Goal: Task Accomplishment & Management: Complete application form

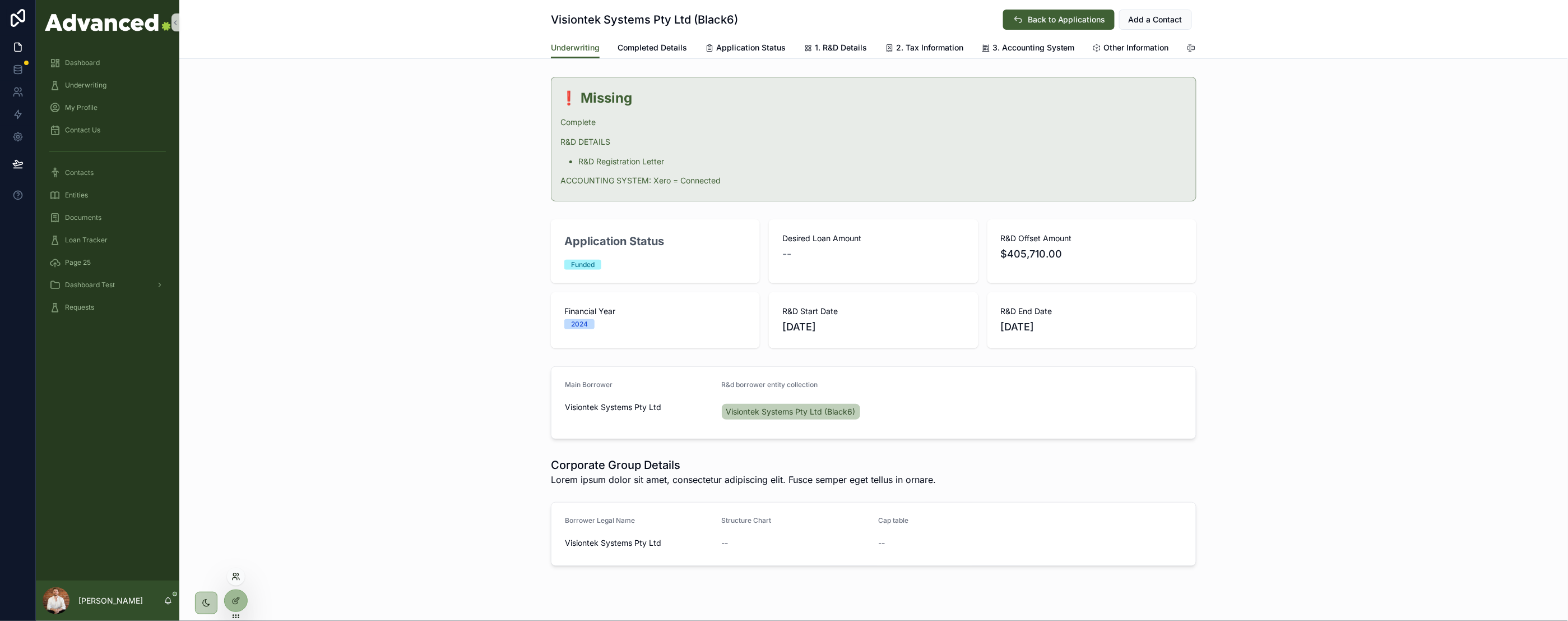
click at [239, 576] on icon at bounding box center [236, 577] width 9 height 9
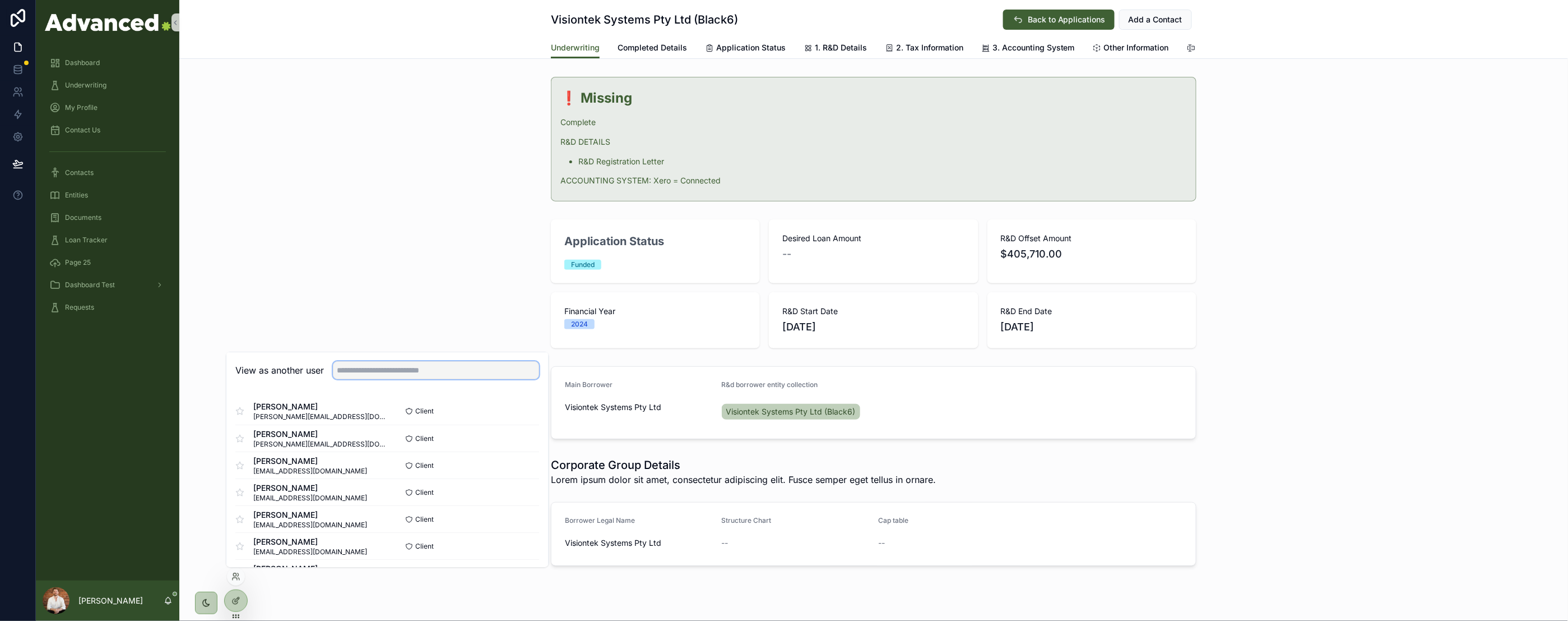
click at [387, 373] on input "text" at bounding box center [436, 370] width 206 height 18
type input "*"
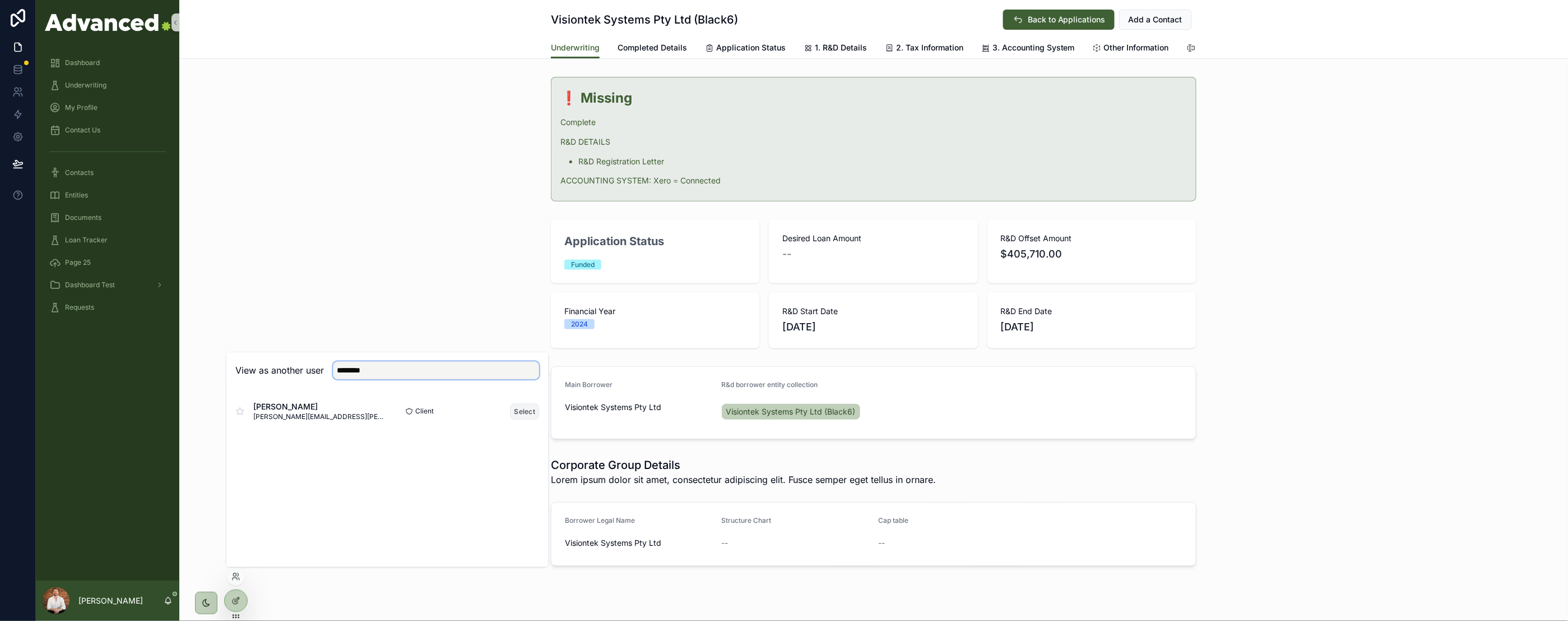
type input "********"
click at [532, 413] on button "Select" at bounding box center [525, 411] width 29 height 16
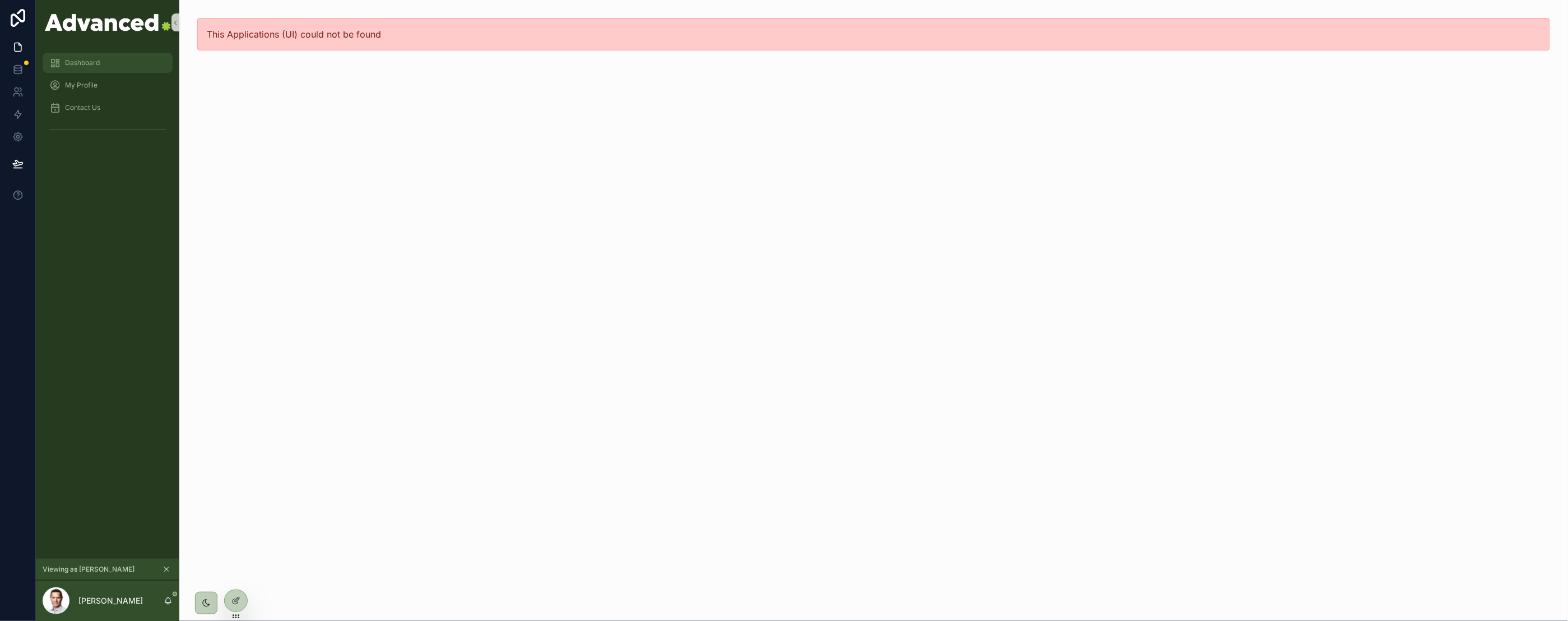
click at [115, 65] on div "Dashboard" at bounding box center [108, 62] width 117 height 18
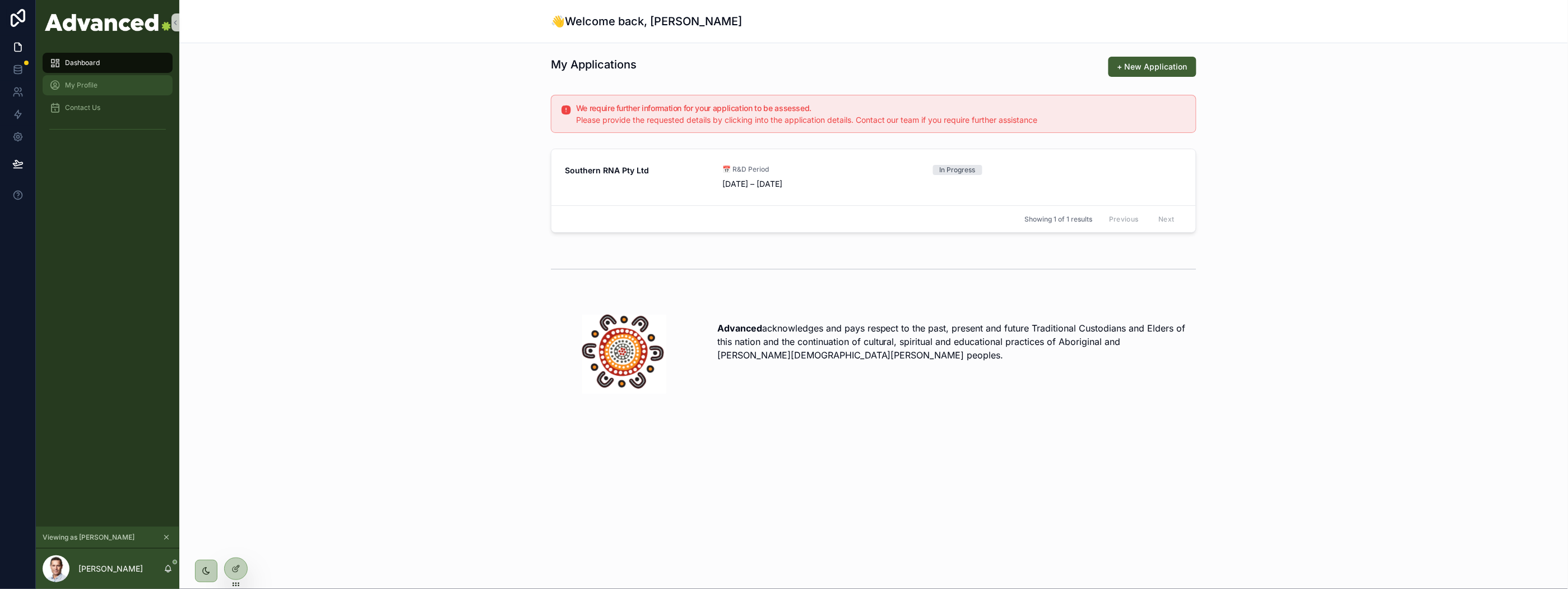
click at [97, 86] on span "My Profile" at bounding box center [81, 85] width 33 height 9
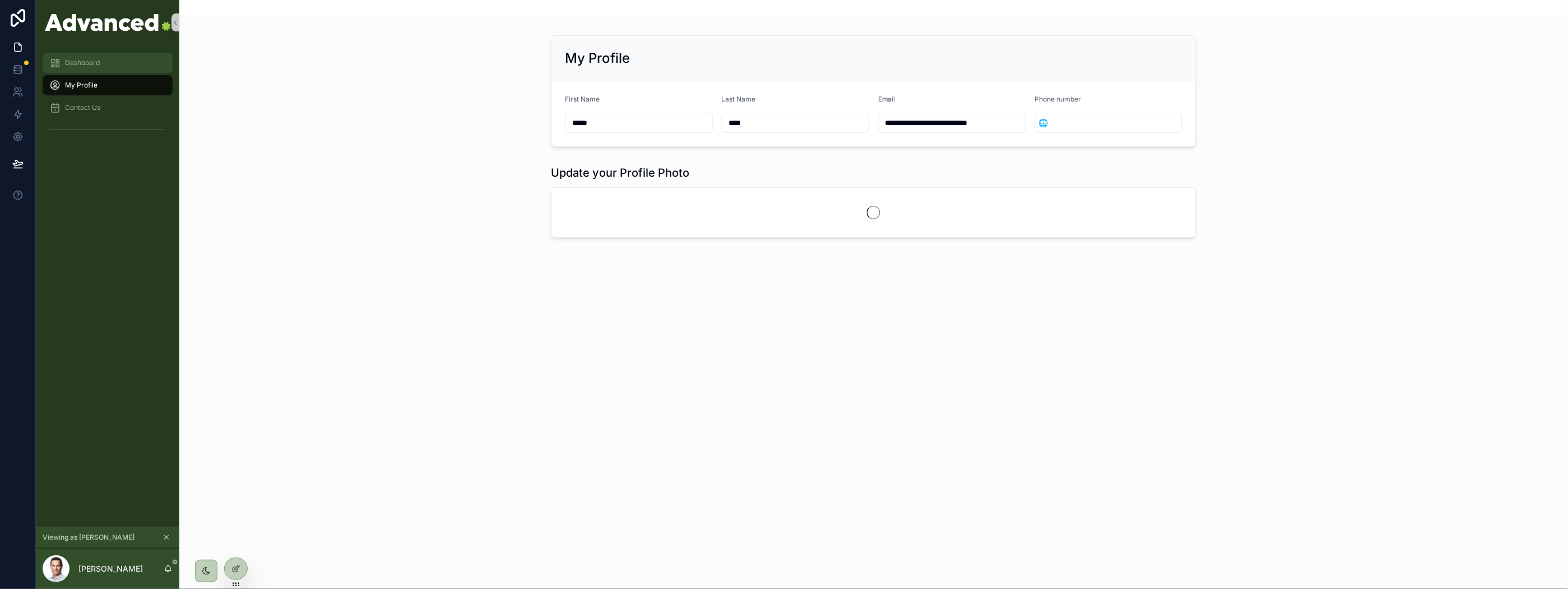
click at [98, 67] on div "Dashboard" at bounding box center [108, 62] width 117 height 18
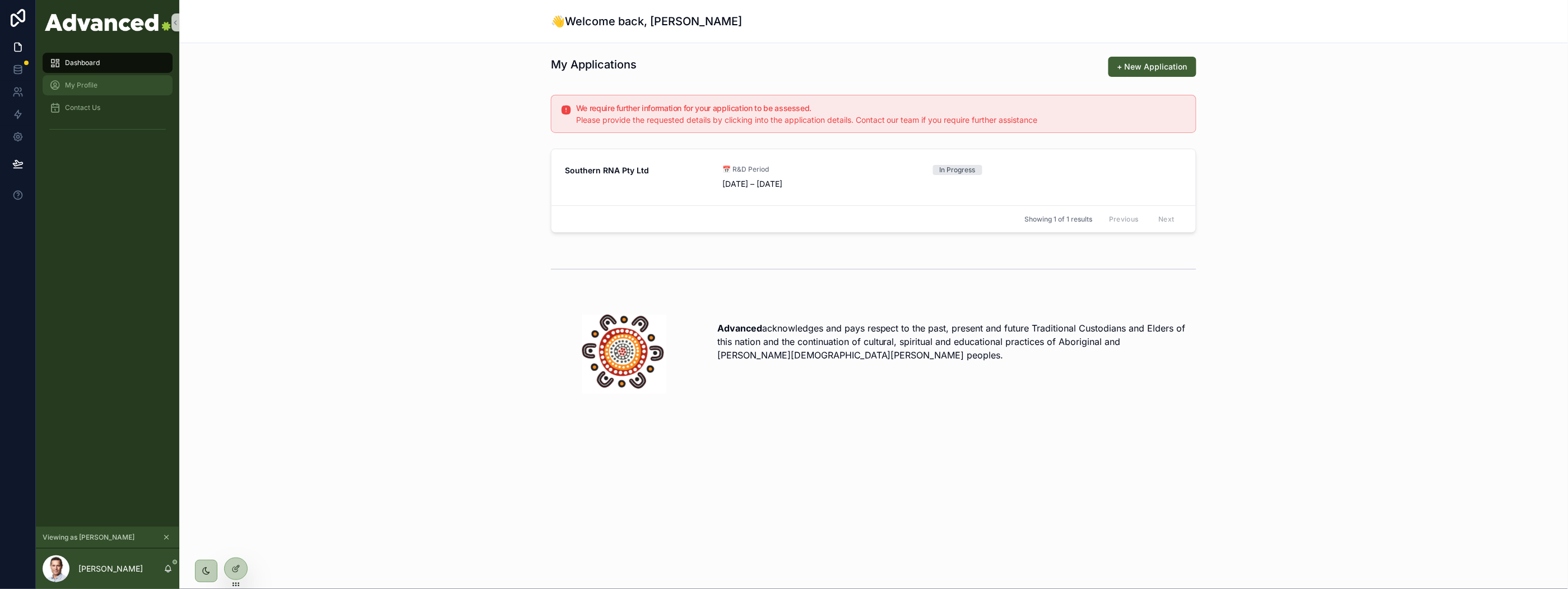
click at [102, 85] on div "My Profile" at bounding box center [108, 85] width 117 height 18
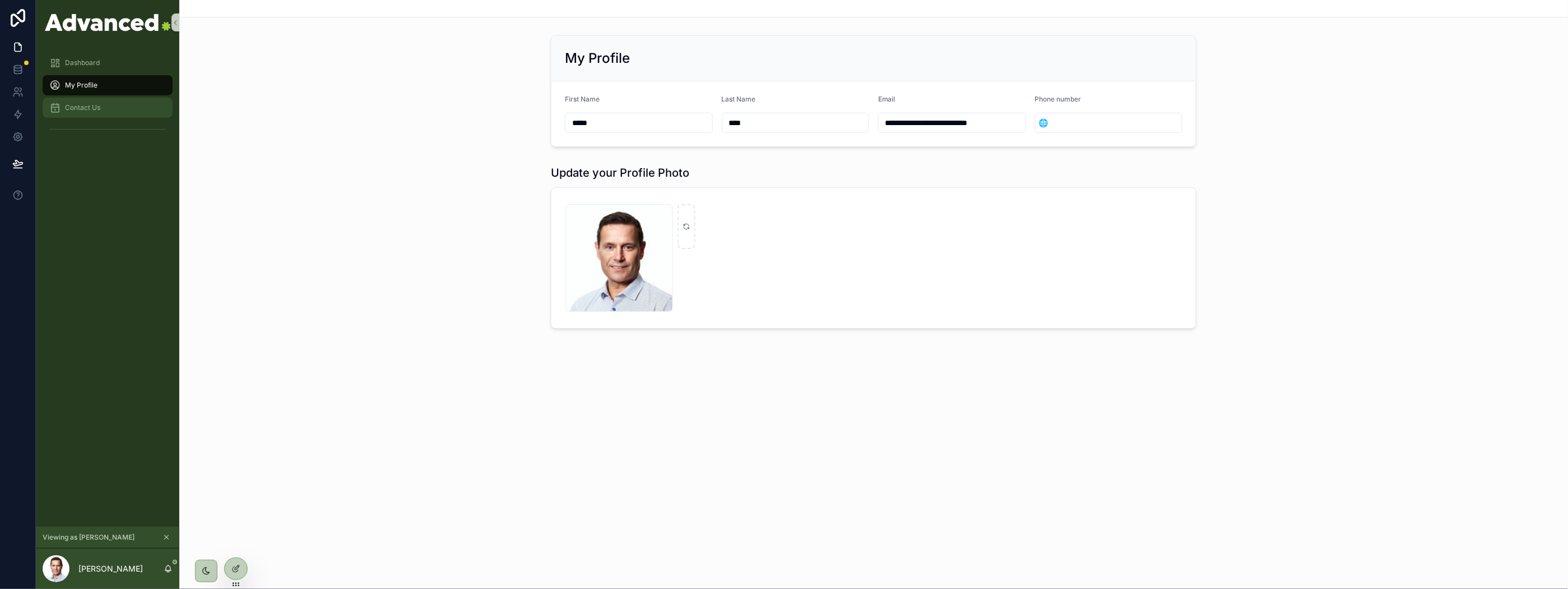
click at [85, 109] on span "Contact Us" at bounding box center [83, 108] width 35 height 9
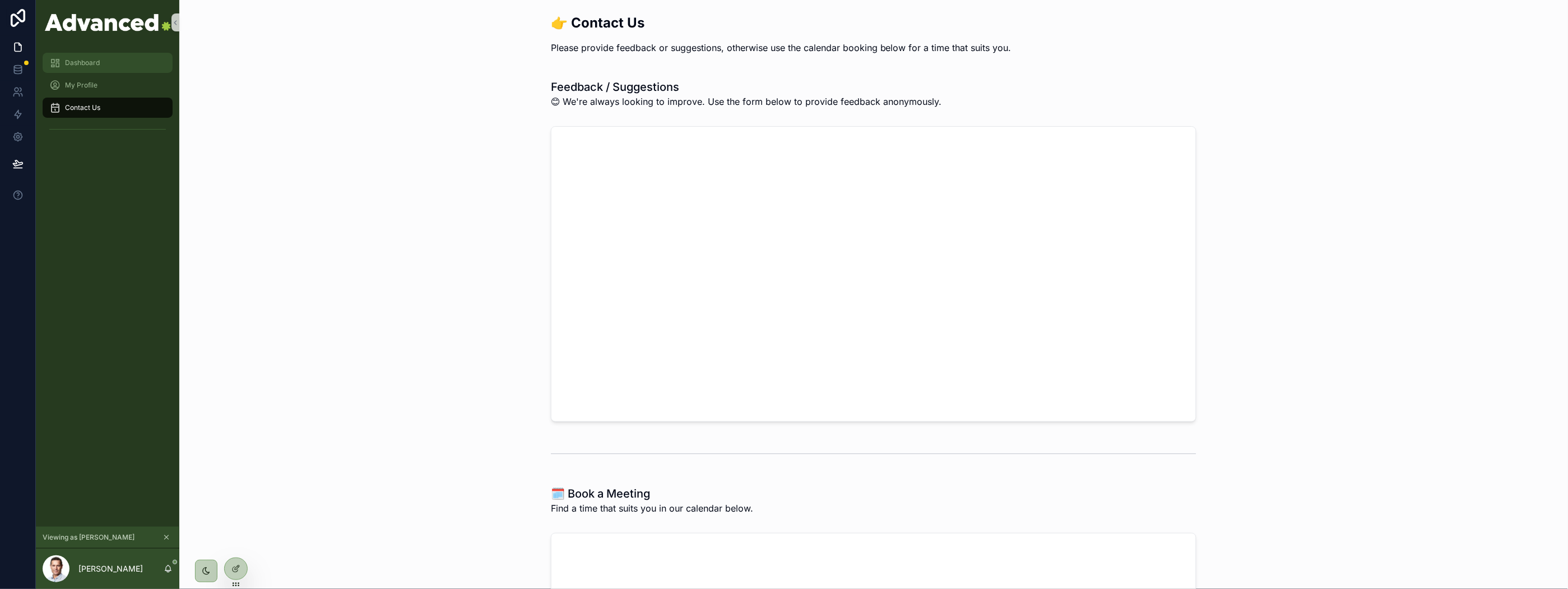
click at [111, 63] on div "Dashboard" at bounding box center [108, 62] width 117 height 18
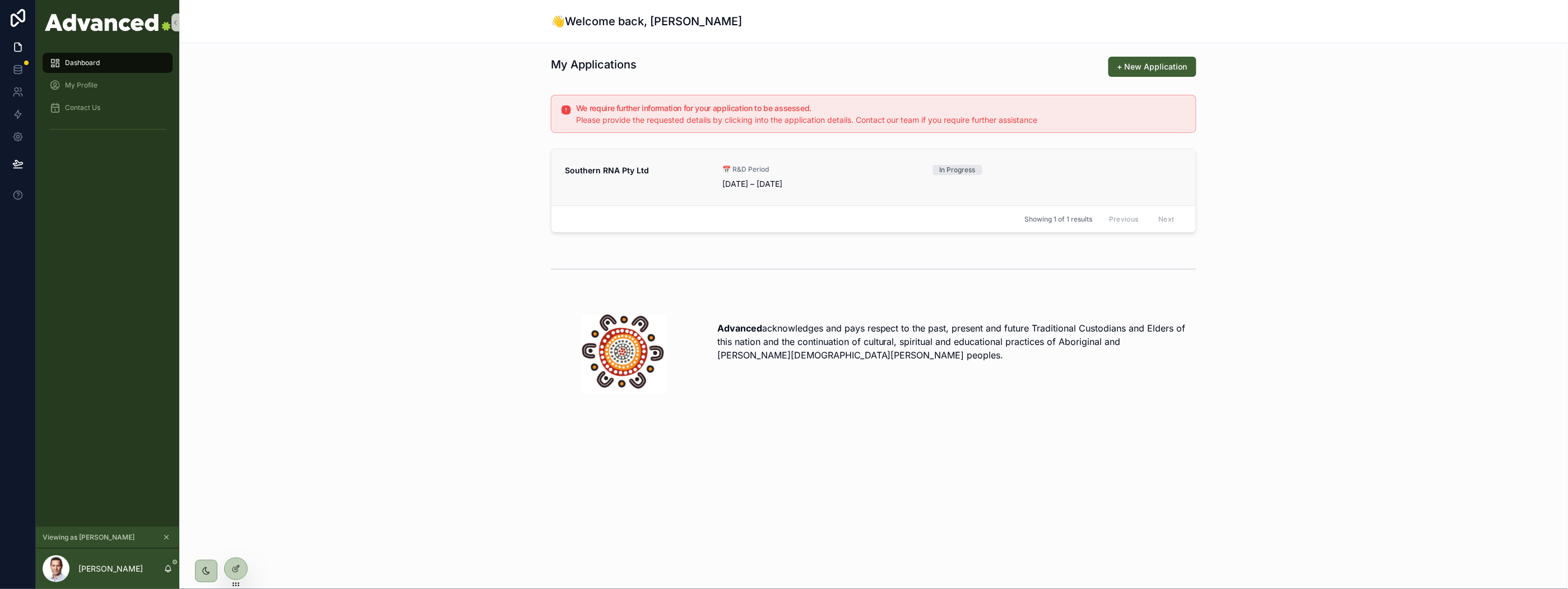
click at [876, 177] on div "📅 R&D Period 1 July 2024 – 30 June 2025" at bounding box center [821, 177] width 197 height 25
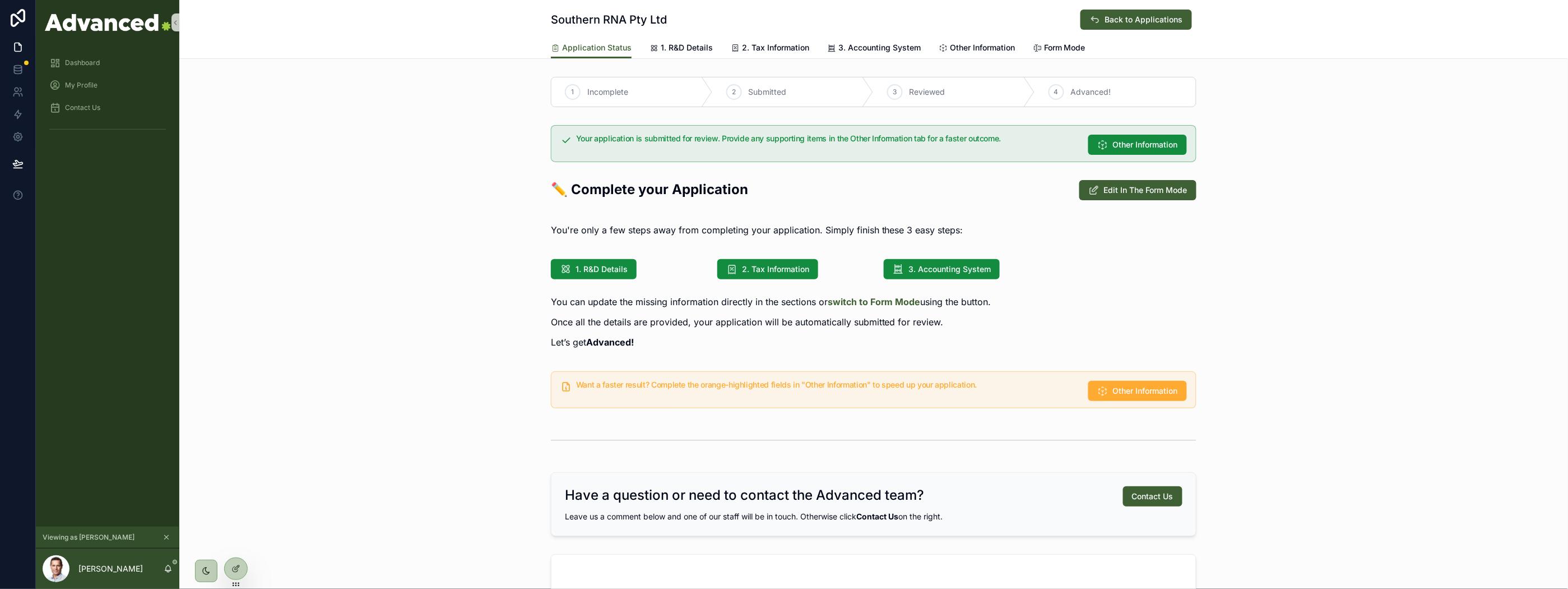
click at [909, 98] on div "3 Reviewed" at bounding box center [955, 91] width 162 height 29
drag, startPoint x: 898, startPoint y: 94, endPoint x: 962, endPoint y: 88, distance: 64.3
click at [962, 88] on div "3 Reviewed" at bounding box center [955, 91] width 162 height 29
drag, startPoint x: 895, startPoint y: 90, endPoint x: 1023, endPoint y: 99, distance: 128.3
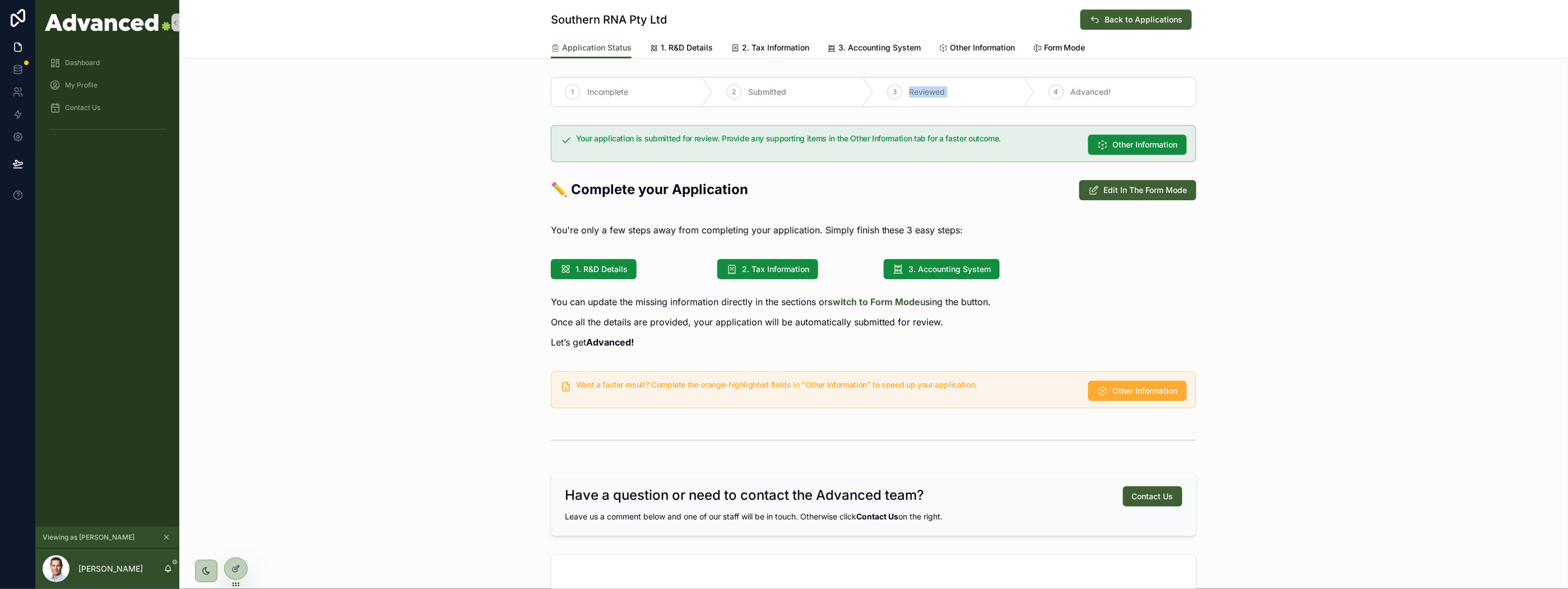
click at [1023, 99] on div "3 Reviewed" at bounding box center [955, 91] width 162 height 29
drag, startPoint x: 979, startPoint y: 102, endPoint x: 937, endPoint y: 97, distance: 42.3
click at [979, 102] on div "3 Reviewed" at bounding box center [955, 91] width 162 height 29
click at [677, 52] on span "1. R&D Details" at bounding box center [686, 47] width 52 height 11
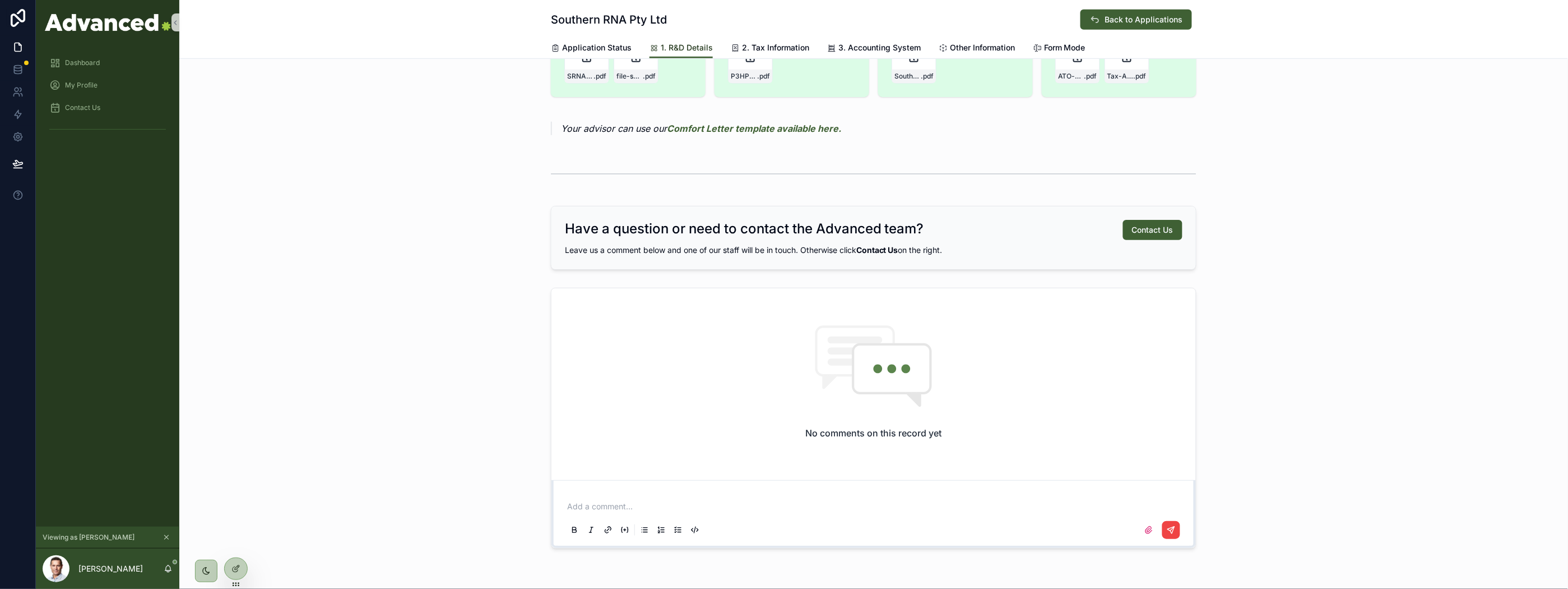
scroll to position [311, 0]
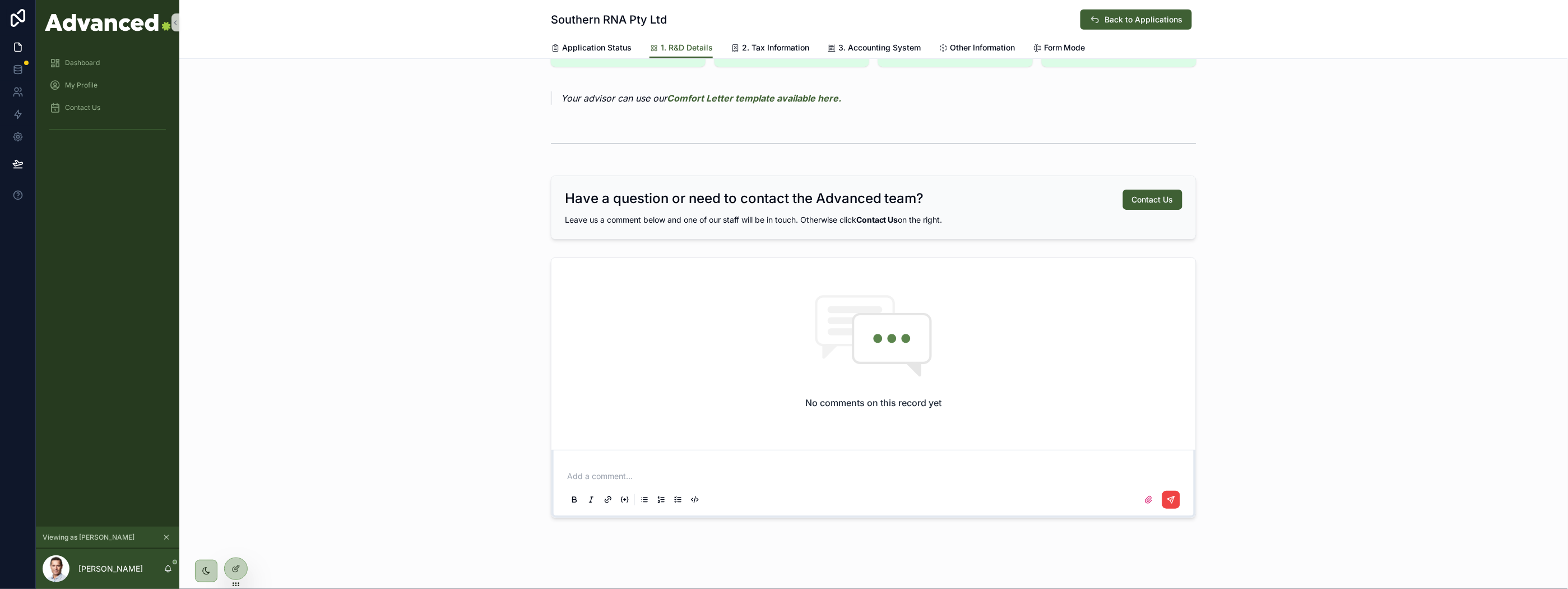
click at [766, 459] on div "Add a comment..." at bounding box center [873, 487] width 631 height 56
click at [767, 467] on div "Add a comment..." at bounding box center [873, 487] width 618 height 47
click at [775, 471] on p "scrollable content" at bounding box center [876, 476] width 618 height 11
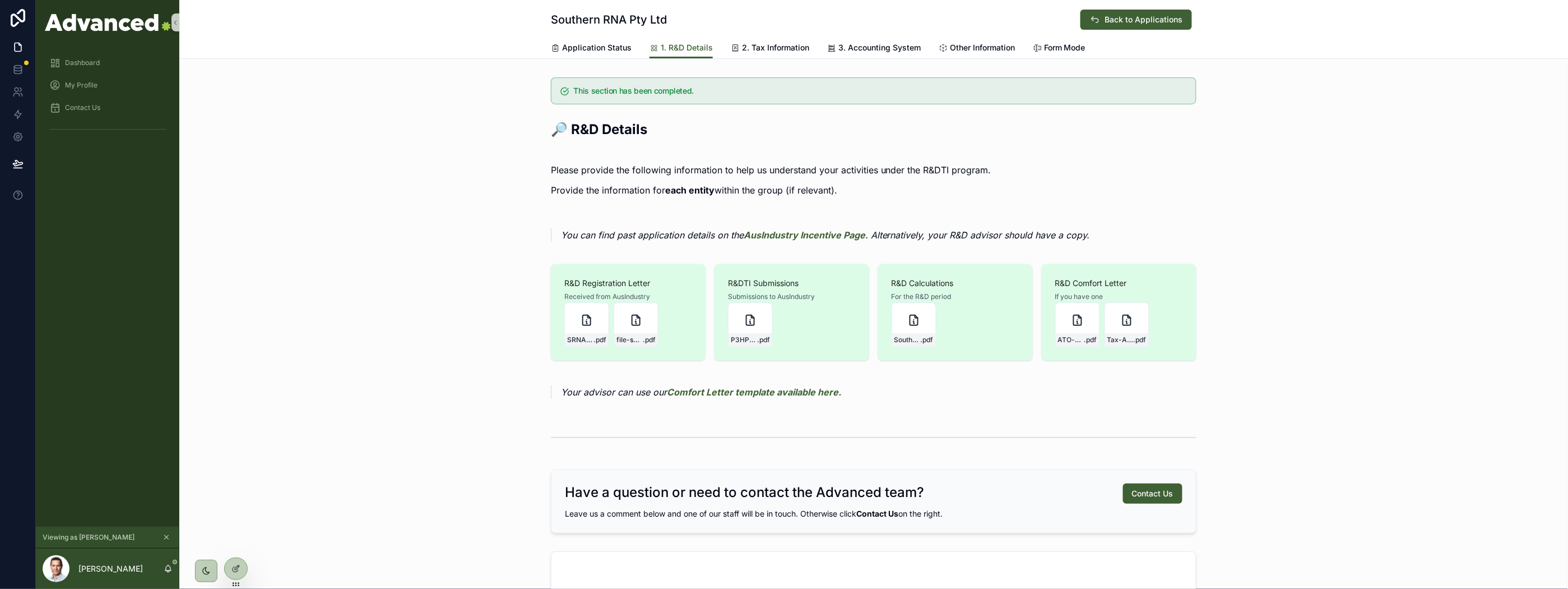
scroll to position [0, 0]
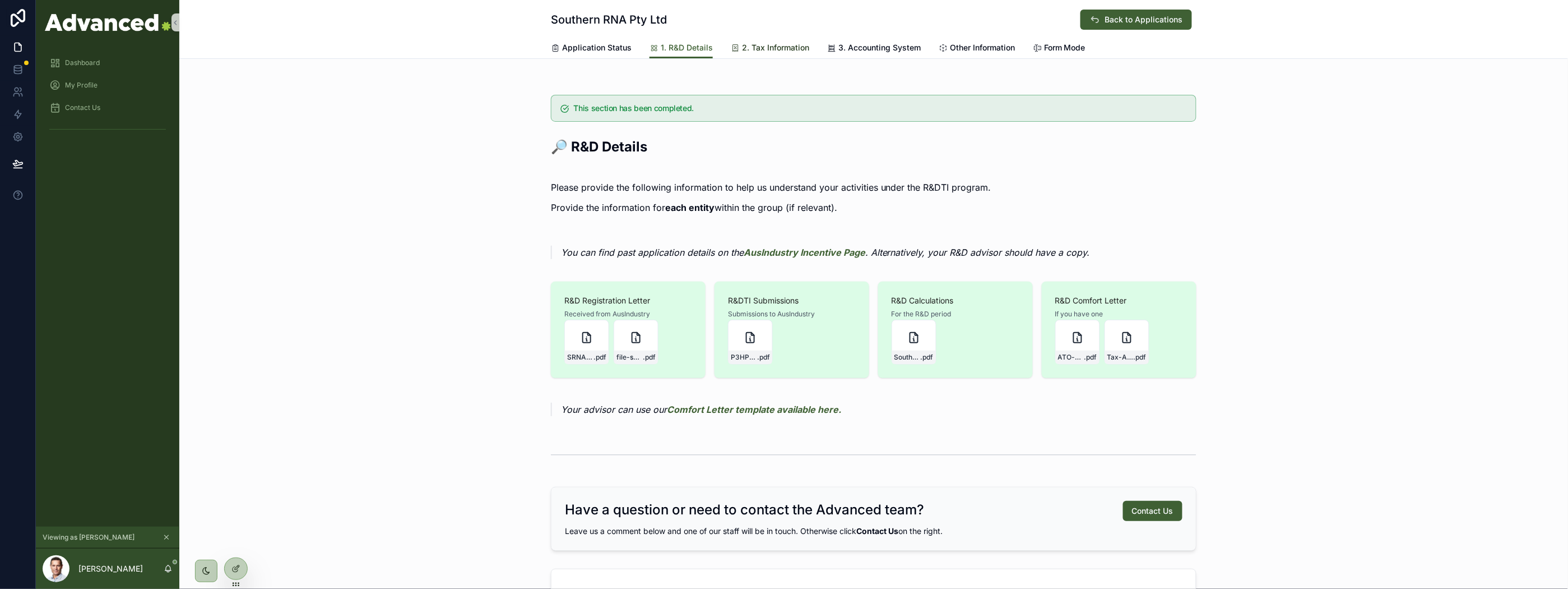
click at [791, 48] on span "2. Tax Information" at bounding box center [776, 47] width 67 height 11
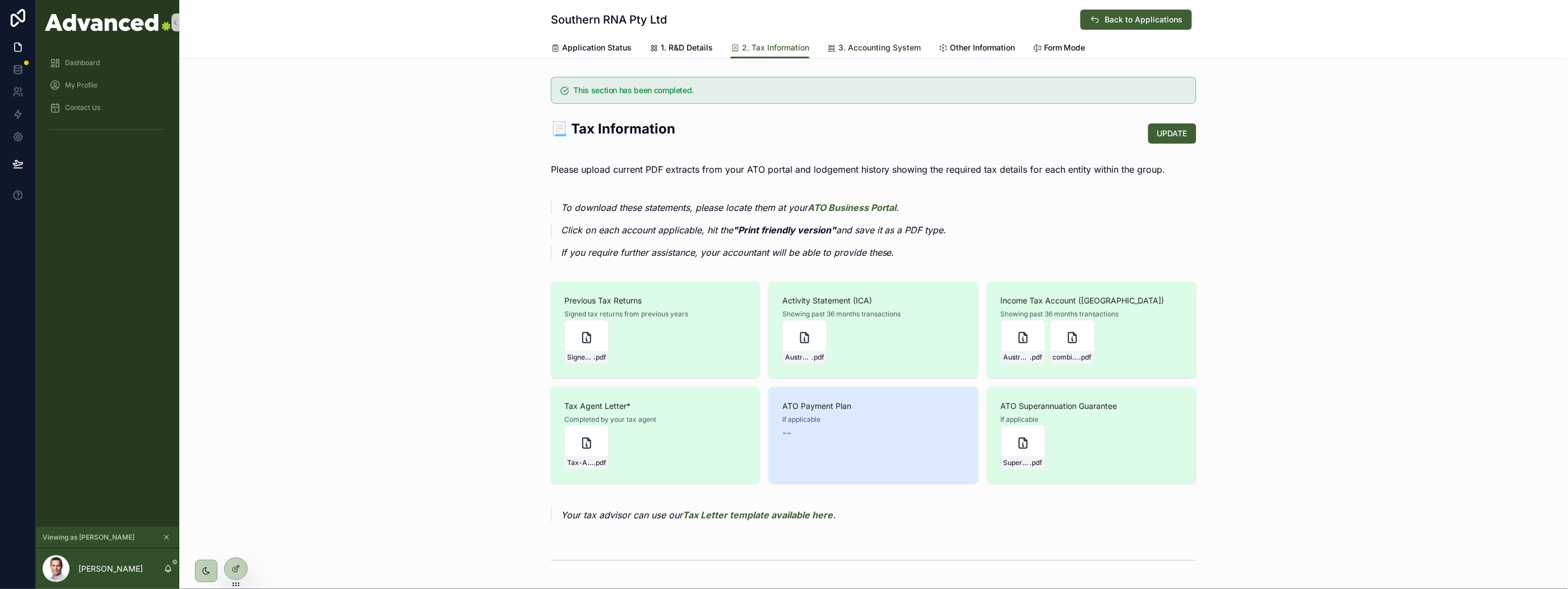
click at [860, 45] on span "3. Accounting System" at bounding box center [880, 47] width 83 height 11
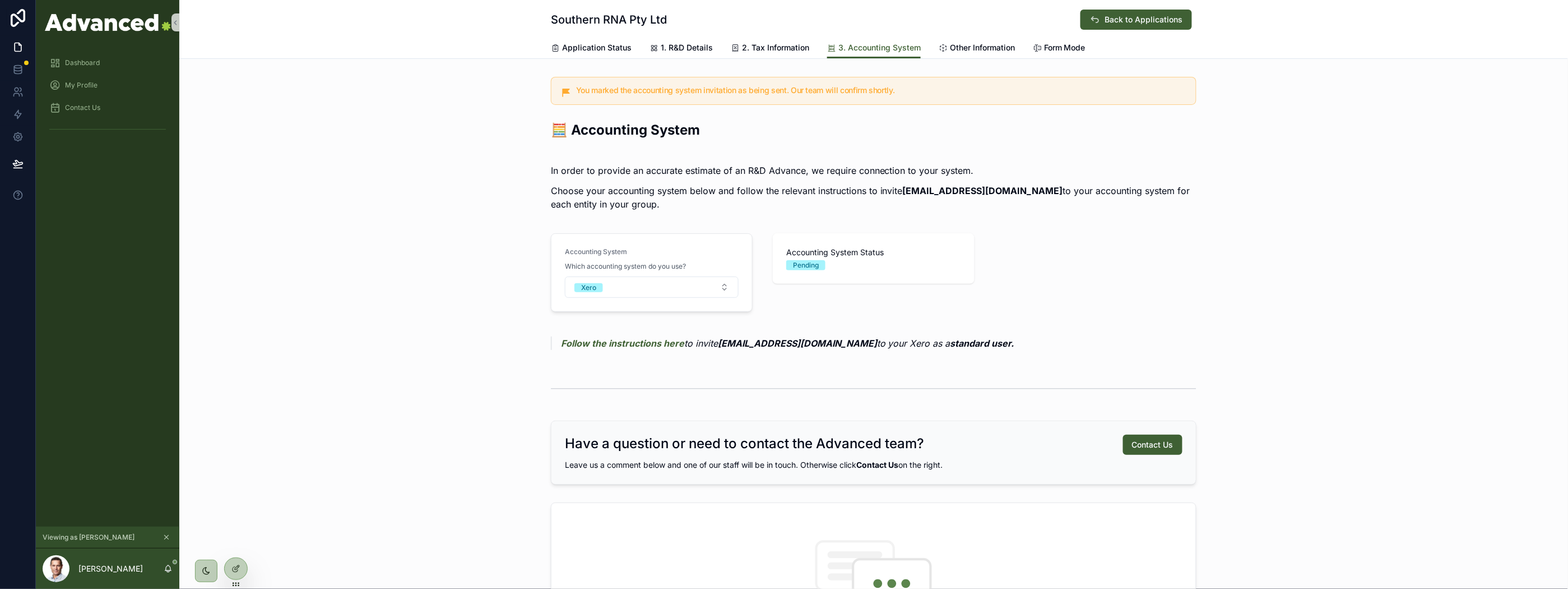
click at [973, 34] on div "Southern RNA Pty Ltd Back to Applications" at bounding box center [873, 19] width 646 height 37
click at [972, 48] on span "Other Information" at bounding box center [983, 47] width 65 height 11
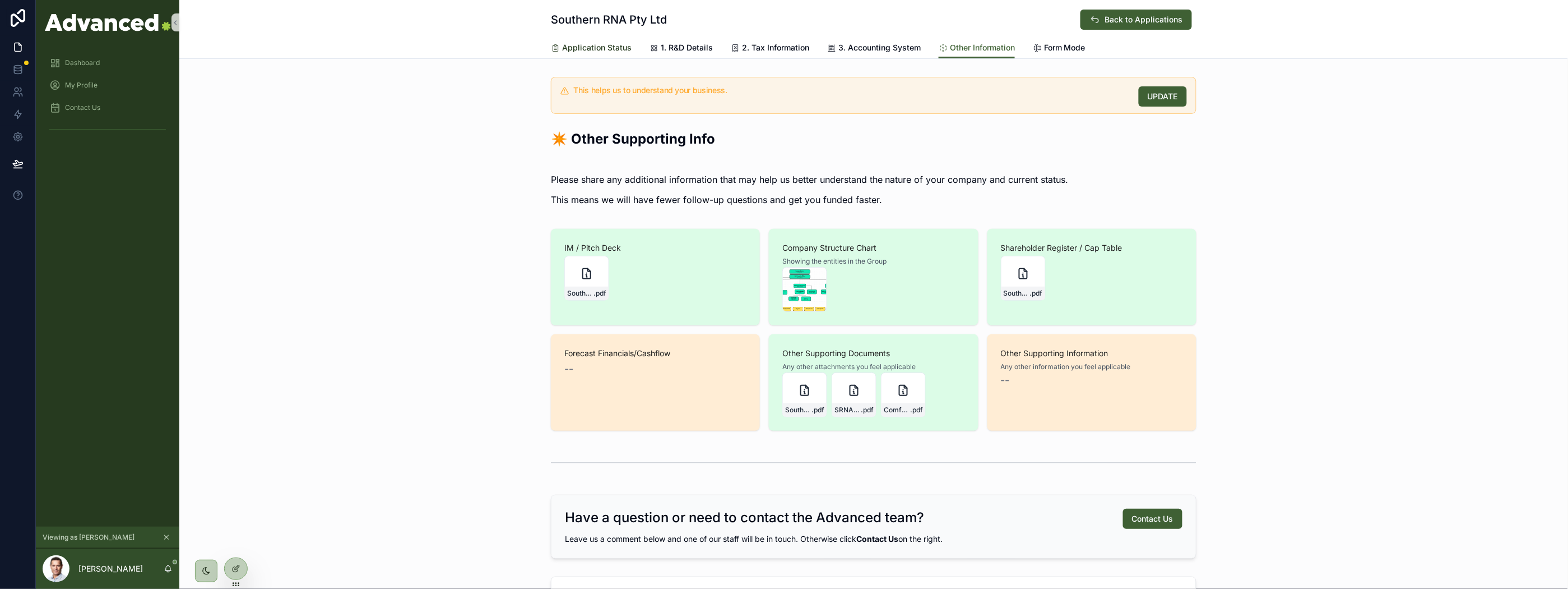
click at [608, 47] on span "Application Status" at bounding box center [596, 47] width 70 height 11
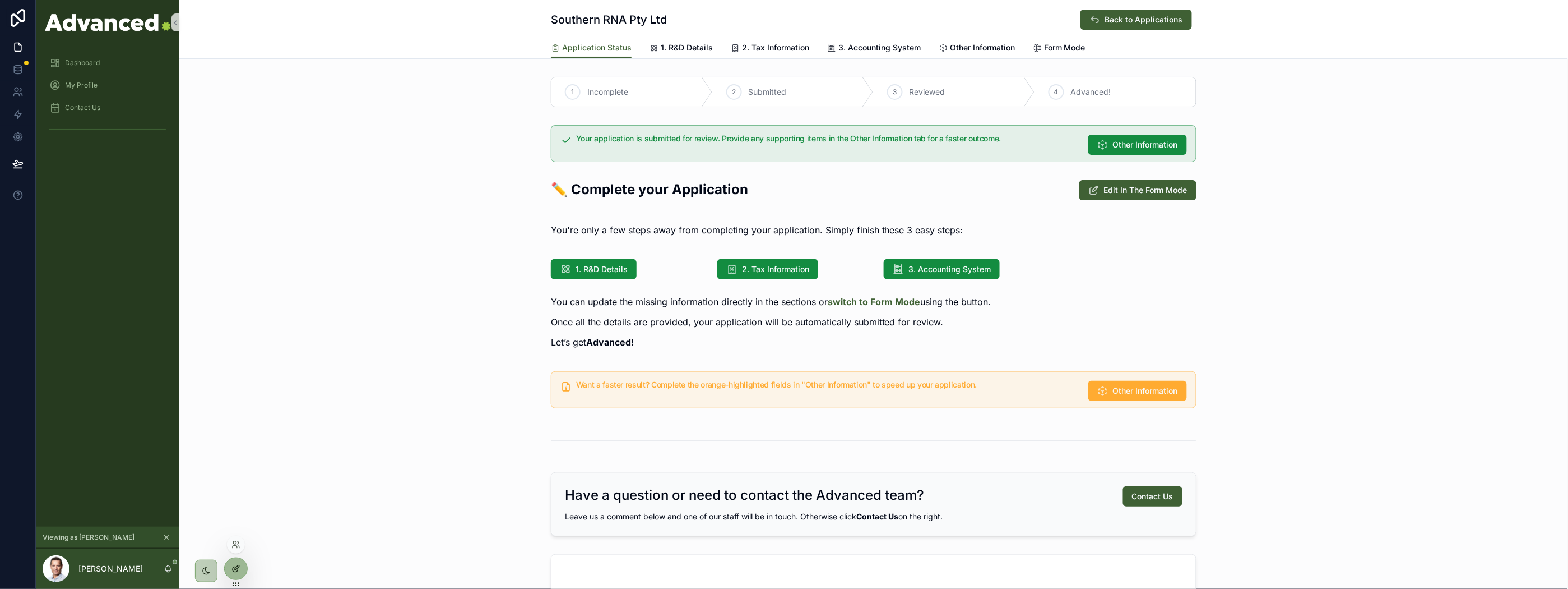
click at [228, 565] on div at bounding box center [236, 568] width 22 height 21
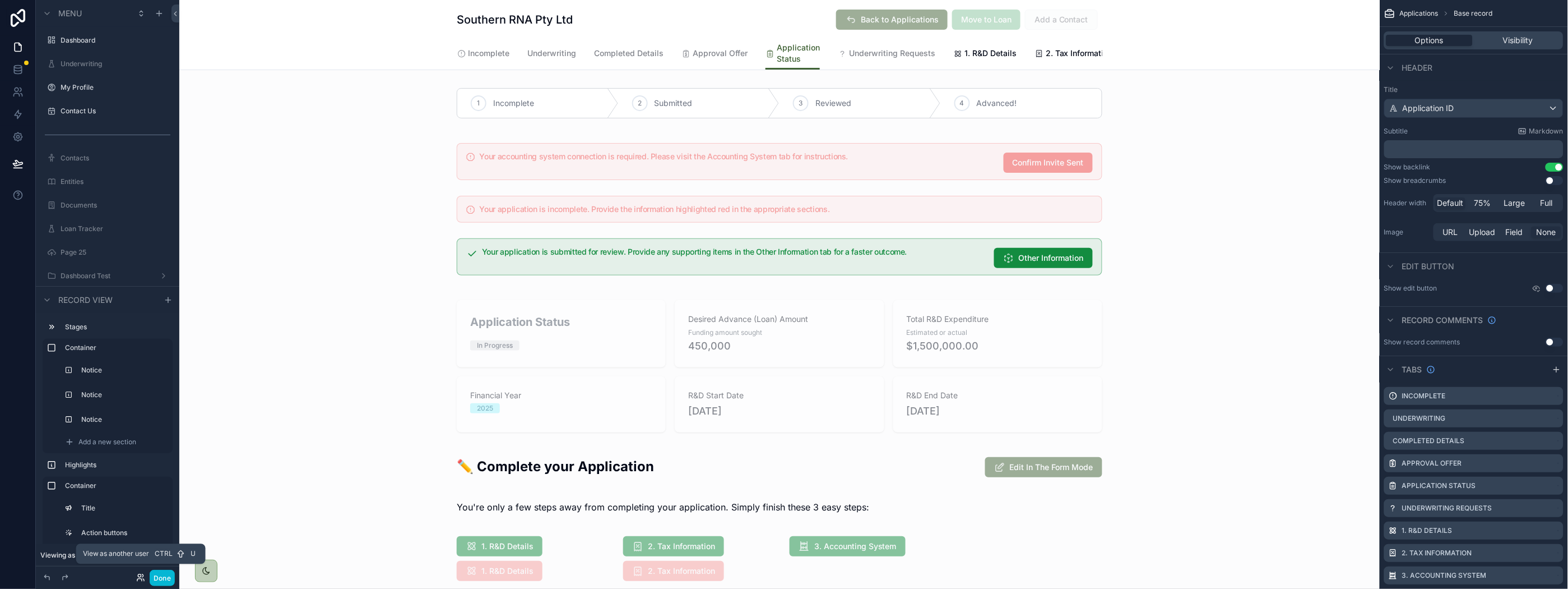
click at [142, 573] on icon at bounding box center [141, 578] width 9 height 9
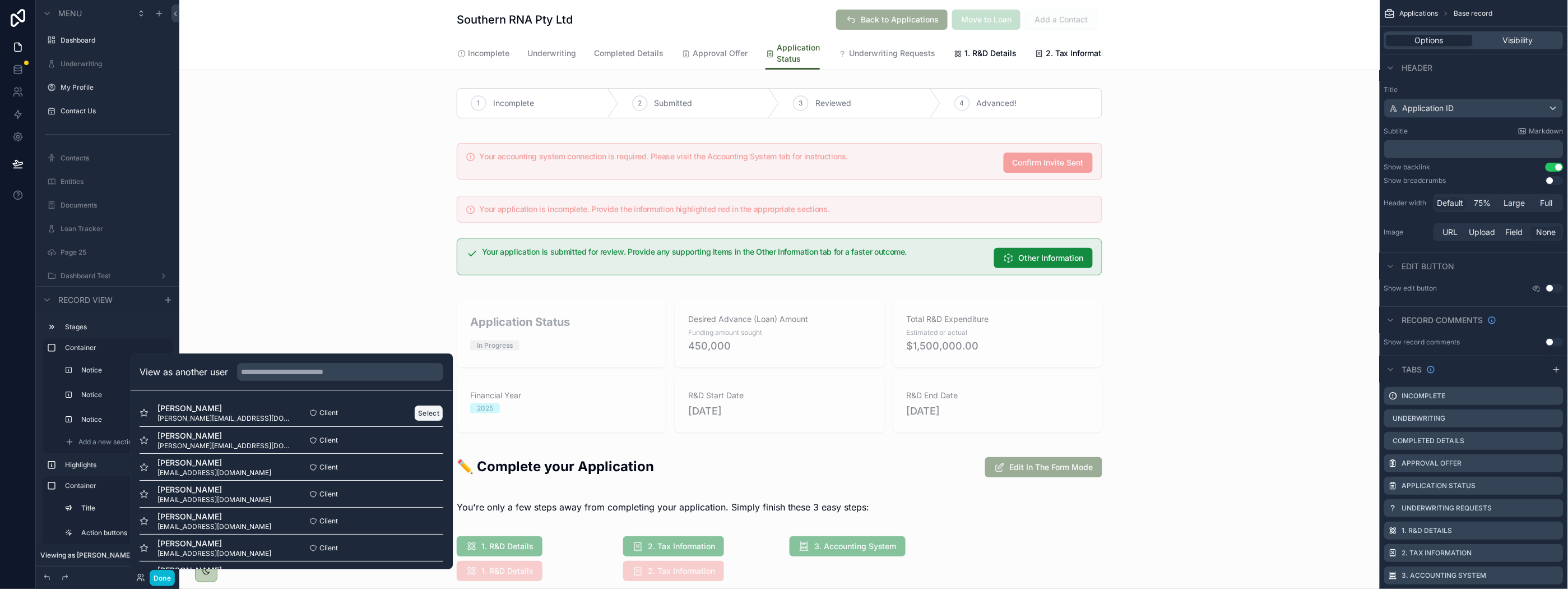
click at [414, 412] on button "Select" at bounding box center [428, 412] width 29 height 16
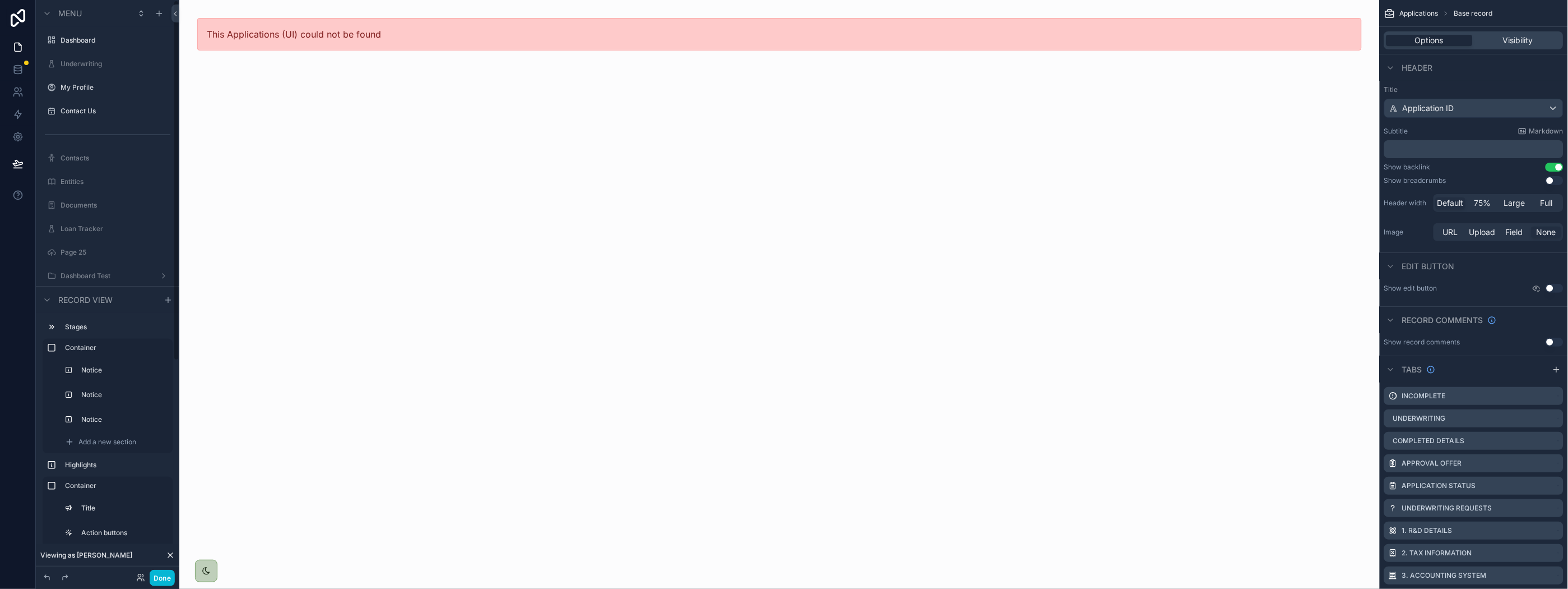
drag, startPoint x: 112, startPoint y: 41, endPoint x: 136, endPoint y: 75, distance: 41.6
click at [112, 41] on label "Dashboard" at bounding box center [115, 41] width 110 height 9
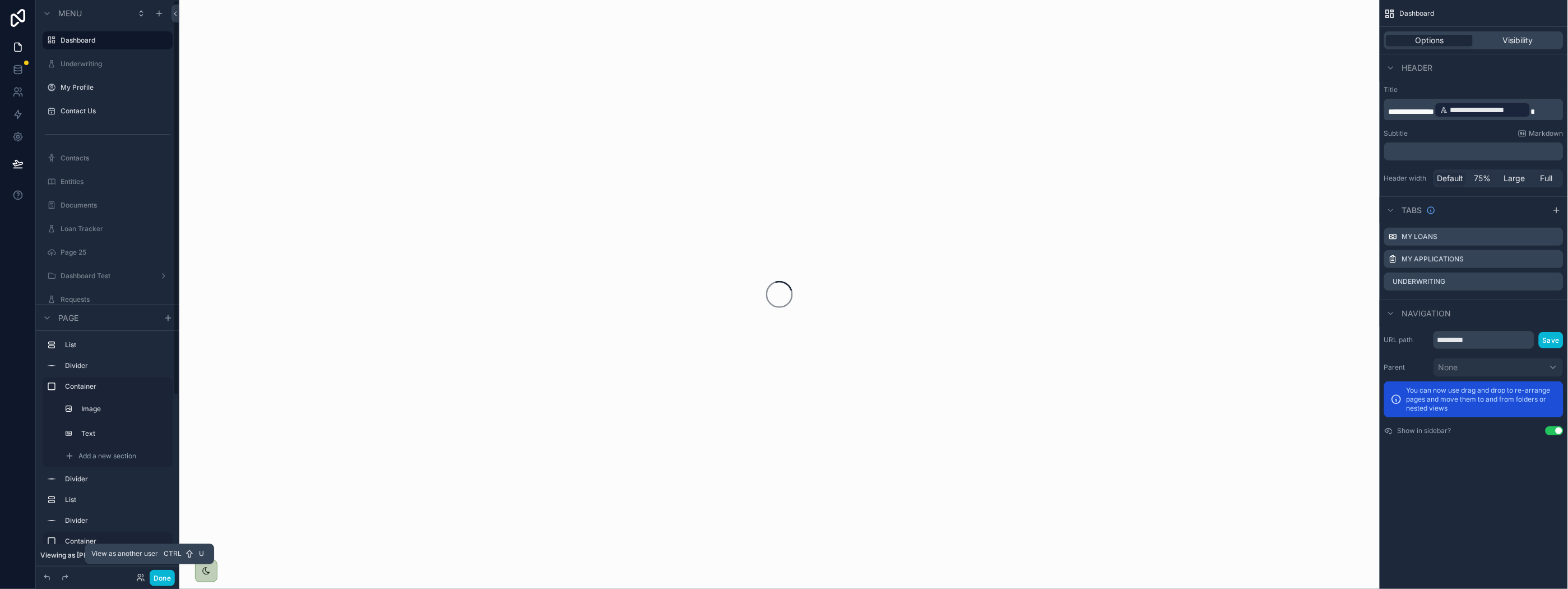
click at [146, 576] on div "Done" at bounding box center [152, 577] width 45 height 16
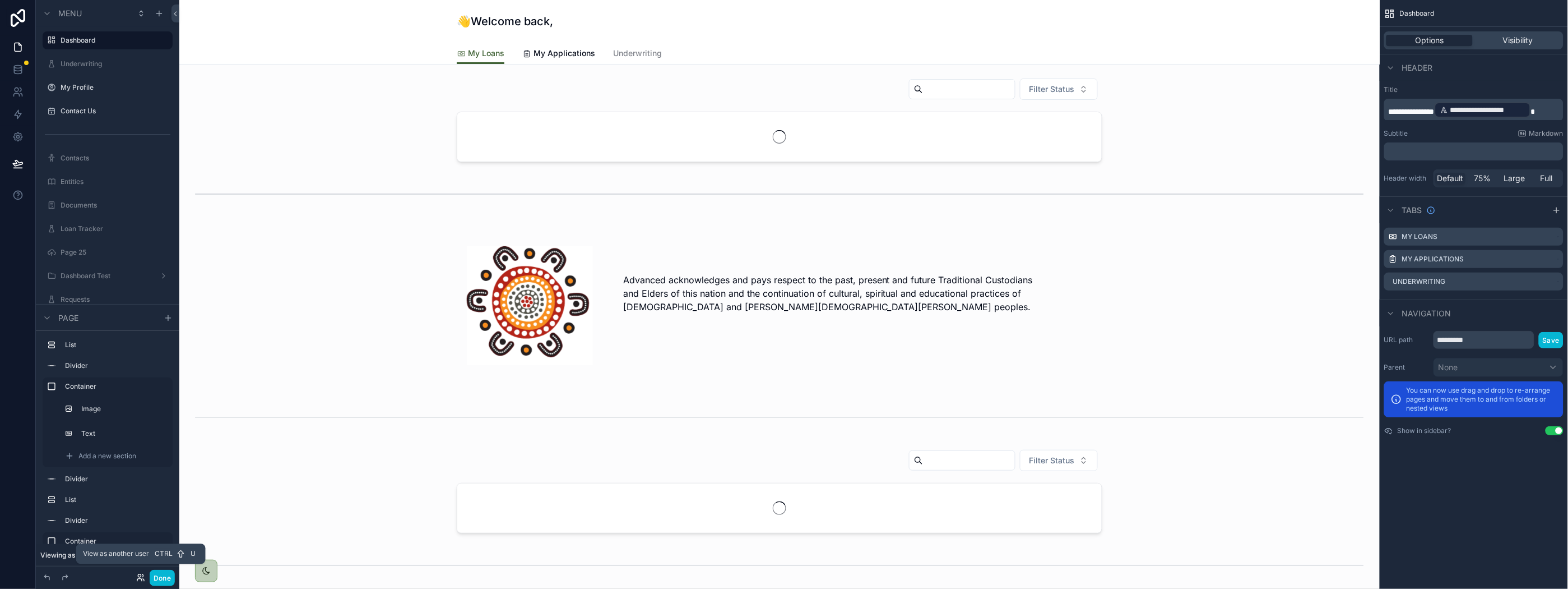
click at [138, 573] on icon at bounding box center [141, 578] width 9 height 9
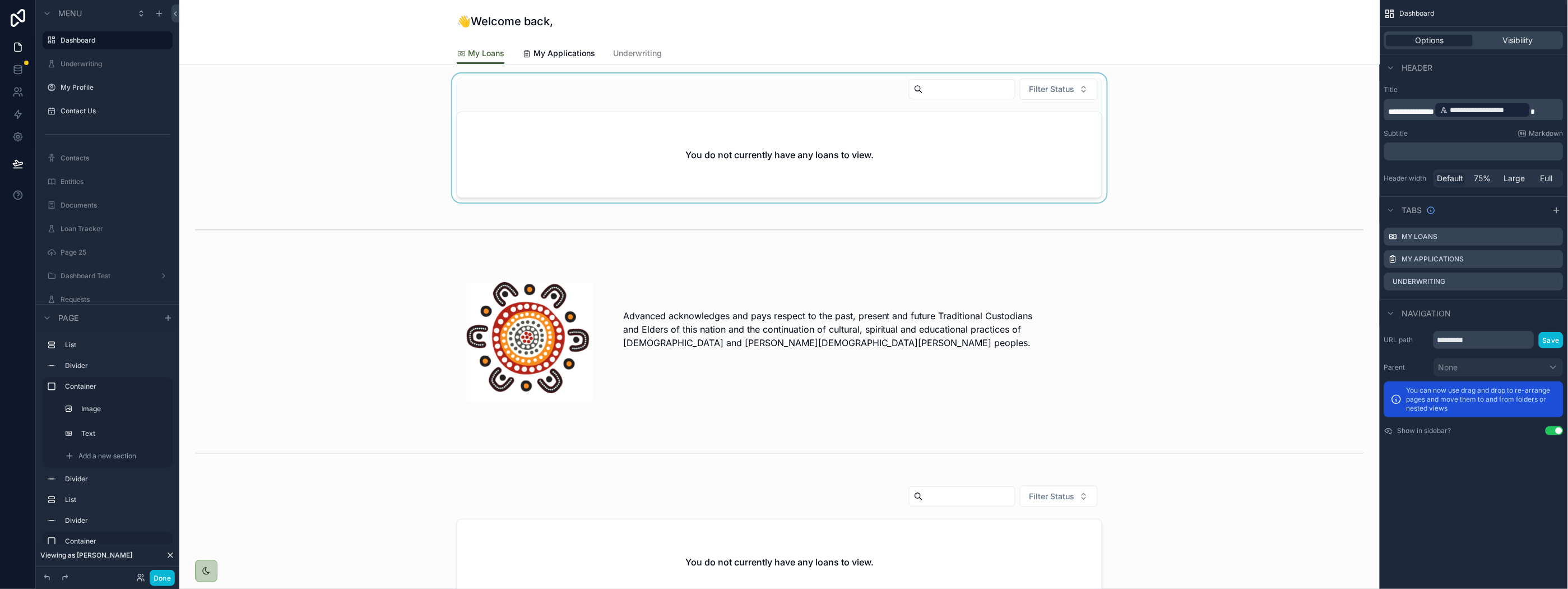
click at [343, 144] on div "scrollable content" at bounding box center [779, 137] width 1183 height 129
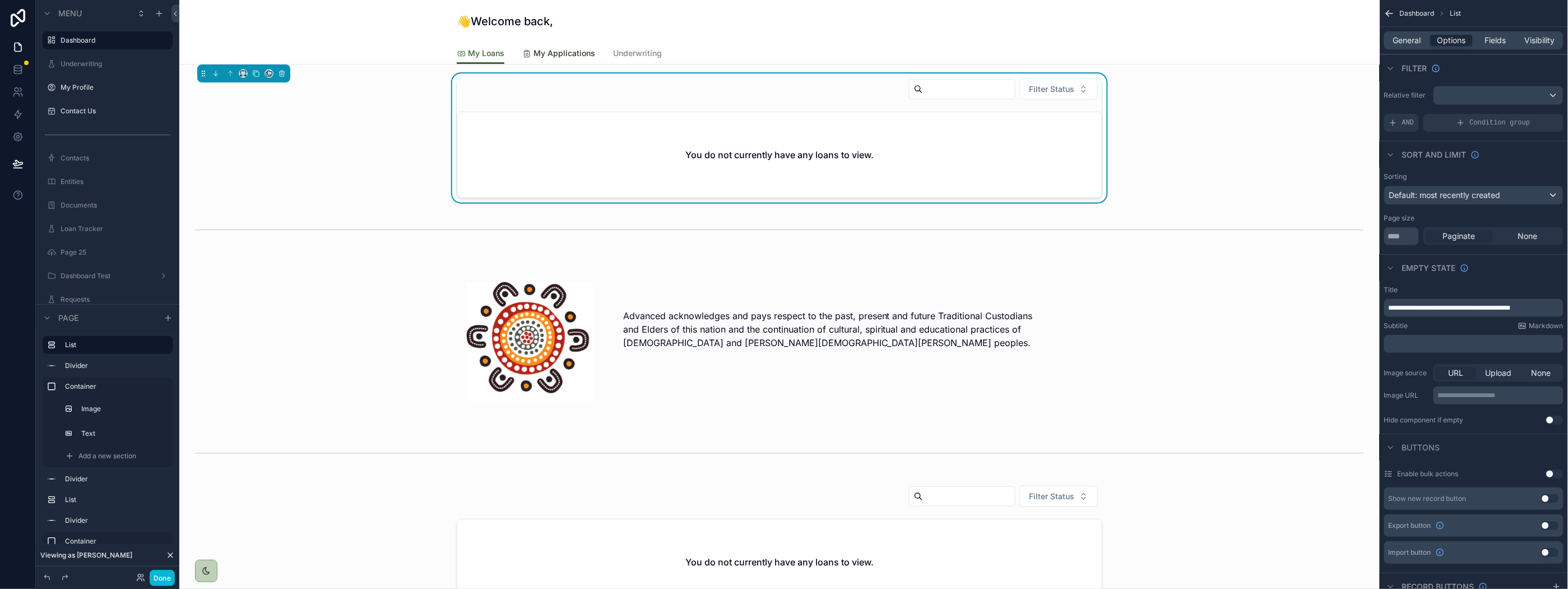
click at [543, 53] on span "My Applications" at bounding box center [564, 53] width 61 height 11
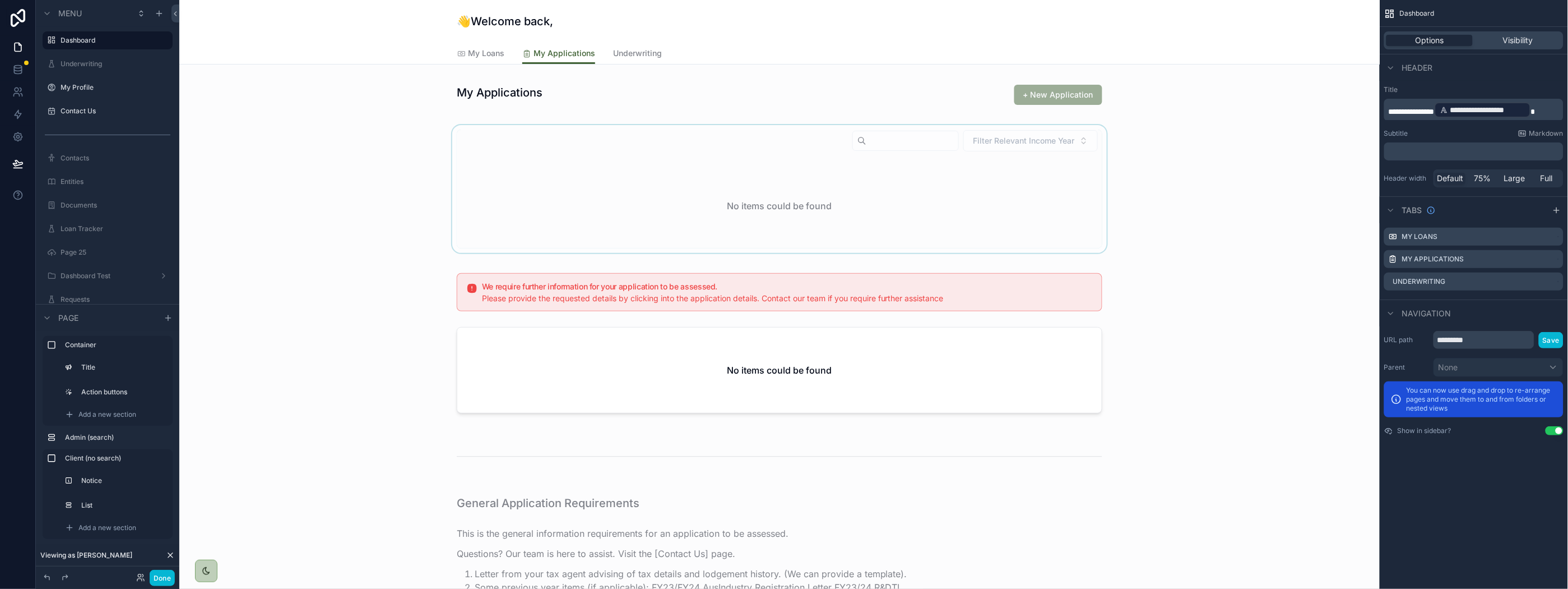
click at [568, 175] on div "scrollable content" at bounding box center [779, 190] width 1183 height 128
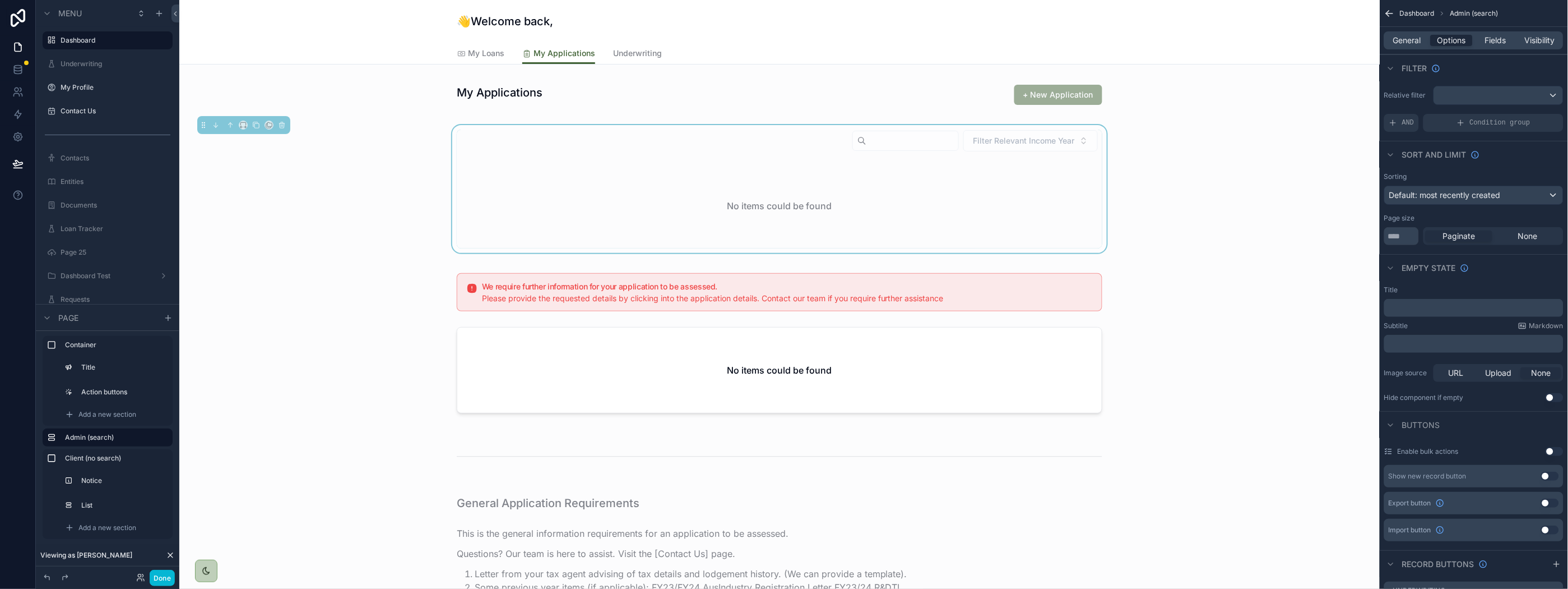
click at [320, 181] on div "Filter Relevant Income Year No items could be found" at bounding box center [779, 190] width 1183 height 128
click at [142, 580] on icon at bounding box center [141, 578] width 9 height 9
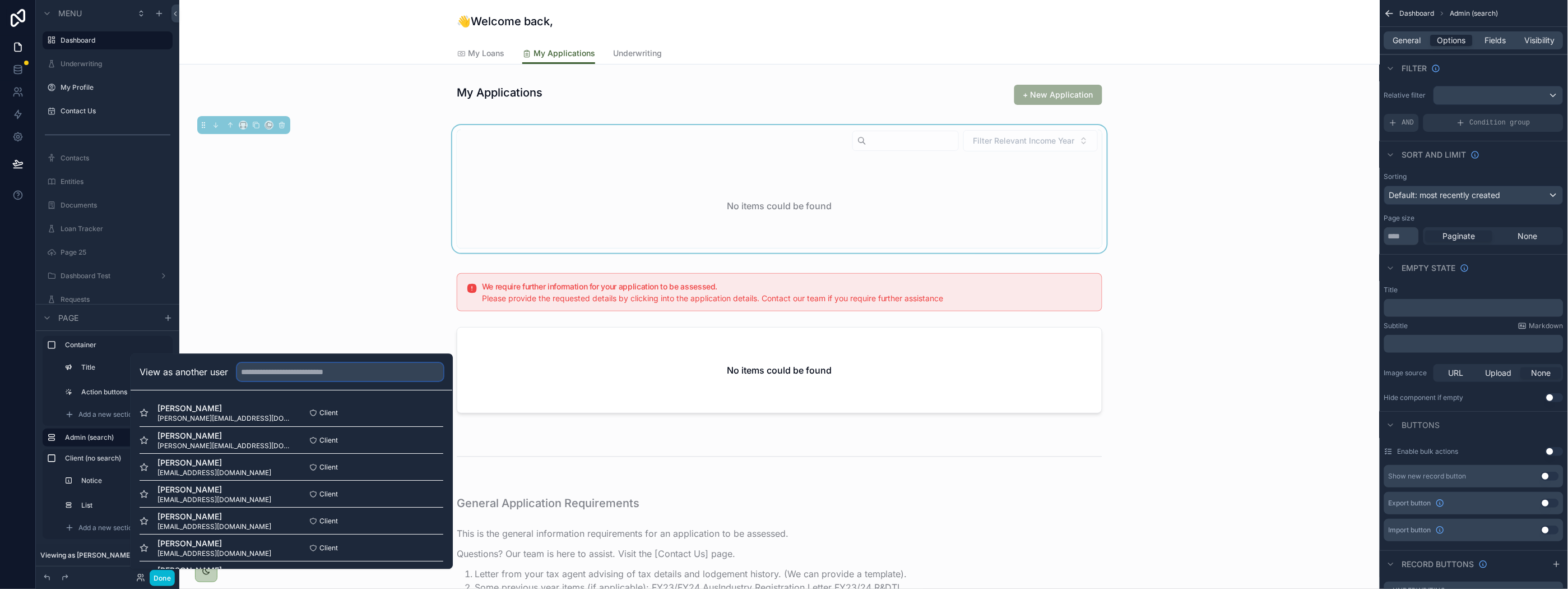
click at [276, 368] on input "text" at bounding box center [340, 371] width 206 height 18
type input "****"
click at [425, 524] on button "Select" at bounding box center [428, 520] width 29 height 16
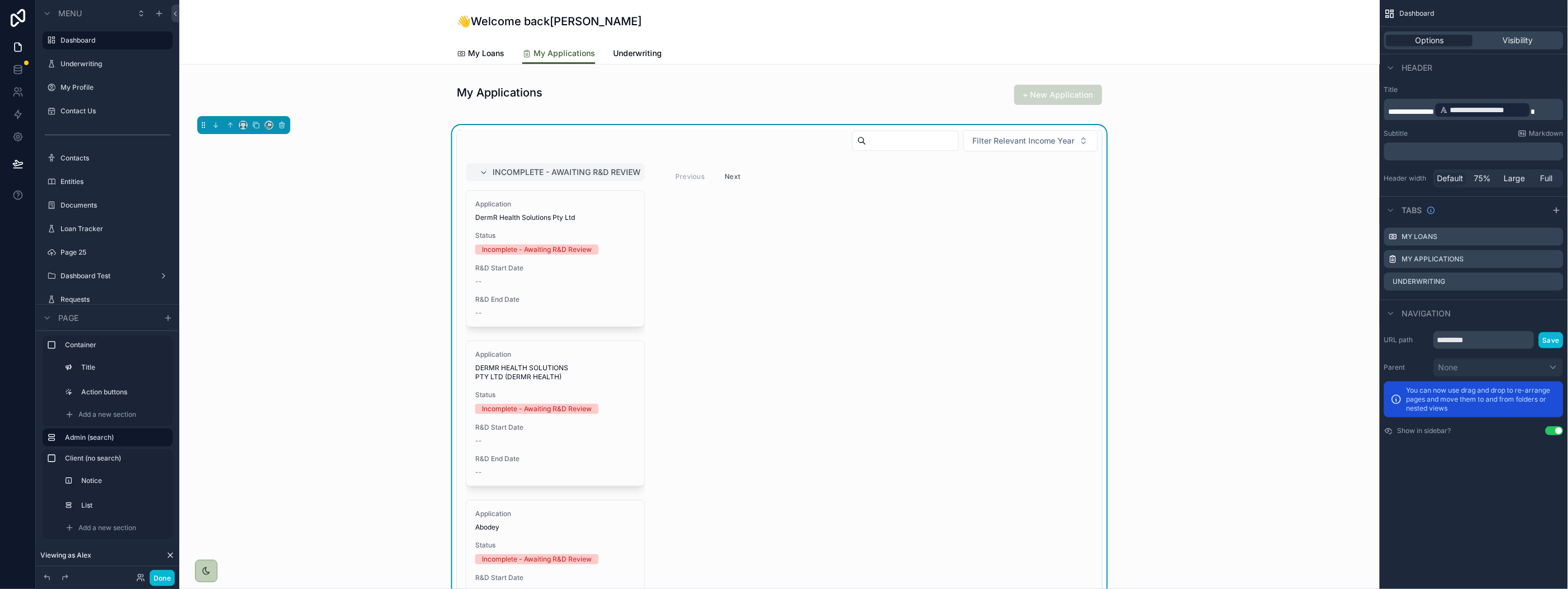
click at [148, 581] on div "Done" at bounding box center [152, 577] width 45 height 16
click at [163, 576] on button "Done" at bounding box center [162, 577] width 25 height 16
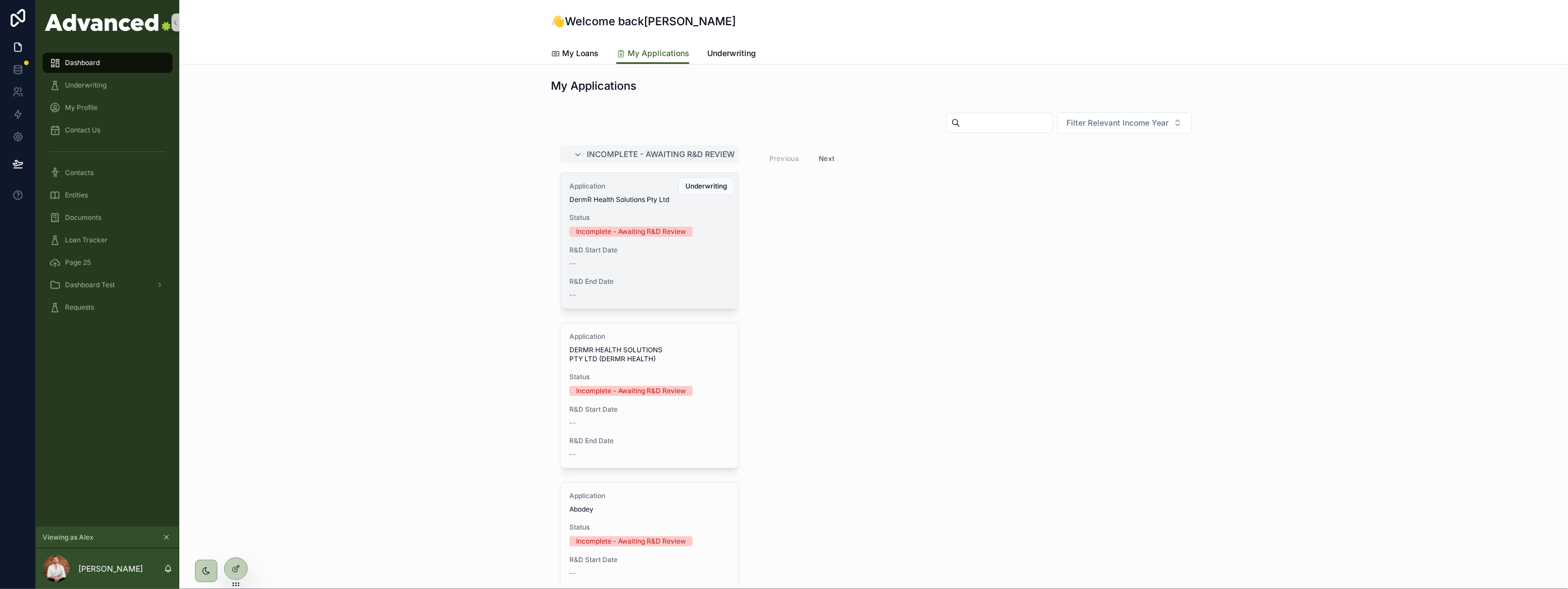
click at [633, 177] on div "Application DermR Health Solutions Pty Ltd Status Incomplete - Awaiting R&D Rev…" at bounding box center [649, 241] width 178 height 136
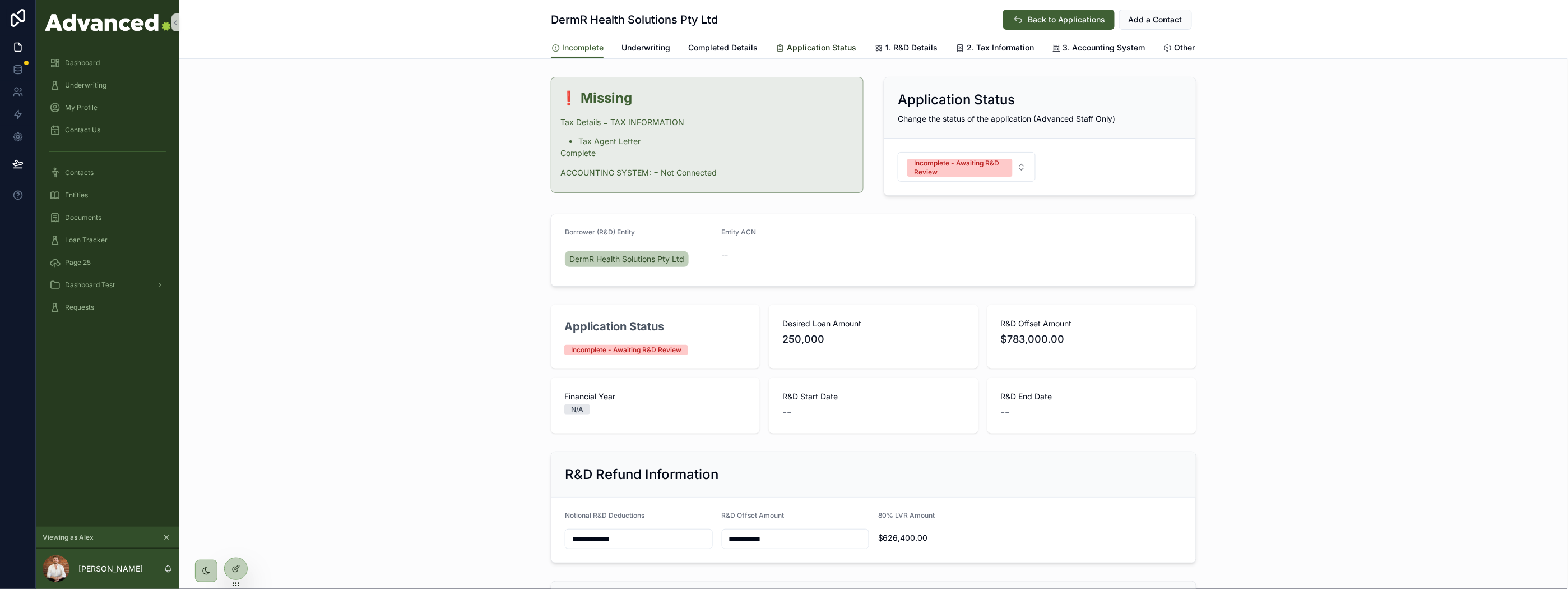
click at [822, 46] on span "Application Status" at bounding box center [821, 47] width 70 height 11
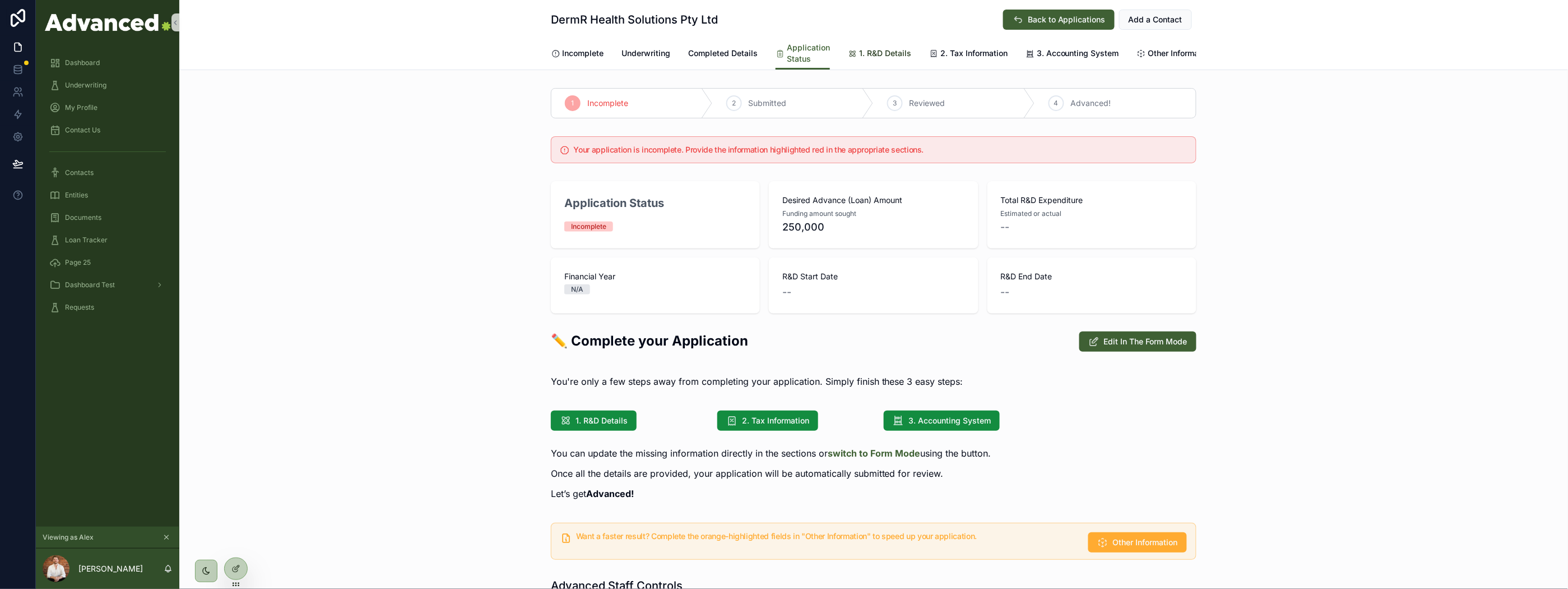
click at [887, 56] on span "1. R&D Details" at bounding box center [885, 53] width 52 height 11
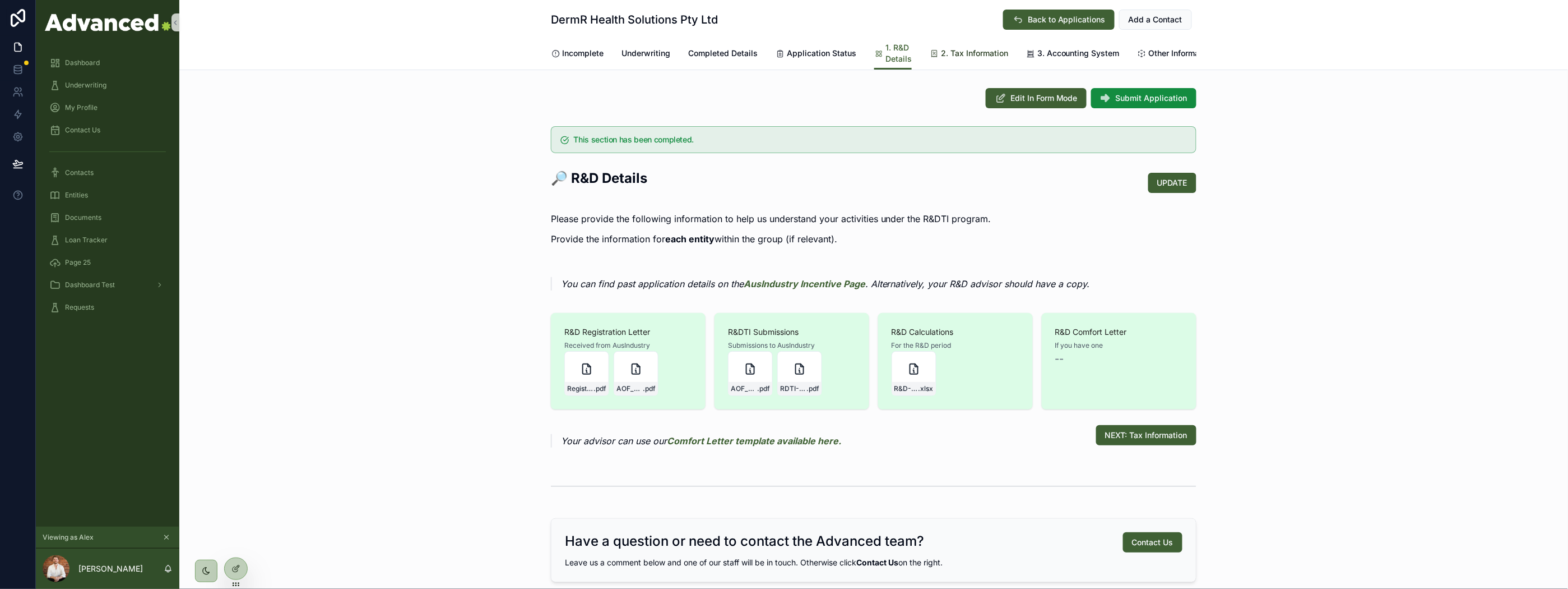
click at [979, 49] on span "2. Tax Information" at bounding box center [974, 53] width 67 height 11
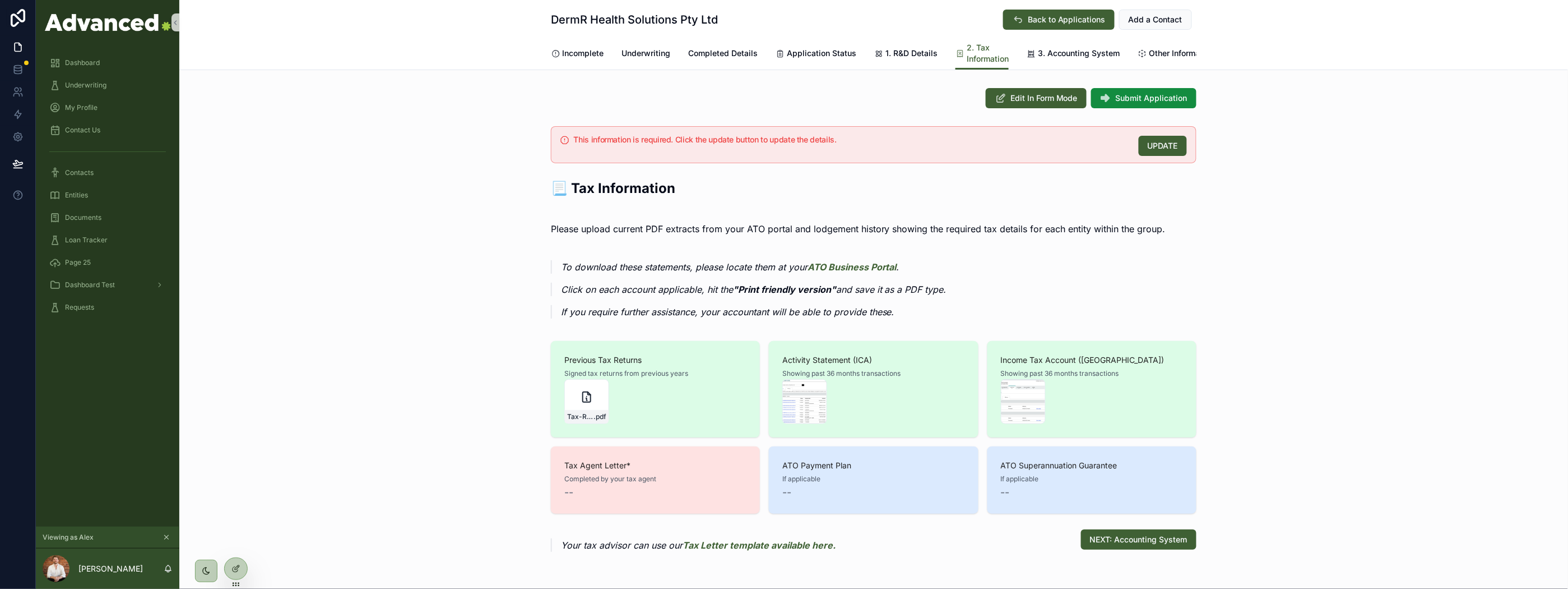
click at [1066, 40] on div "Incomplete Underwriting Completed Details Application Status 1. R&D Details 2. …" at bounding box center [873, 53] width 646 height 33
click at [1069, 47] on span "3. Accounting System" at bounding box center [1079, 53] width 83 height 11
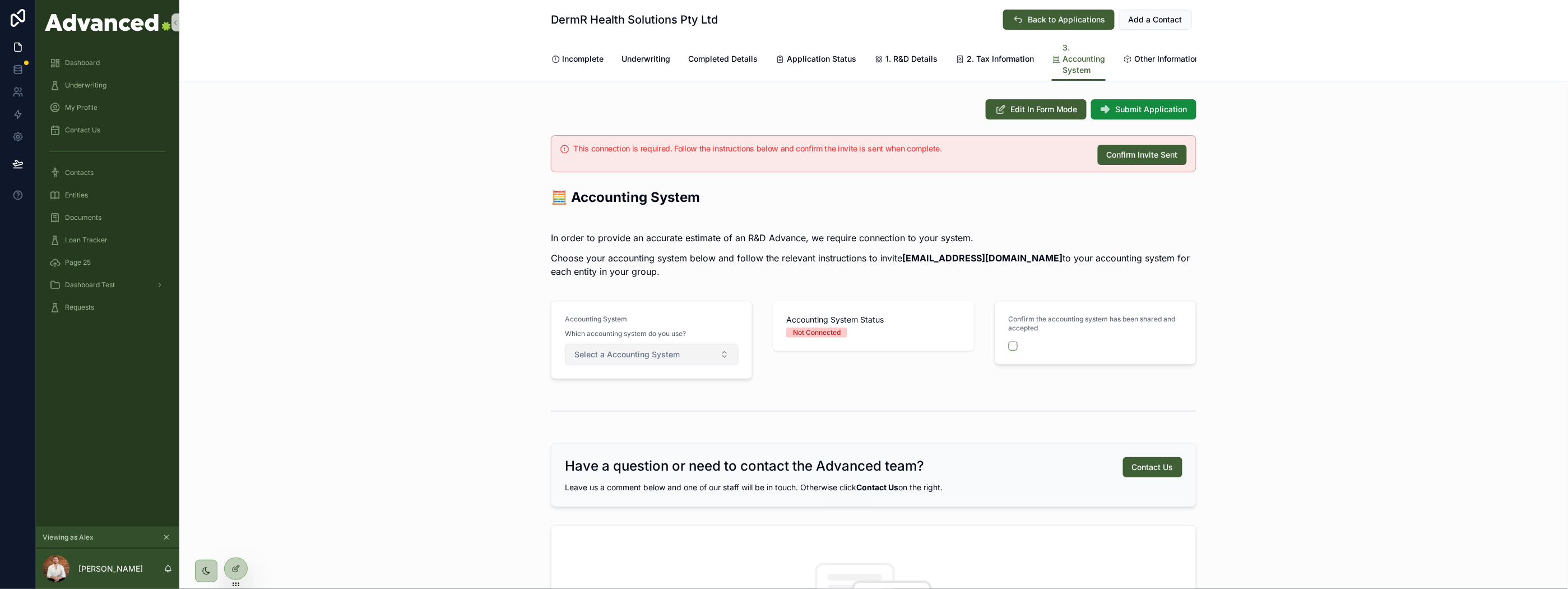
click at [684, 365] on button "Select a Accounting System" at bounding box center [651, 354] width 174 height 21
click at [637, 410] on div "Xero" at bounding box center [647, 407] width 168 height 16
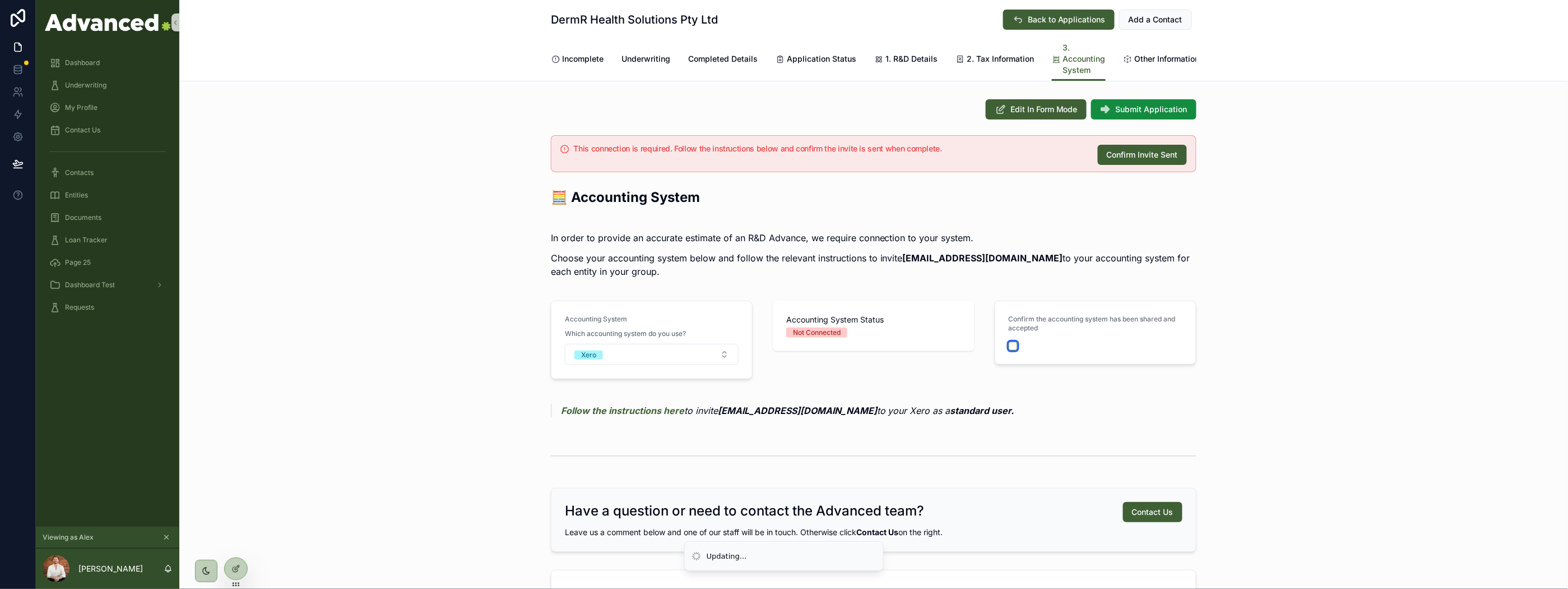
click at [1009, 350] on button "scrollable content" at bounding box center [1013, 346] width 9 height 9
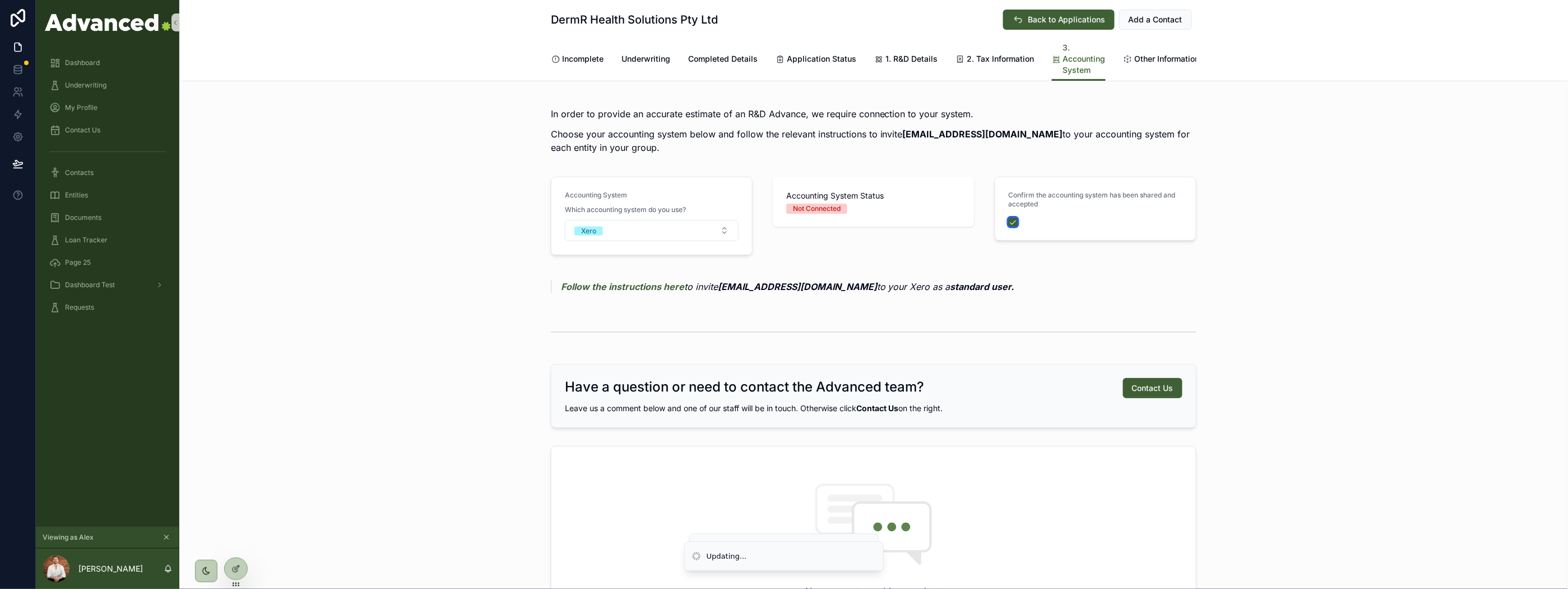
scroll to position [124, 0]
drag, startPoint x: 785, startPoint y: 216, endPoint x: 855, endPoint y: 217, distance: 70.0
click at [855, 213] on div "Not Connected" at bounding box center [874, 207] width 175 height 10
click at [857, 213] on div "Not Connected" at bounding box center [874, 207] width 175 height 10
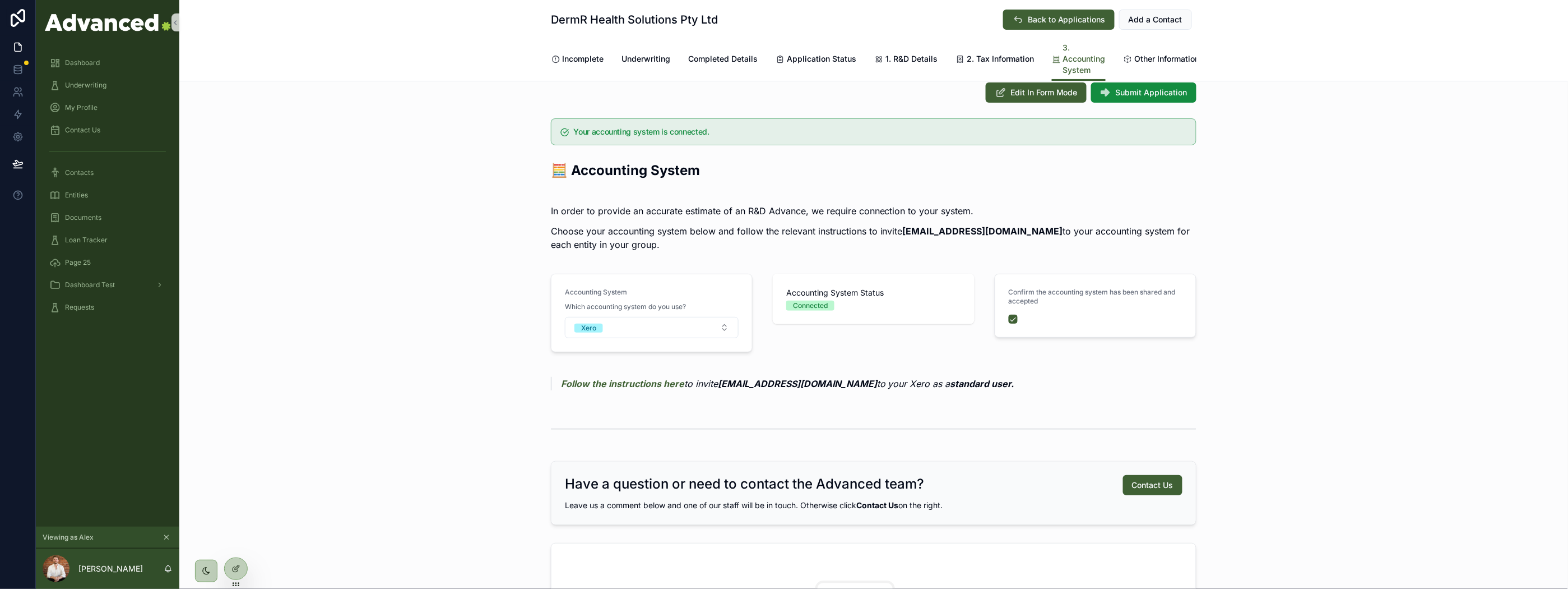
scroll to position [0, 0]
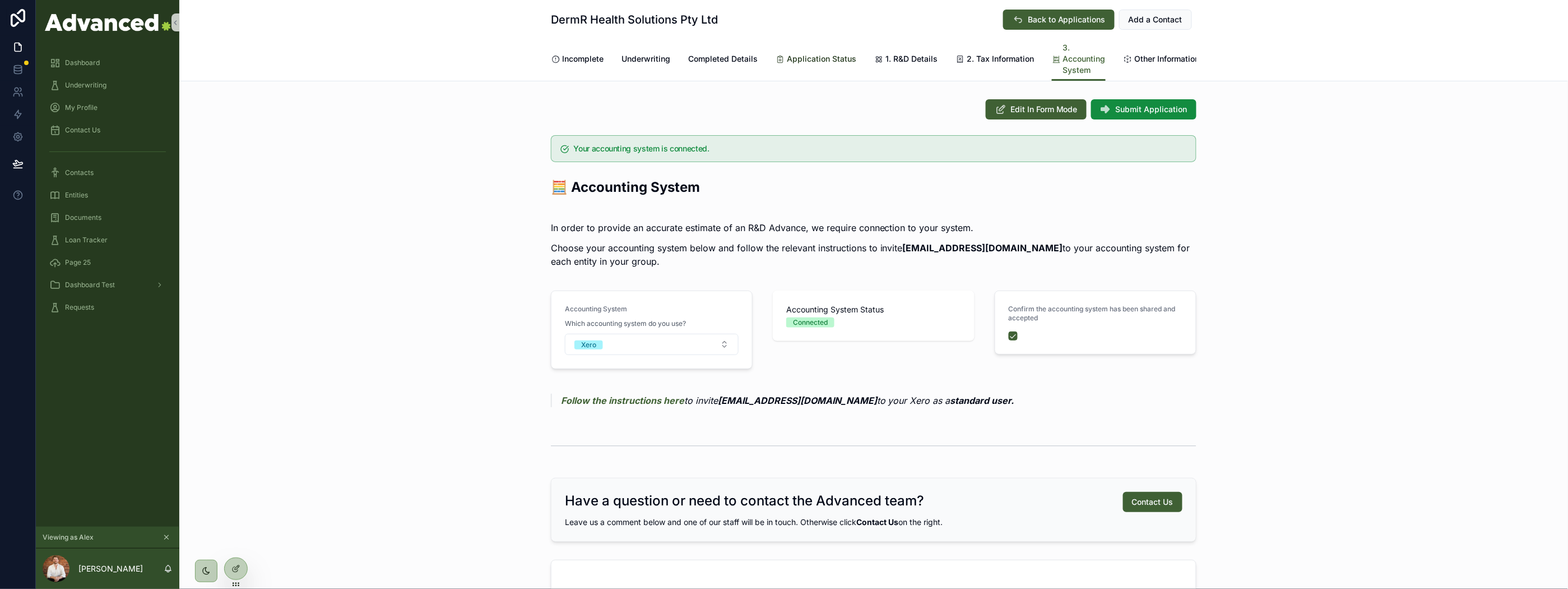
click at [822, 55] on span "Application Status" at bounding box center [821, 59] width 70 height 11
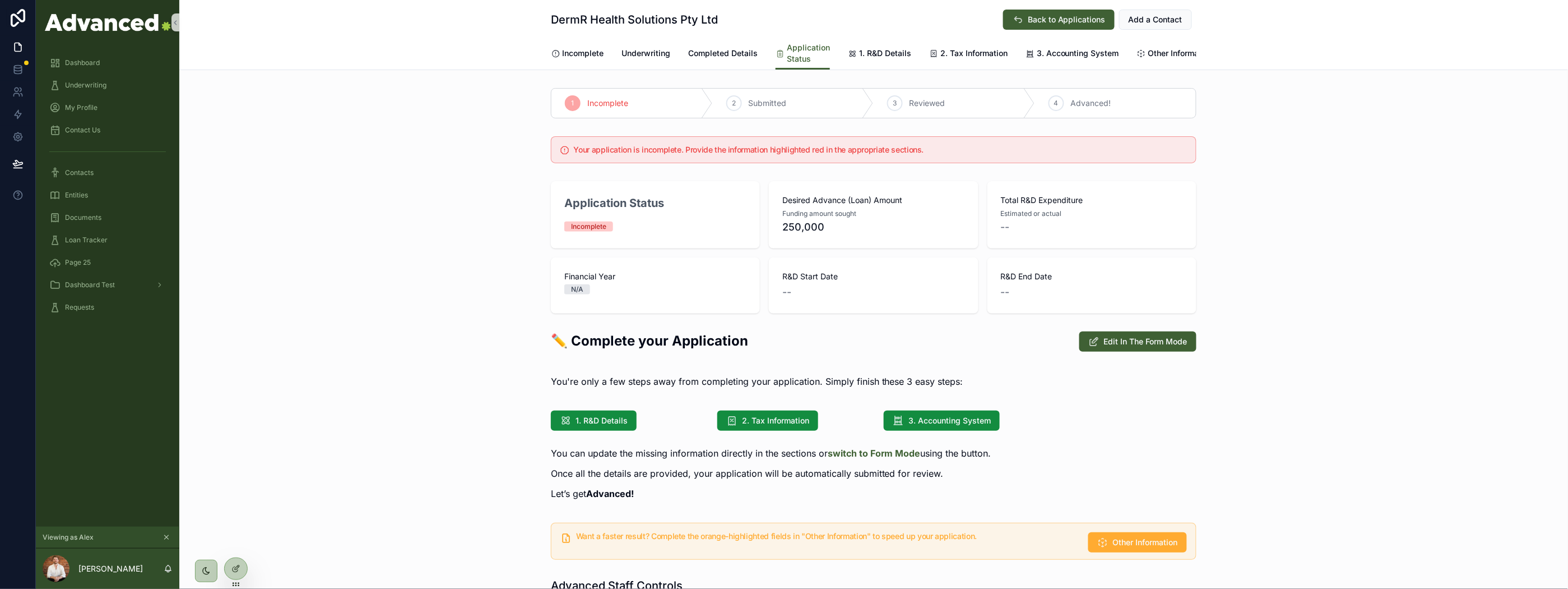
click at [579, 151] on div "Your application is incomplete. Provide the information highlighted red in the …" at bounding box center [873, 150] width 646 height 27
drag, startPoint x: 572, startPoint y: 157, endPoint x: 953, endPoint y: 166, distance: 381.1
click at [953, 164] on div "Your application is incomplete. Provide the information highlighted red in the …" at bounding box center [873, 150] width 646 height 27
click at [953, 153] on h5 "Your application is incomplete. Provide the information highlighted red in the …" at bounding box center [881, 150] width 613 height 7
drag, startPoint x: 560, startPoint y: 151, endPoint x: 986, endPoint y: 164, distance: 426.2
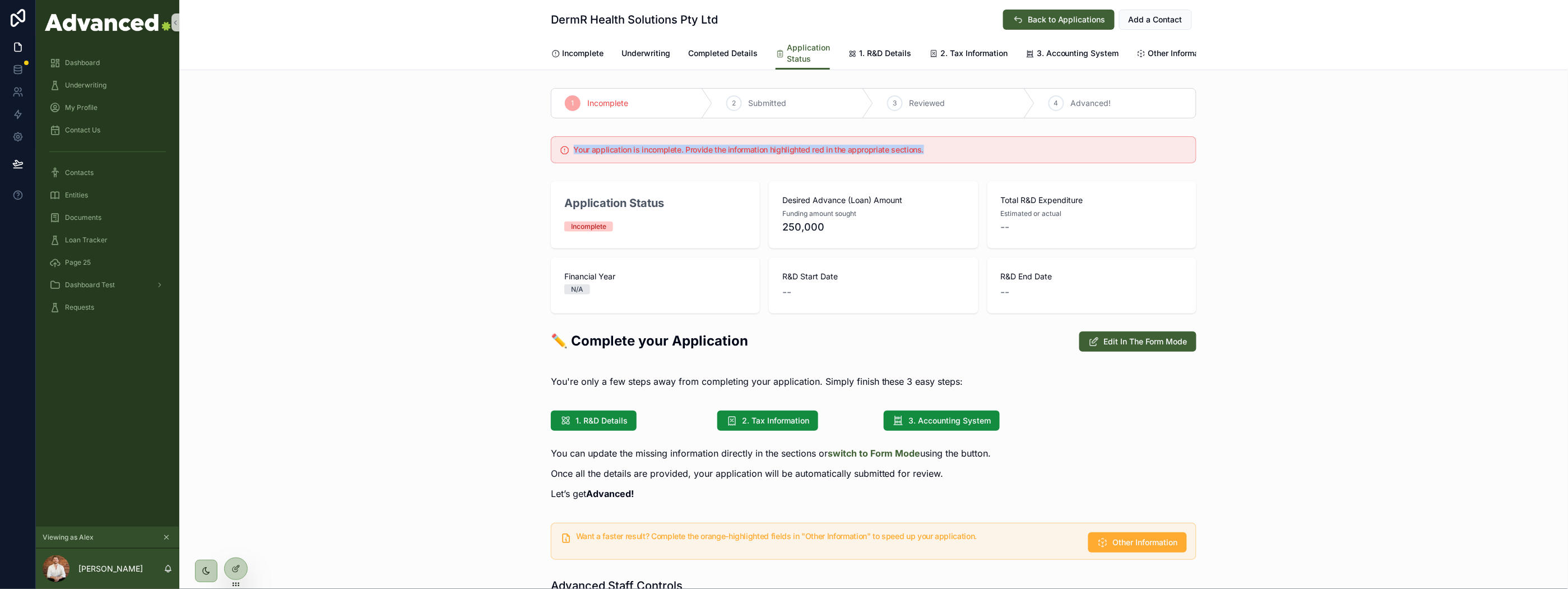
click at [986, 164] on div "Your application is incomplete. Provide the information highlighted red in the …" at bounding box center [873, 150] width 646 height 27
click at [986, 156] on div "Your application is incomplete. Provide the information highlighted red in the …" at bounding box center [881, 151] width 613 height 10
click at [237, 562] on div at bounding box center [236, 568] width 22 height 21
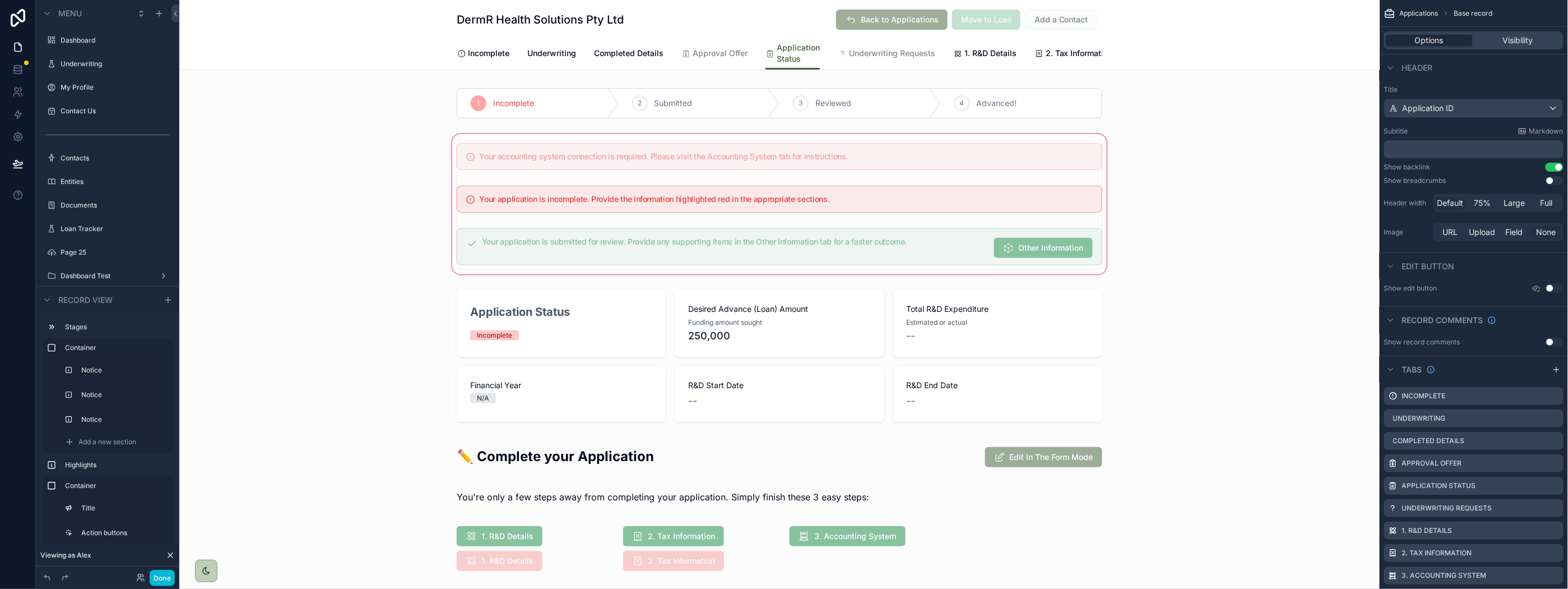
click at [660, 255] on div "scrollable content" at bounding box center [779, 204] width 1201 height 145
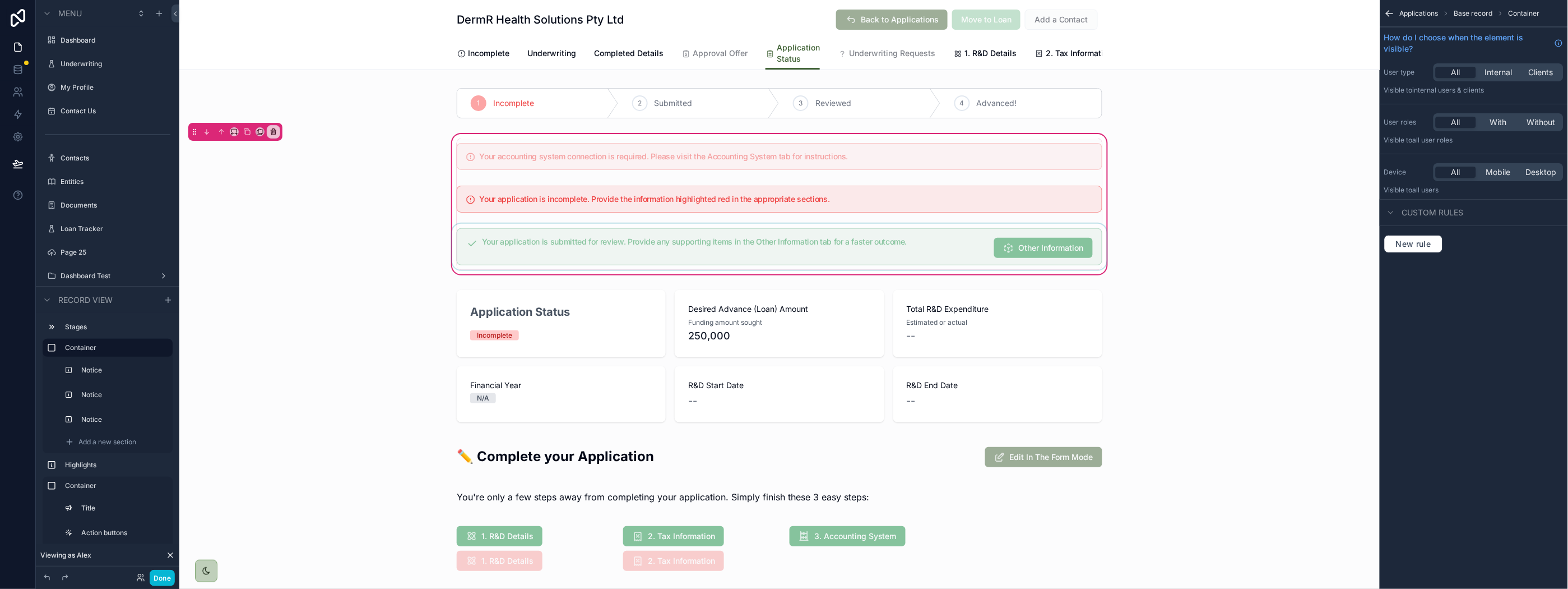
click at [629, 248] on div "scrollable content" at bounding box center [780, 246] width 660 height 46
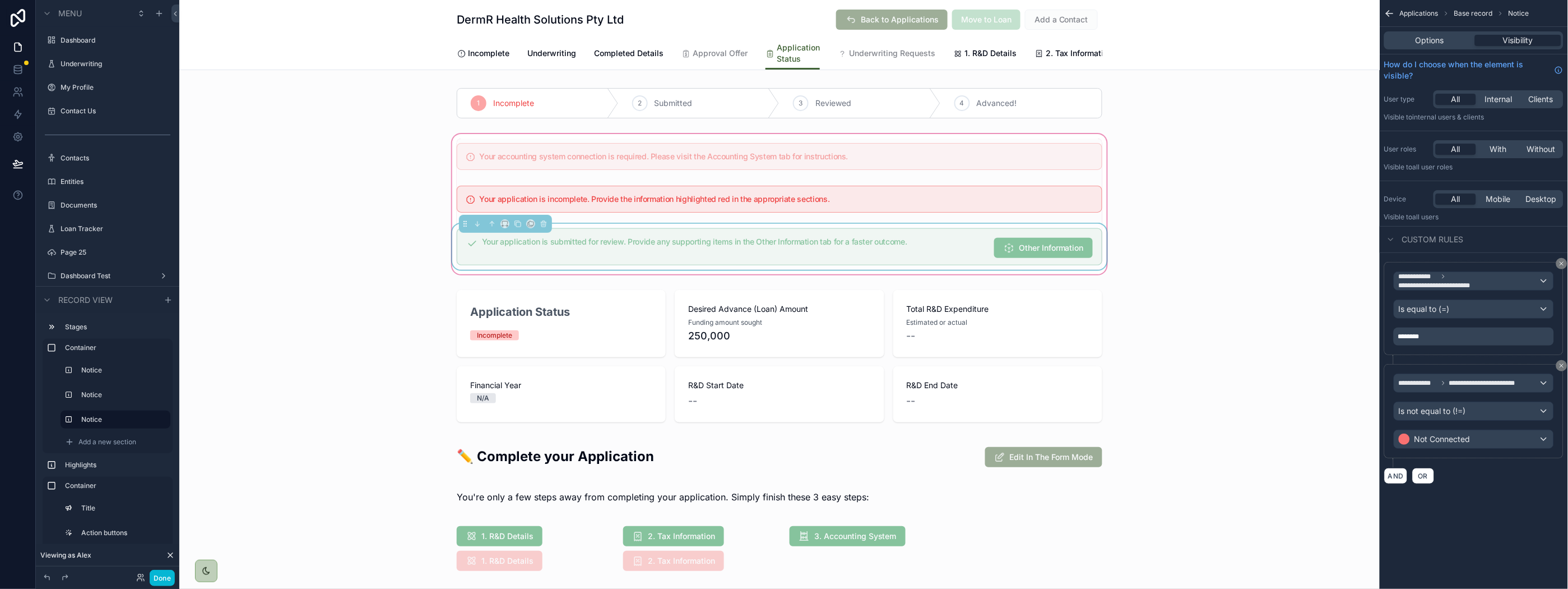
click at [918, 276] on div "Your accounting system connection is required. Please visit the Accounting Syst…" at bounding box center [779, 204] width 1201 height 145
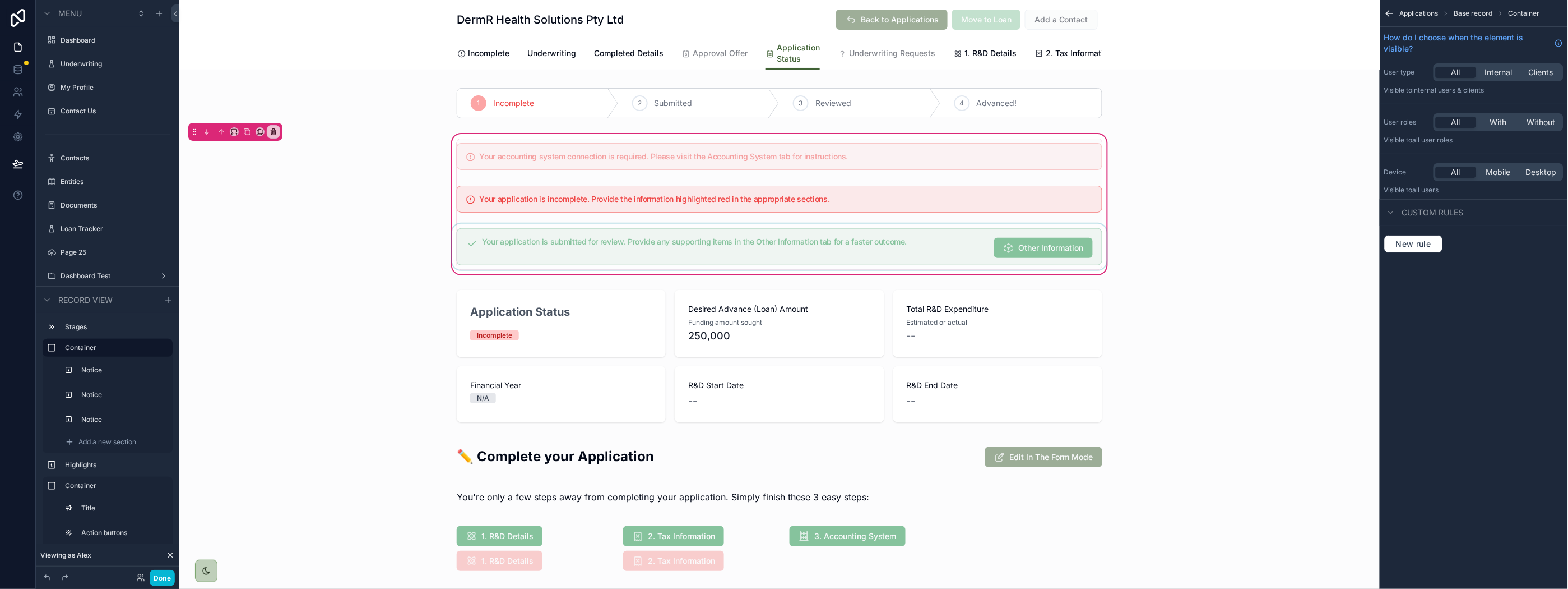
click at [928, 258] on div "scrollable content" at bounding box center [780, 246] width 660 height 46
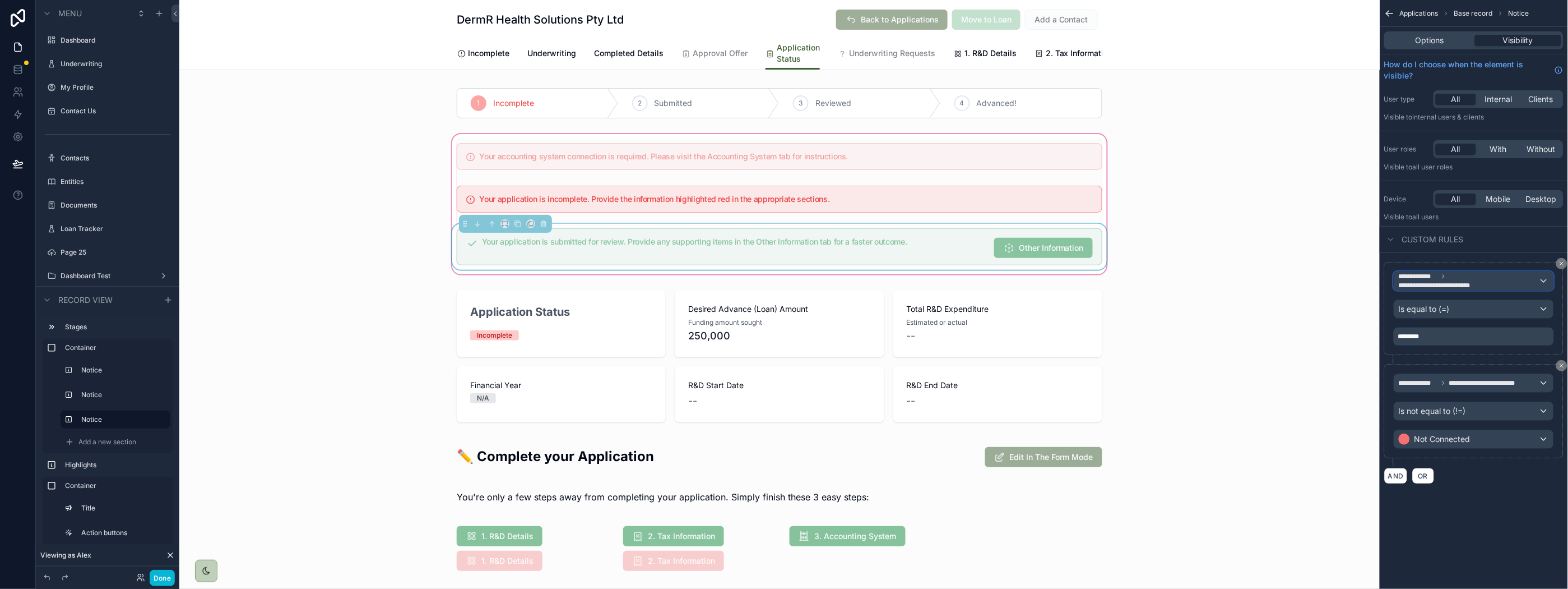
click at [1478, 281] on span "**********" at bounding box center [1445, 285] width 93 height 9
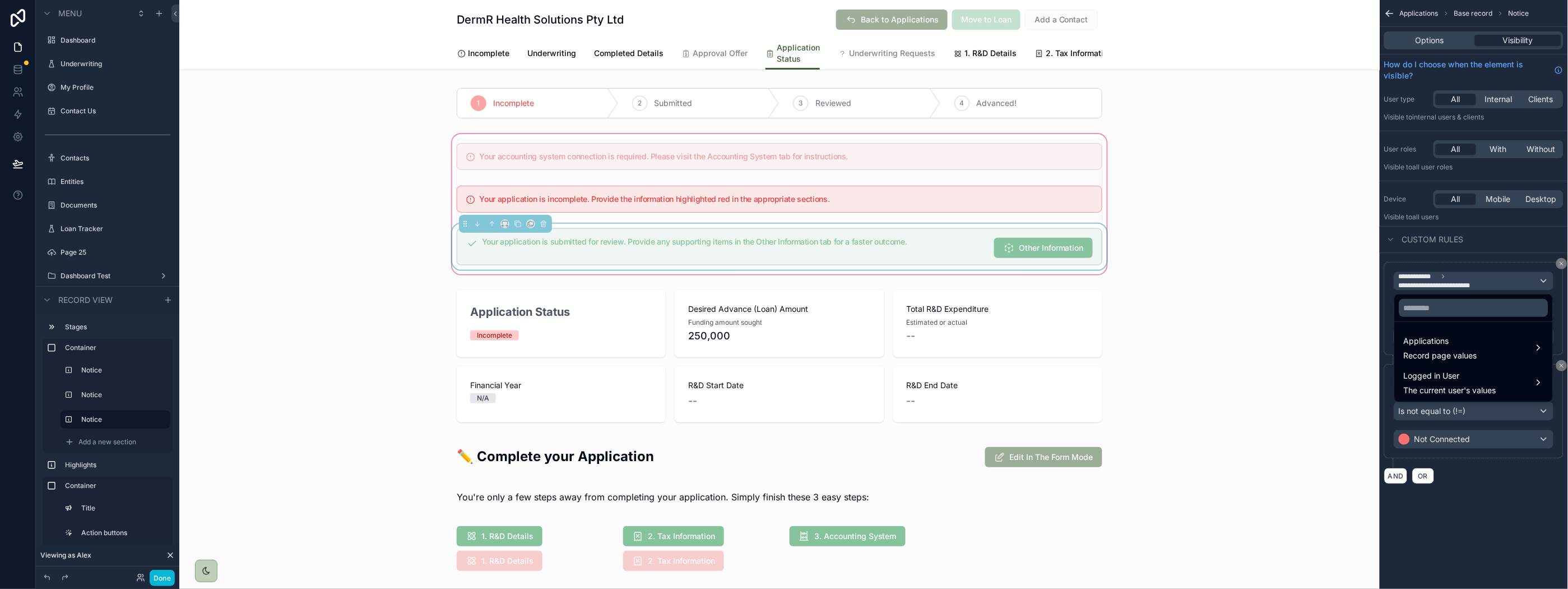
click at [1478, 281] on div "scrollable content" at bounding box center [784, 294] width 1568 height 589
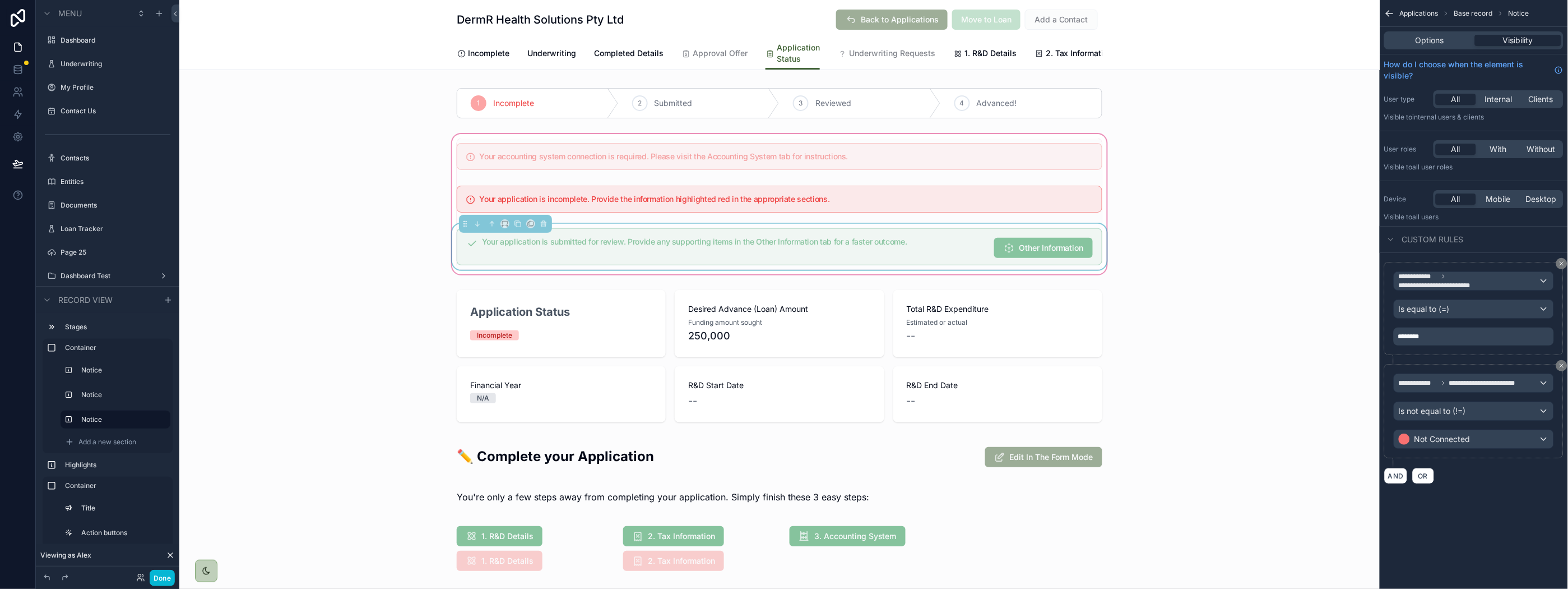
drag, startPoint x: 1219, startPoint y: 99, endPoint x: 1199, endPoint y: 115, distance: 25.6
click at [1219, 99] on div "scrollable content" at bounding box center [779, 103] width 1201 height 39
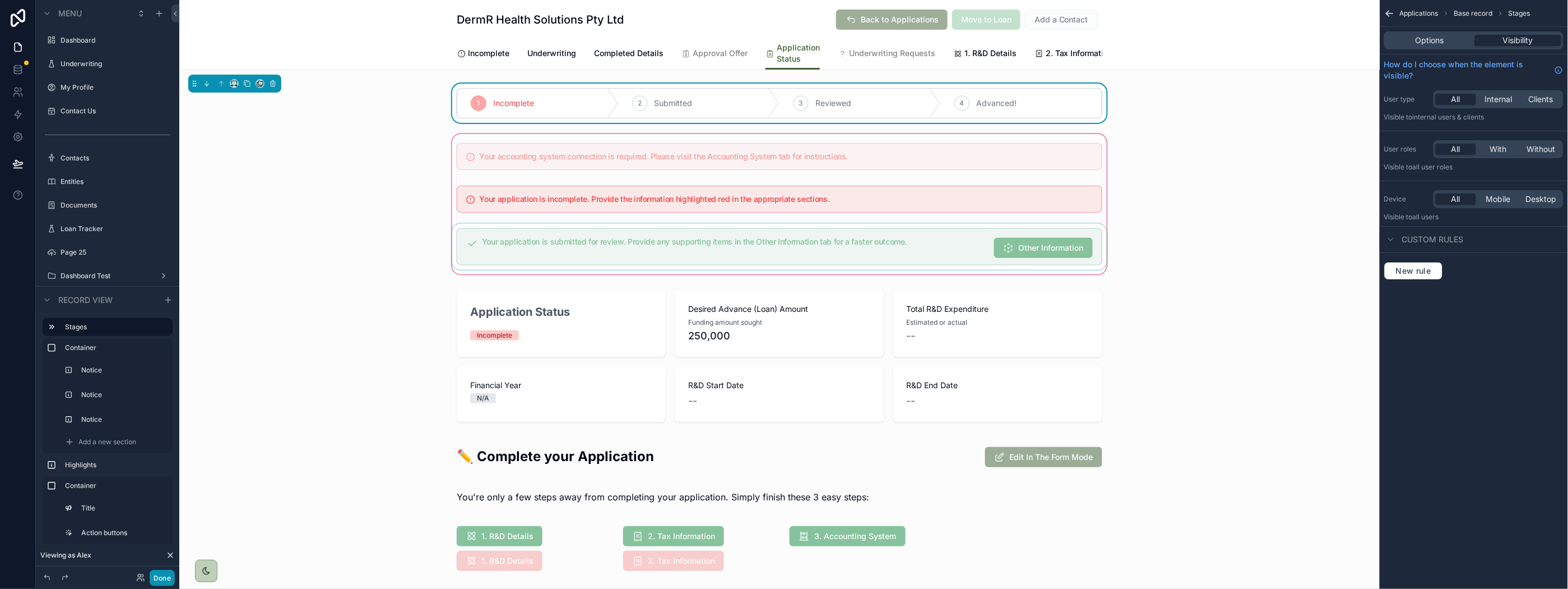
click at [166, 574] on button "Done" at bounding box center [162, 577] width 25 height 16
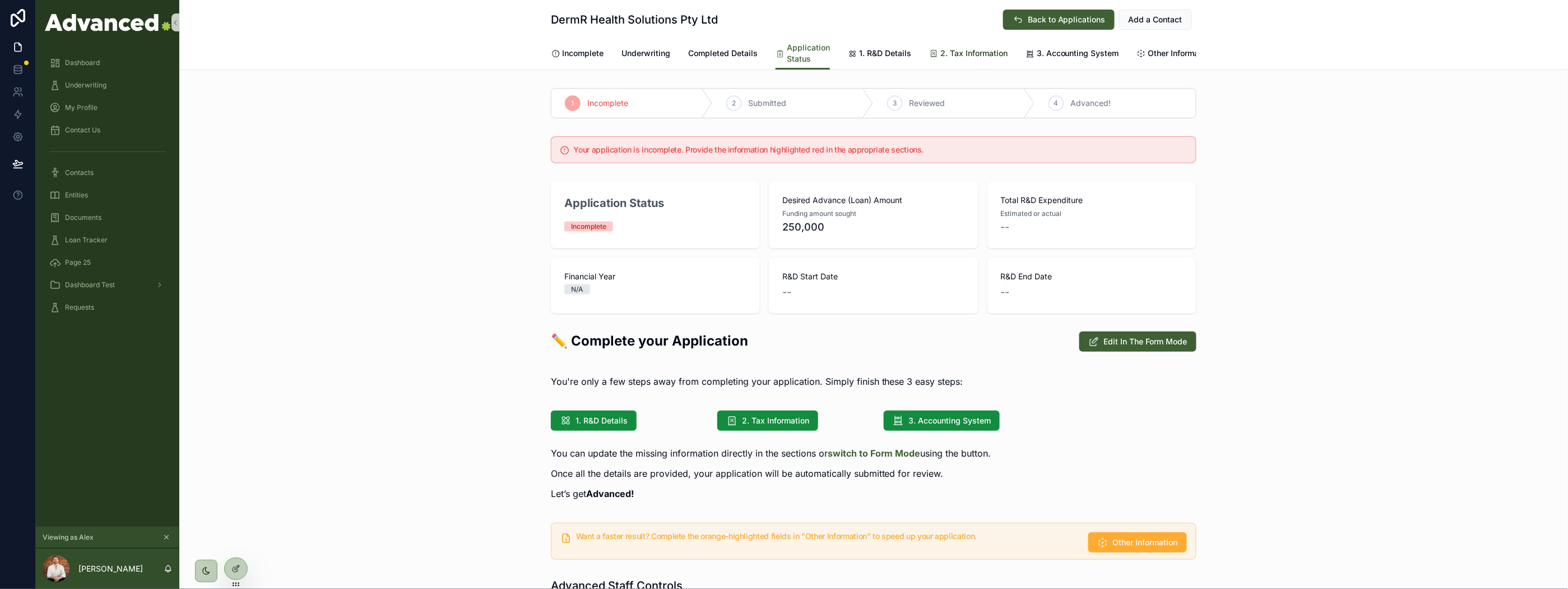
click at [979, 46] on link "2. Tax Information" at bounding box center [969, 54] width 78 height 22
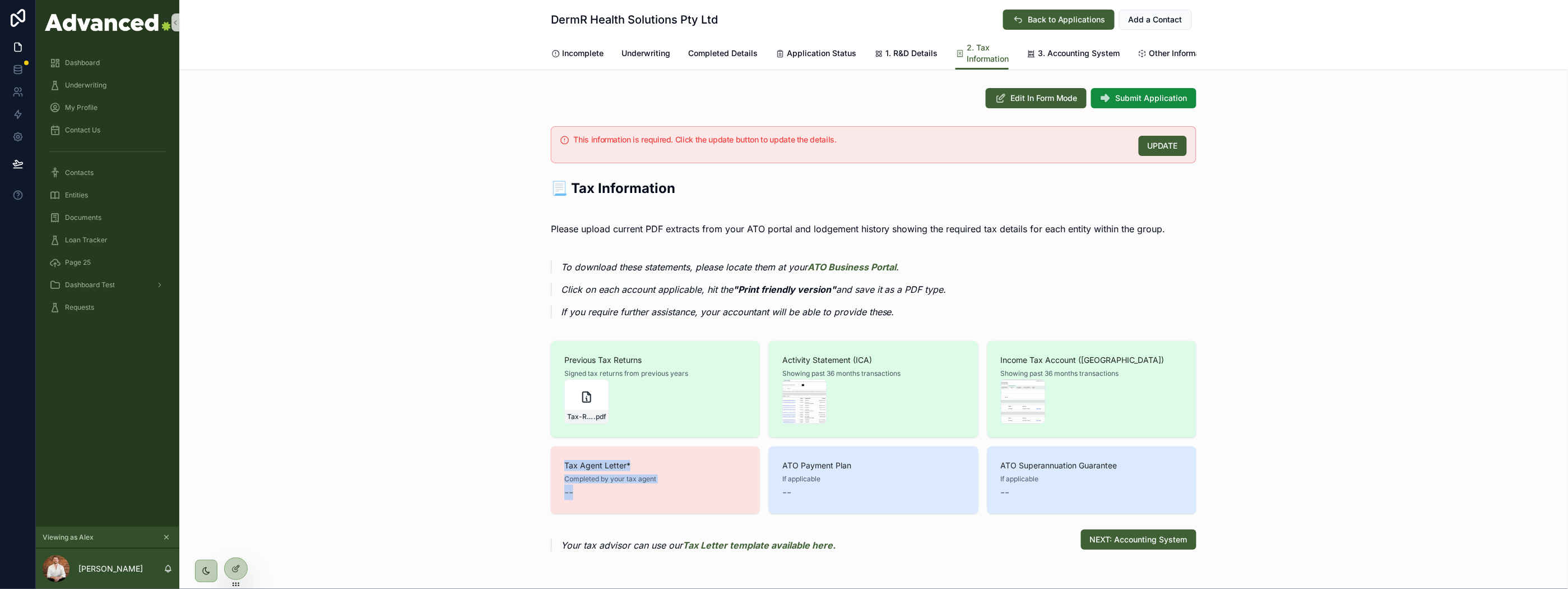
drag, startPoint x: 552, startPoint y: 472, endPoint x: 700, endPoint y: 503, distance: 151.2
click at [700, 503] on div "Tax Agent Letter* Completed by your tax agent --" at bounding box center [655, 479] width 209 height 67
click at [480, 281] on div "This information is required. Click the update button to update the details. UP…" at bounding box center [873, 342] width 1389 height 441
drag, startPoint x: 570, startPoint y: 150, endPoint x: 882, endPoint y: 150, distance: 312.0
click at [882, 143] on h5 "This information is required. Click the update button to update the details." at bounding box center [852, 139] width 556 height 7
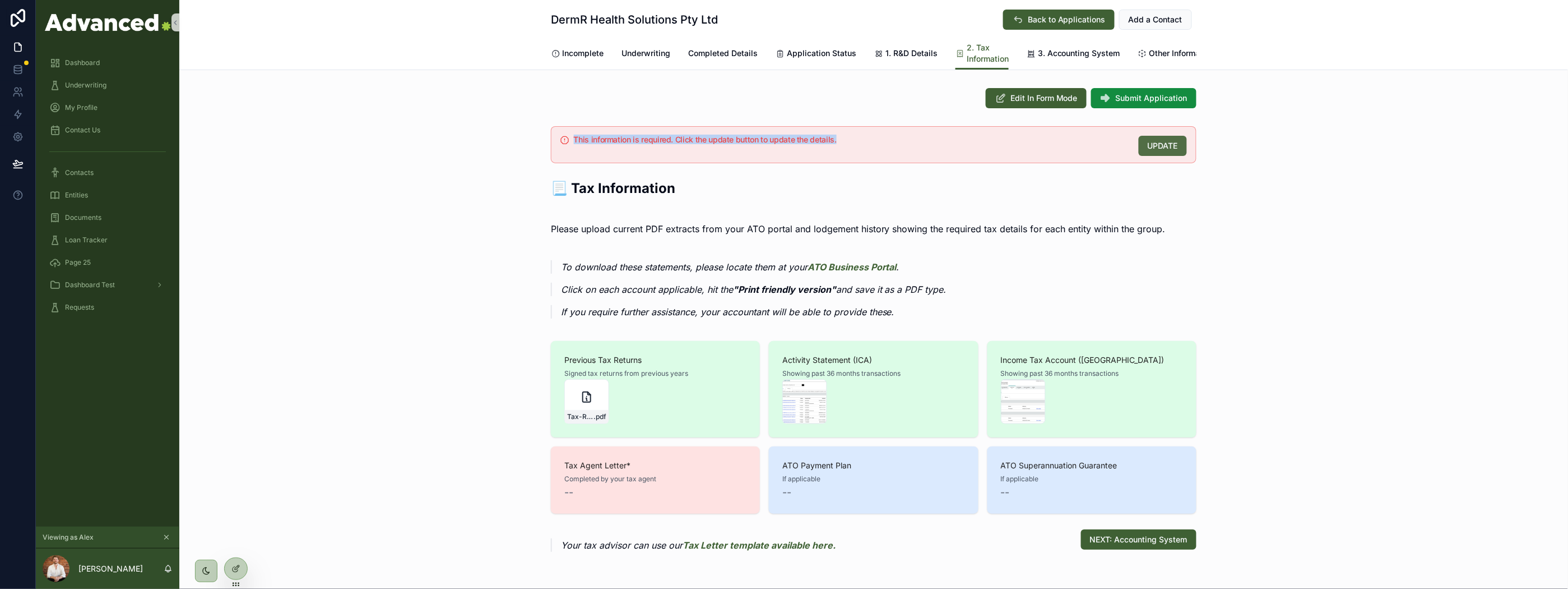
click at [1173, 151] on span "UPDATE" at bounding box center [1163, 146] width 31 height 11
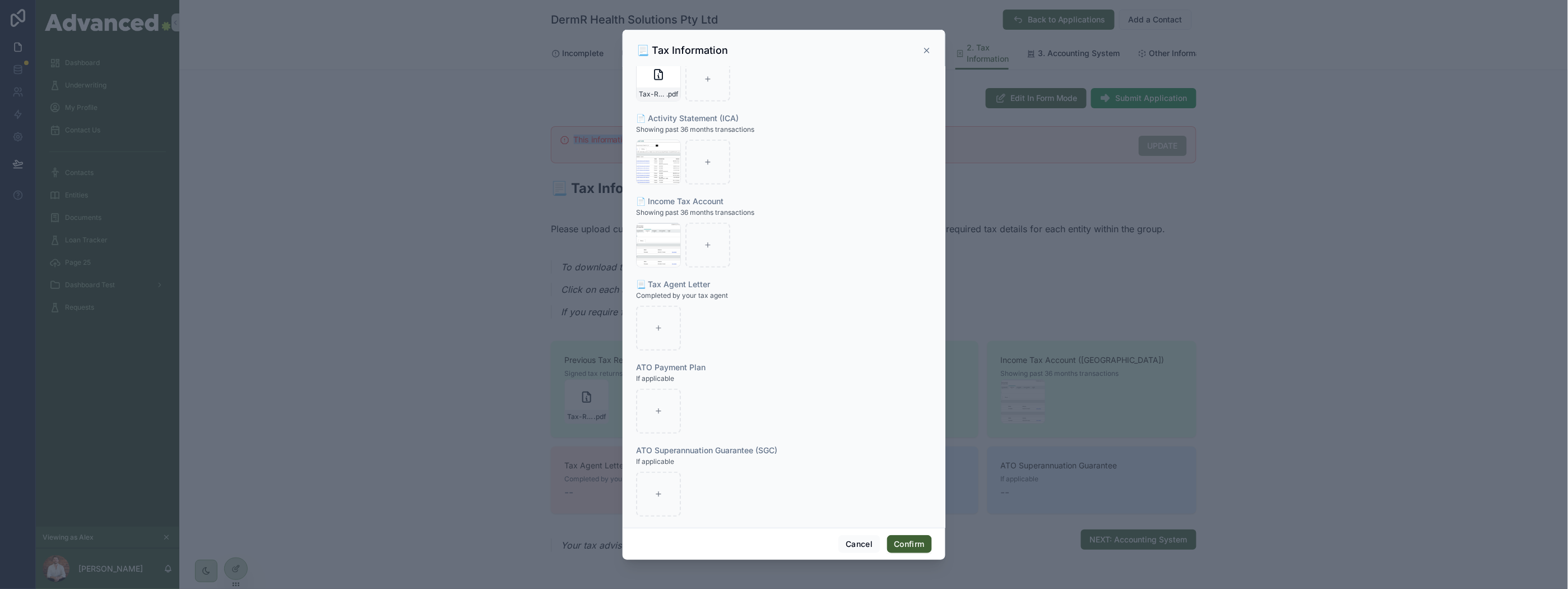
scroll to position [218, 0]
click at [926, 53] on icon at bounding box center [927, 50] width 9 height 9
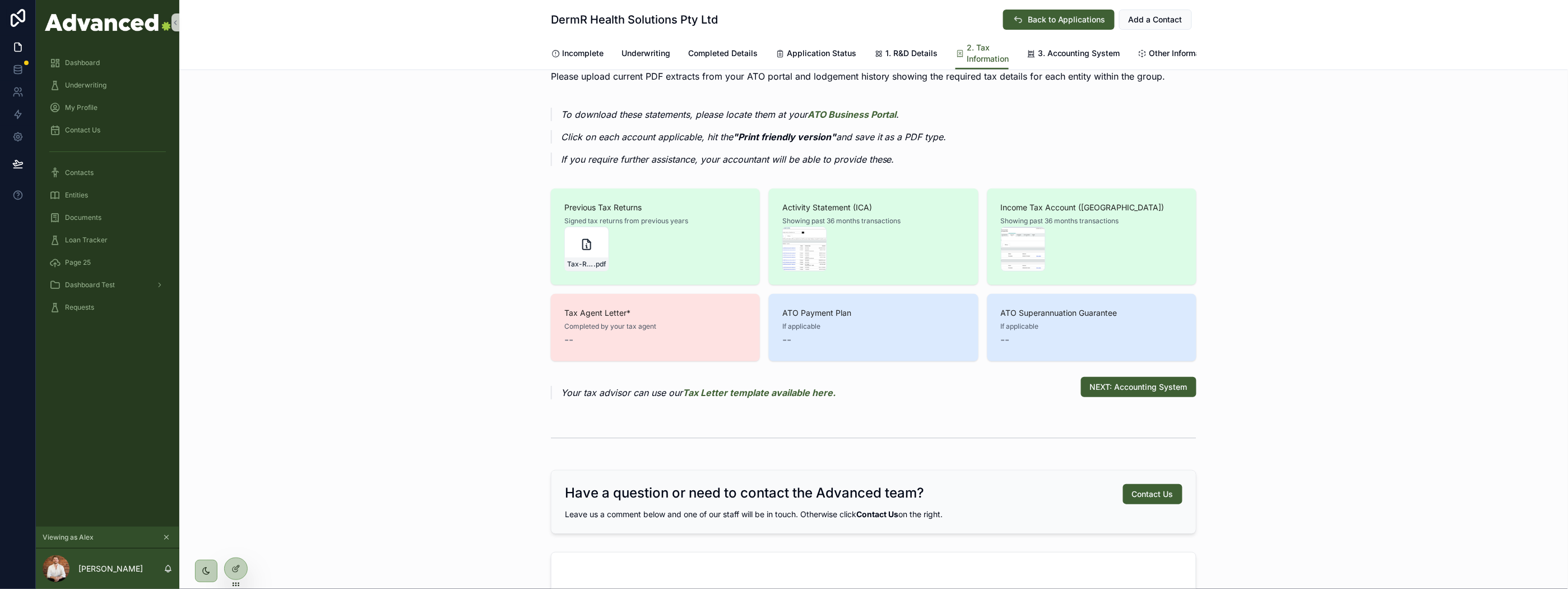
scroll to position [124, 0]
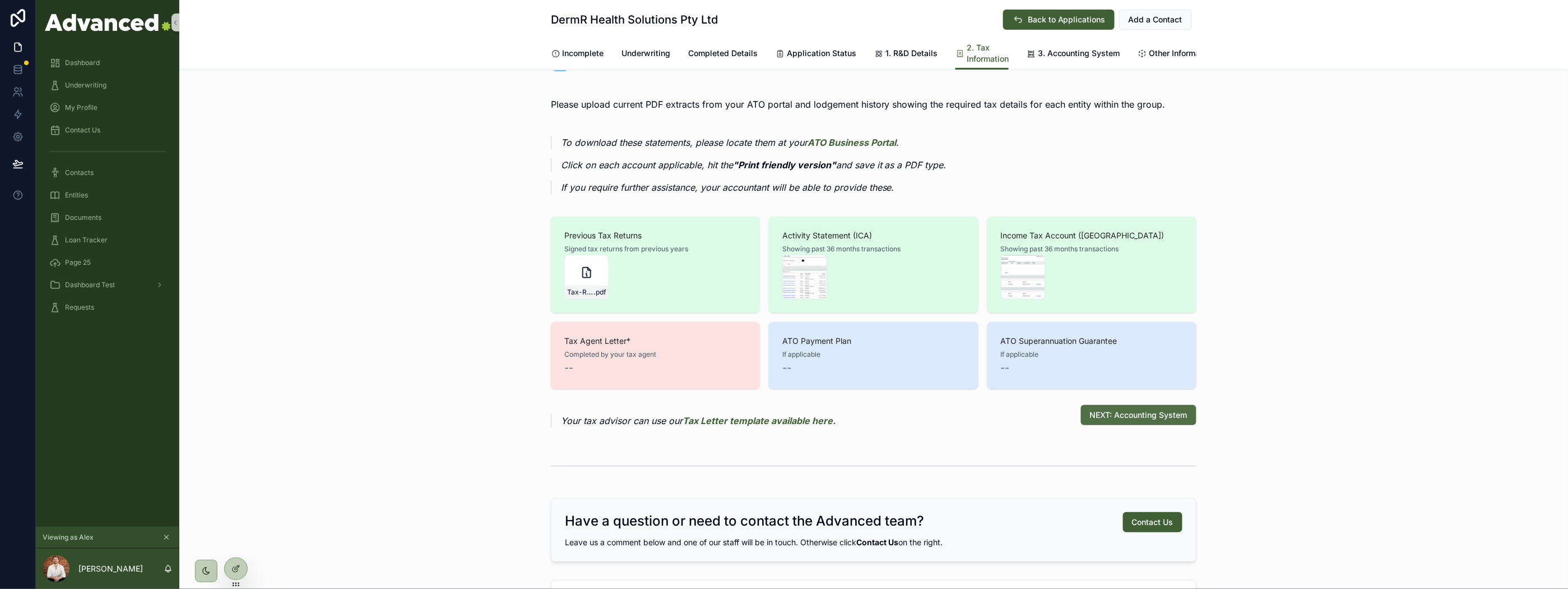
click at [1116, 415] on button "NEXT: Accounting System" at bounding box center [1139, 415] width 115 height 20
click at [1123, 421] on span "NEXT: Accounting System" at bounding box center [1139, 415] width 98 height 11
click at [898, 48] on span "1. R&D Details" at bounding box center [911, 53] width 52 height 11
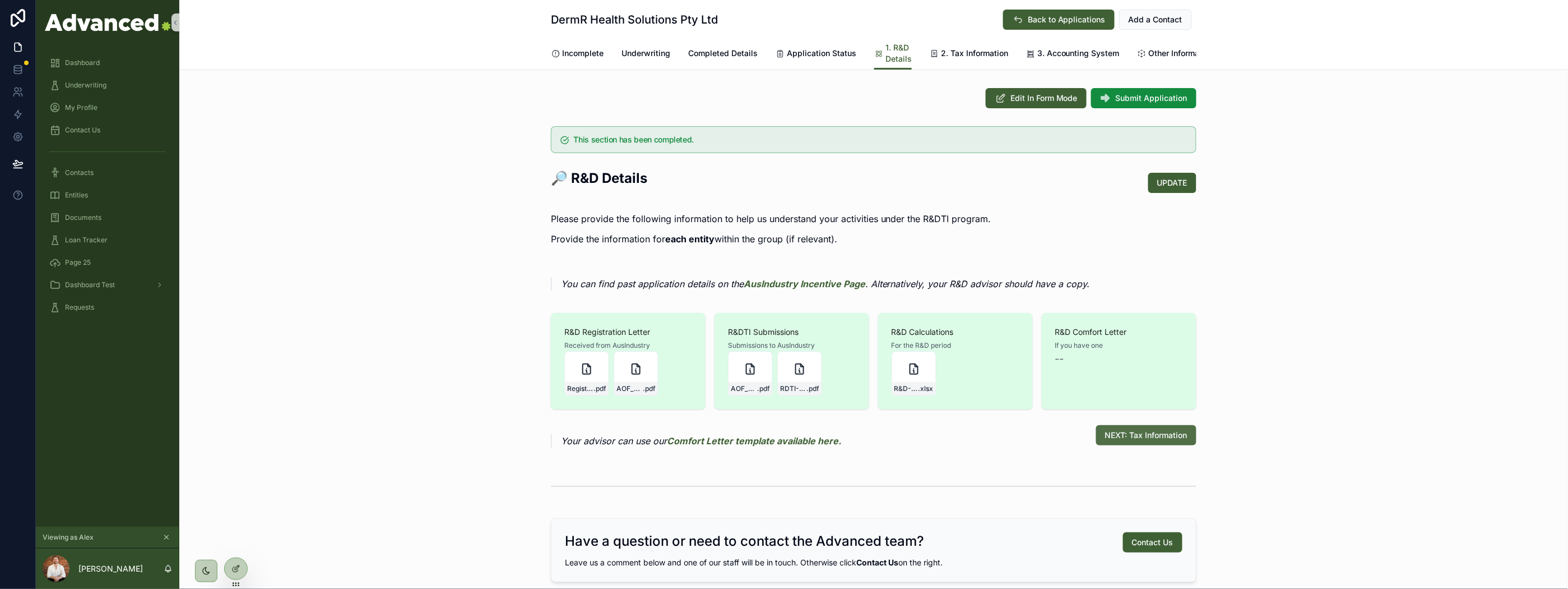
click at [1113, 440] on span "NEXT: Tax Information" at bounding box center [1146, 435] width 83 height 11
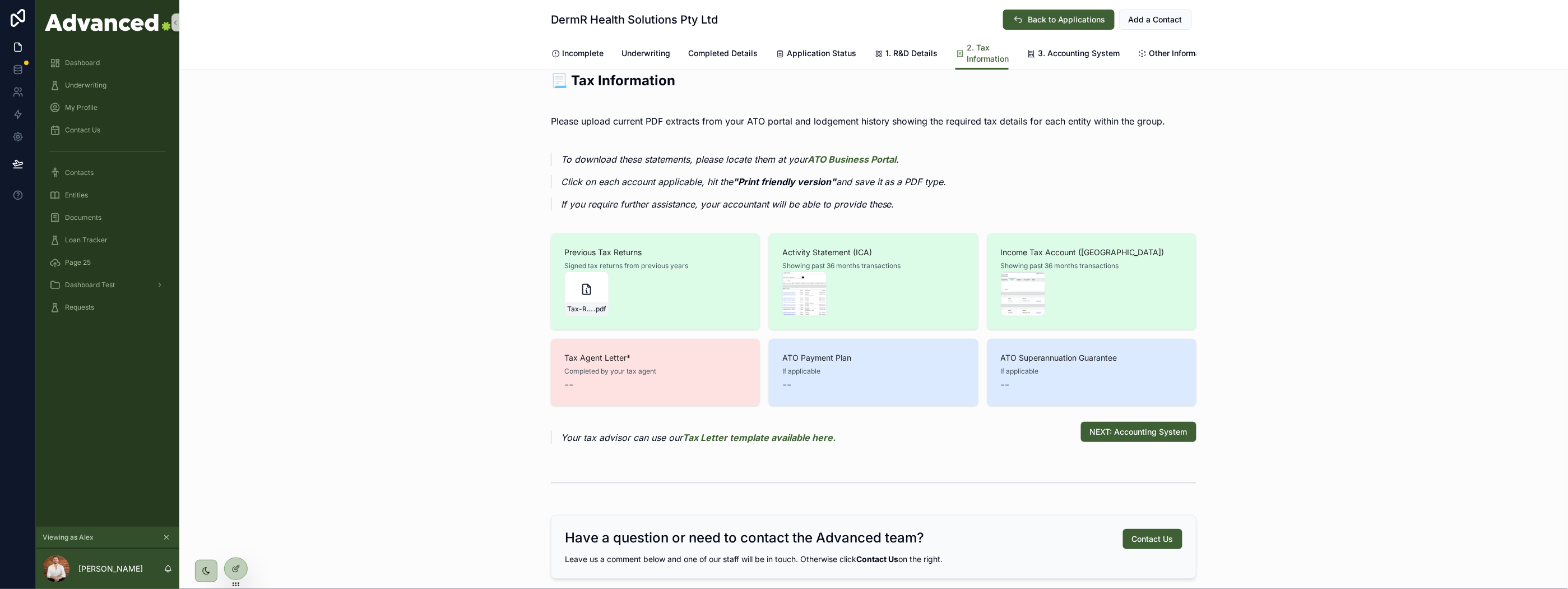
scroll to position [187, 0]
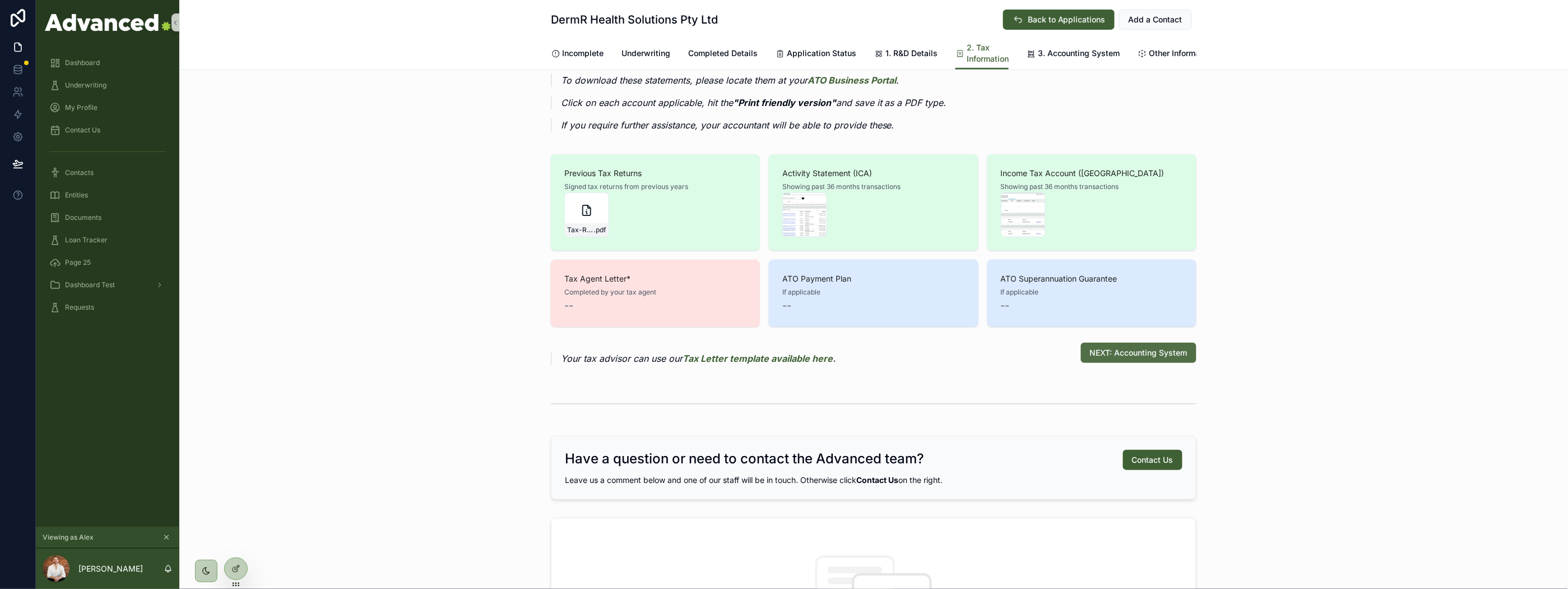
click at [1129, 362] on button "NEXT: Accounting System" at bounding box center [1139, 353] width 115 height 20
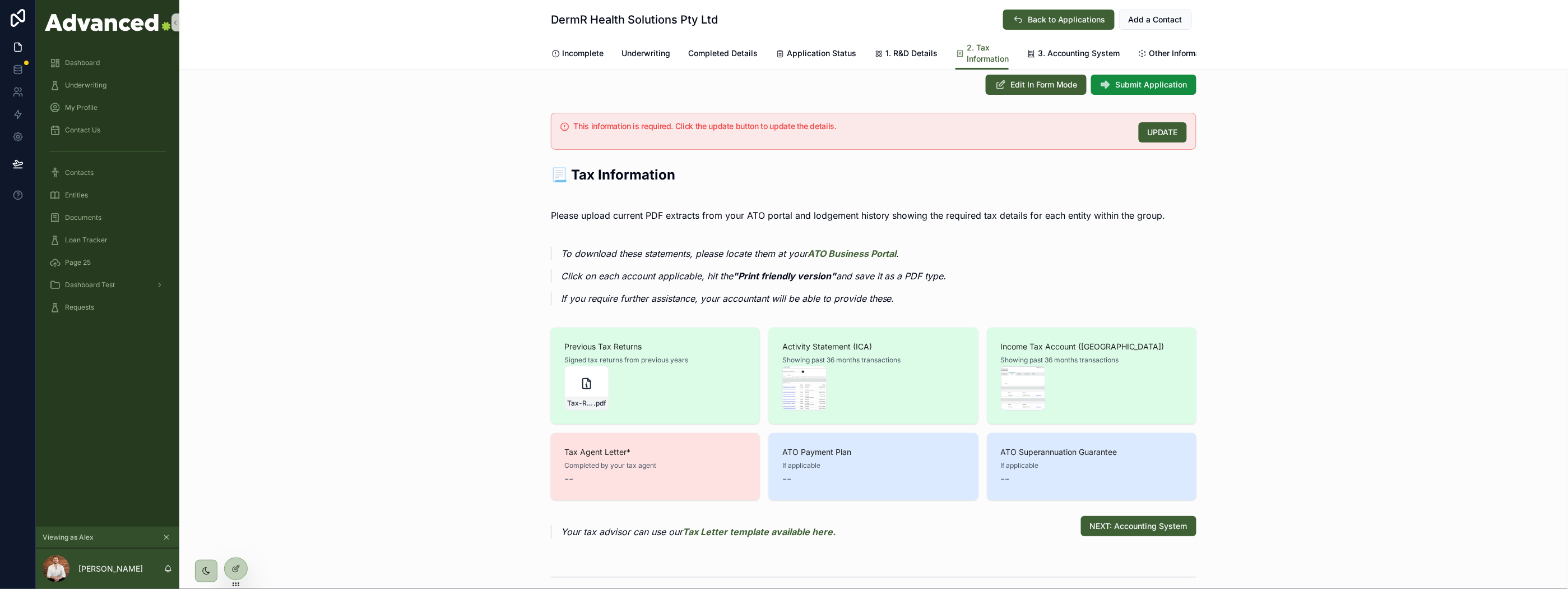
scroll to position [0, 0]
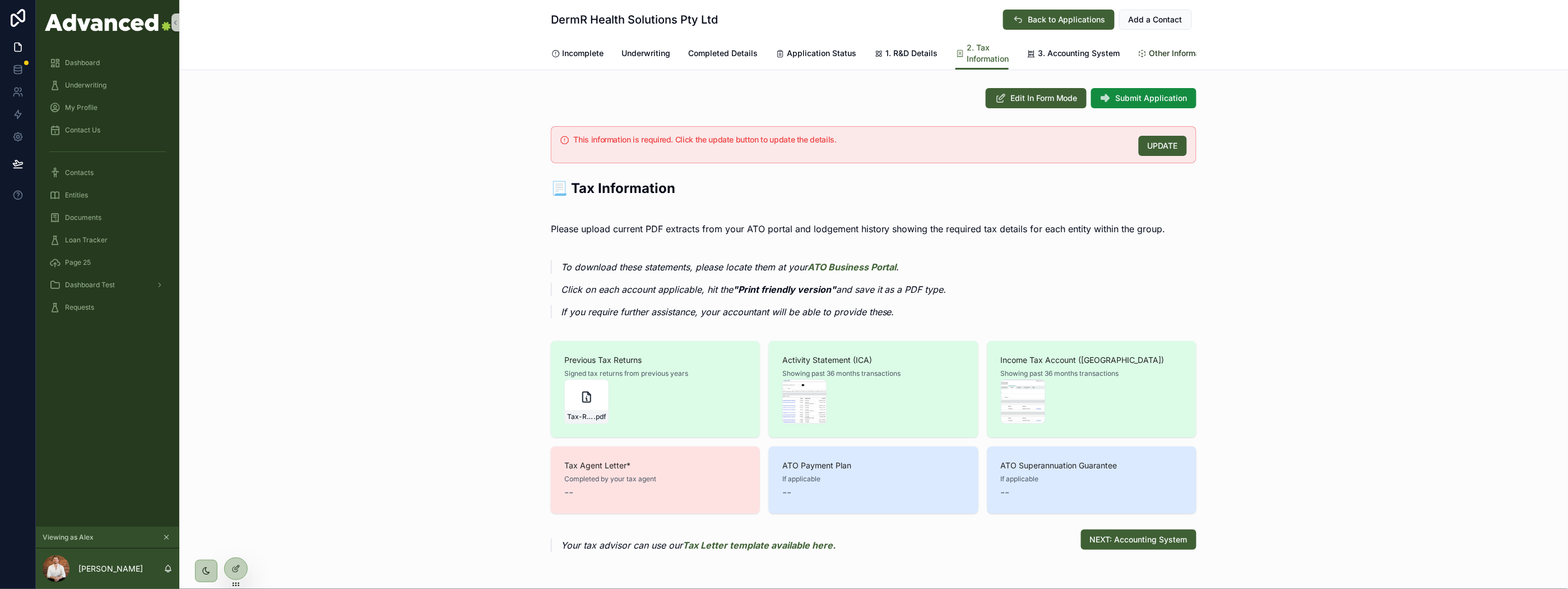
click at [1166, 49] on span "Other Information" at bounding box center [1183, 53] width 65 height 11
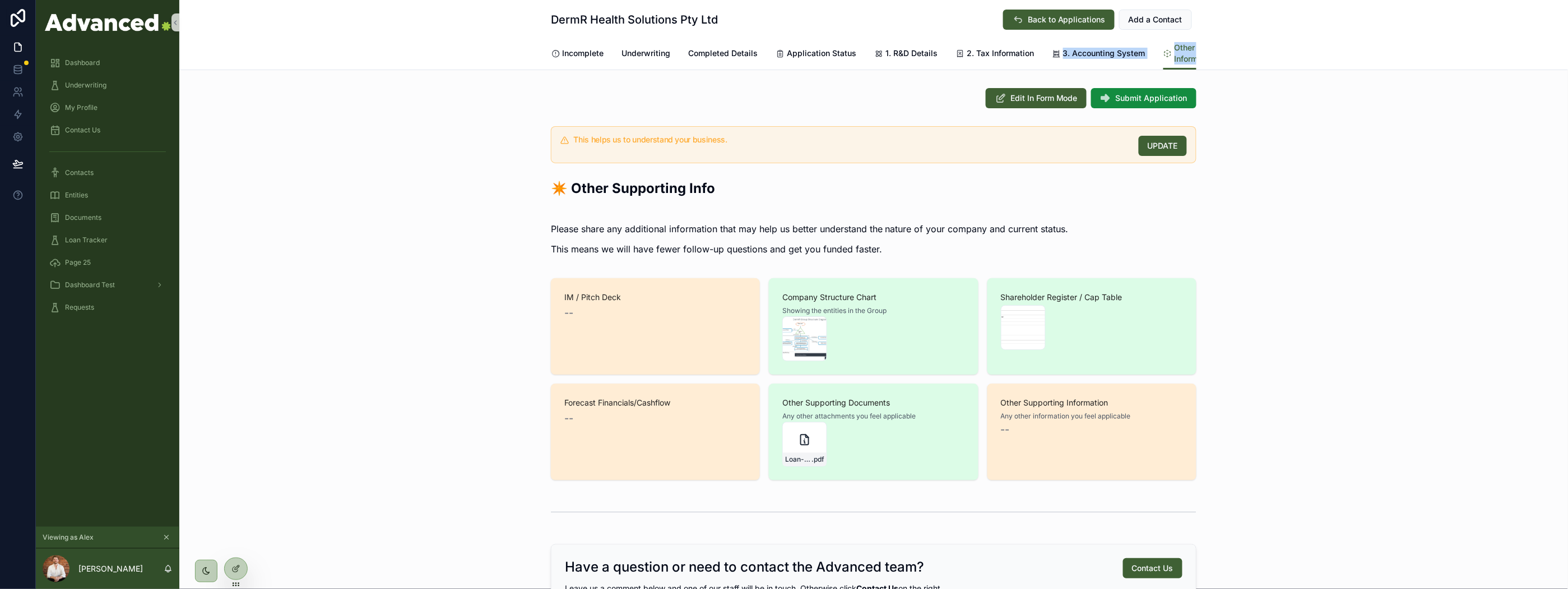
drag, startPoint x: 1026, startPoint y: 78, endPoint x: 1196, endPoint y: 85, distance: 170.1
click at [1196, 85] on div "DermR Health Solutions Pty Ltd Back to Applications Add a Contact Other Informa…" at bounding box center [873, 490] width 1389 height 980
click at [1091, 53] on span "Form Mode" at bounding box center [1083, 53] width 42 height 11
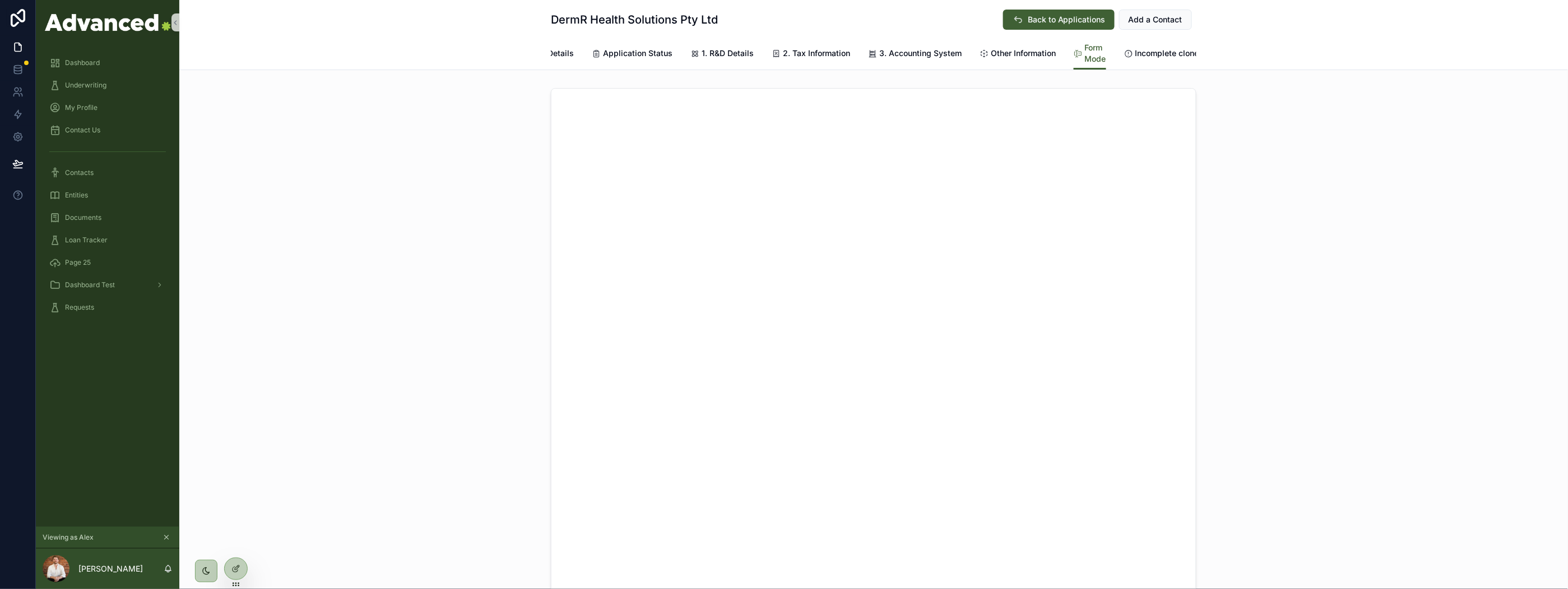
click at [1262, 182] on div "scrollable content" at bounding box center [873, 383] width 1389 height 598
click at [1156, 52] on span "Incomplete clone" at bounding box center [1168, 53] width 64 height 11
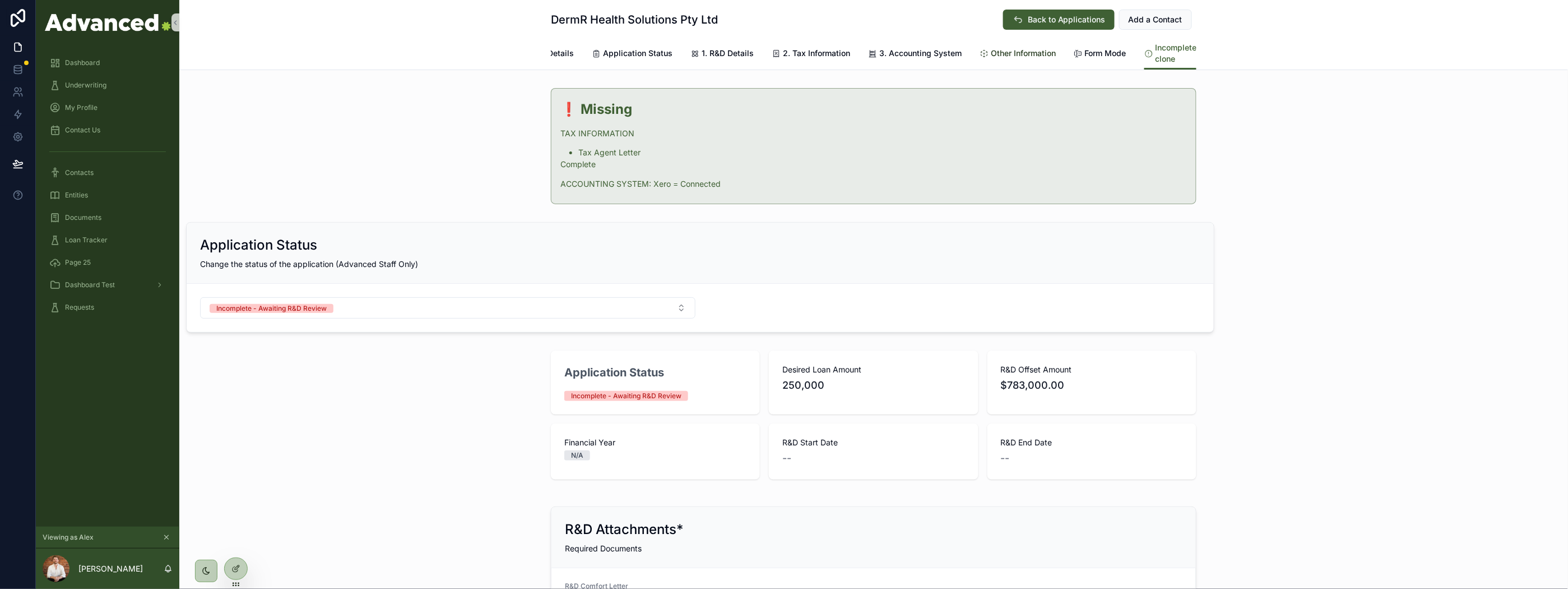
click at [991, 53] on span "Other Information" at bounding box center [1024, 53] width 65 height 11
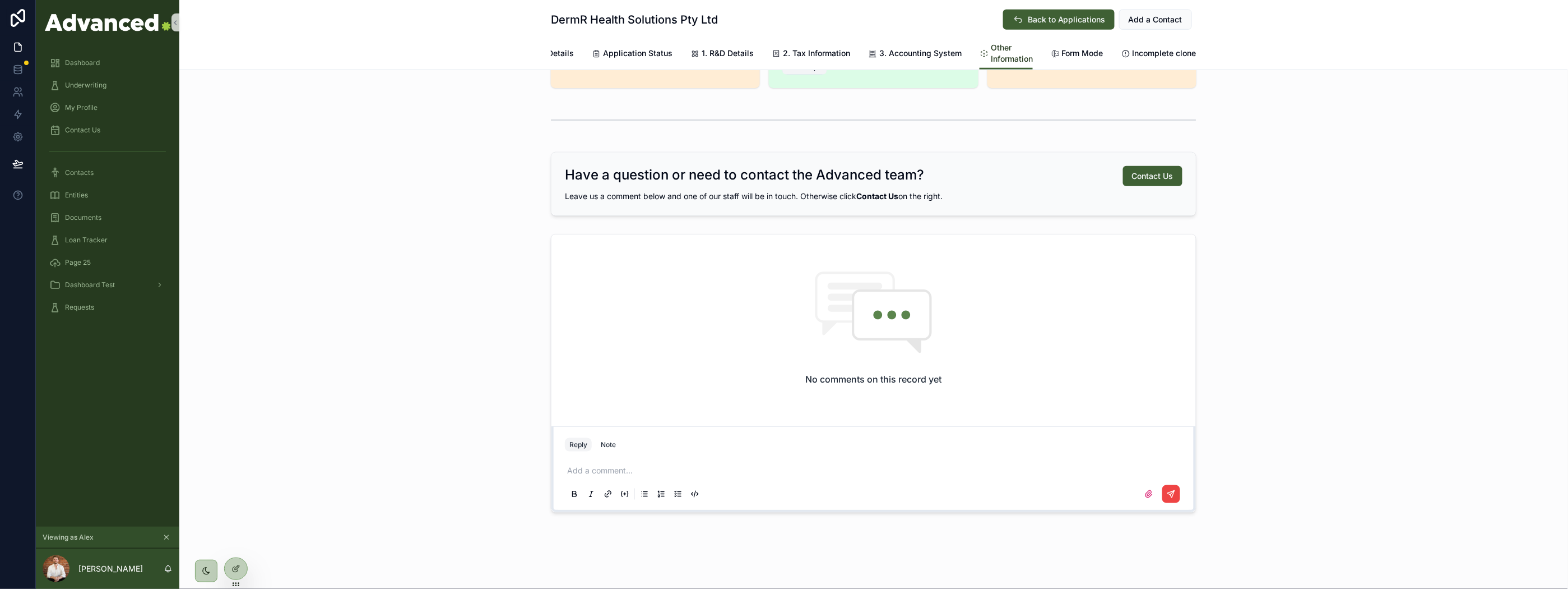
scroll to position [399, 0]
click at [688, 472] on p "scrollable content" at bounding box center [876, 470] width 618 height 11
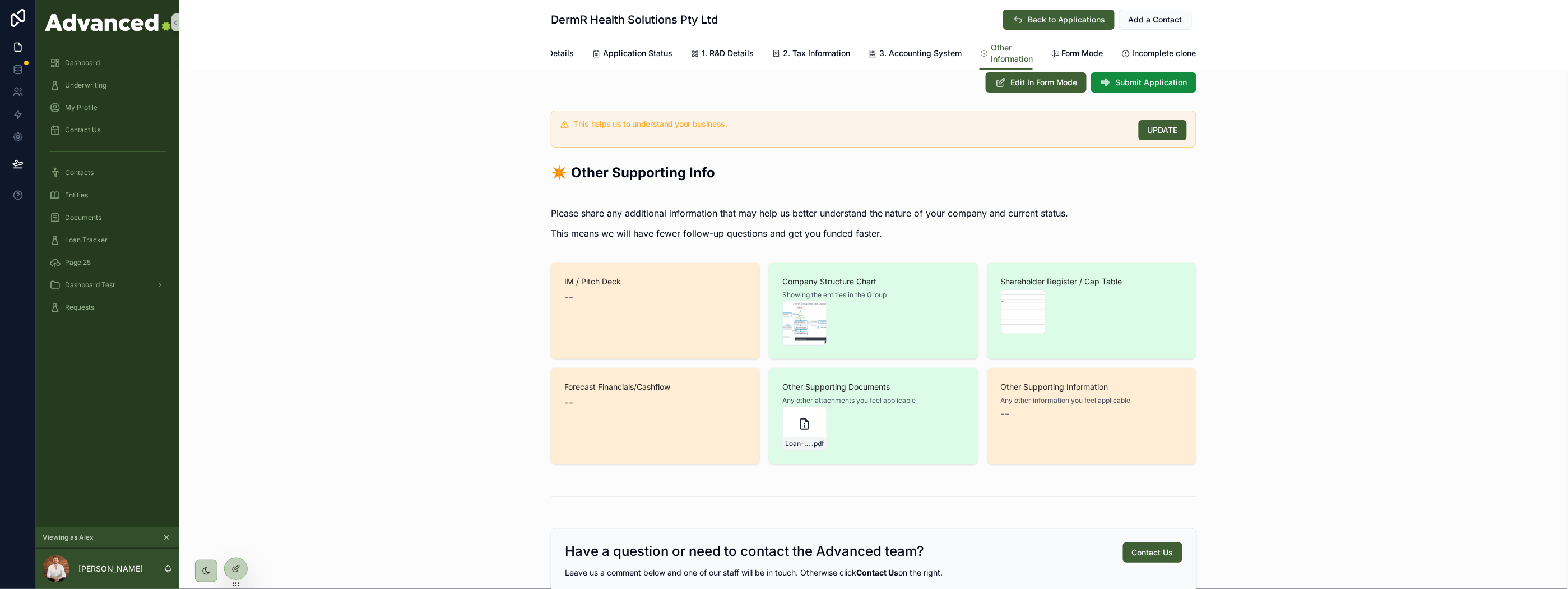
scroll to position [0, 0]
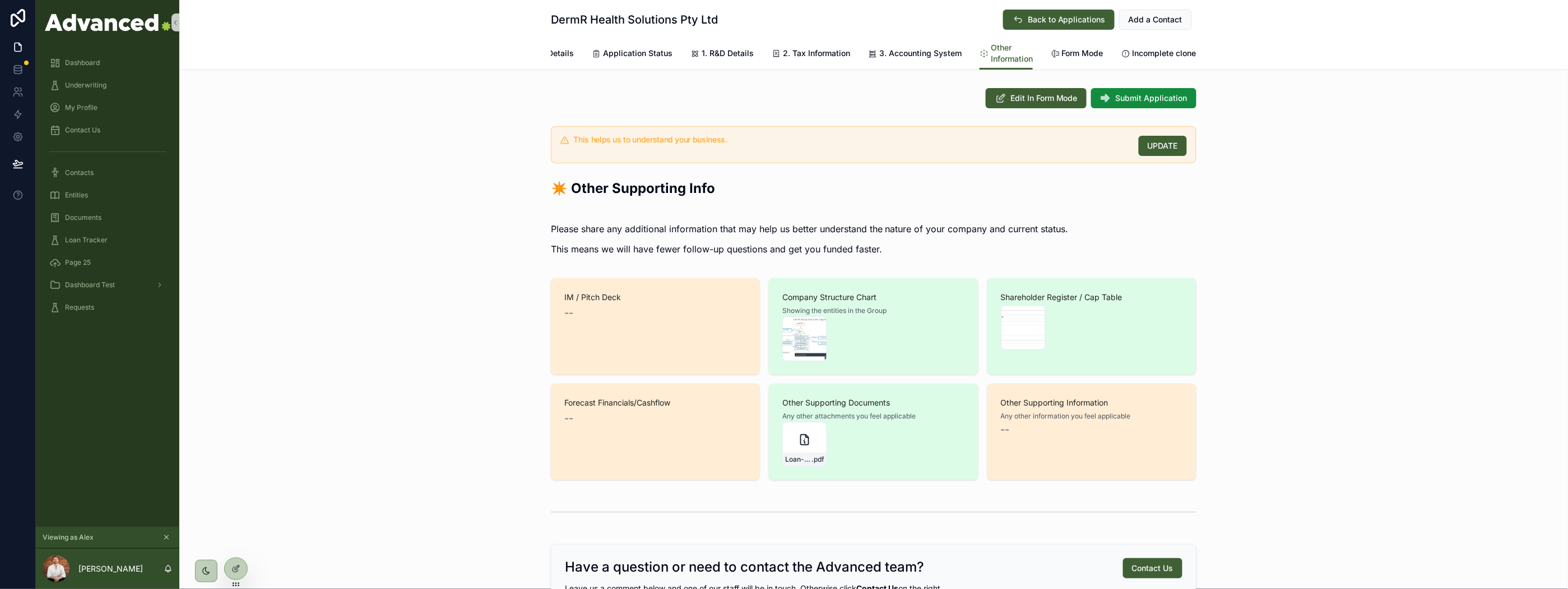
click at [1328, 155] on div "This helps us to understand your business. UPDATE ✴️ Other Supporting Info Plea…" at bounding box center [873, 303] width 1389 height 362
click at [241, 562] on div at bounding box center [236, 568] width 22 height 21
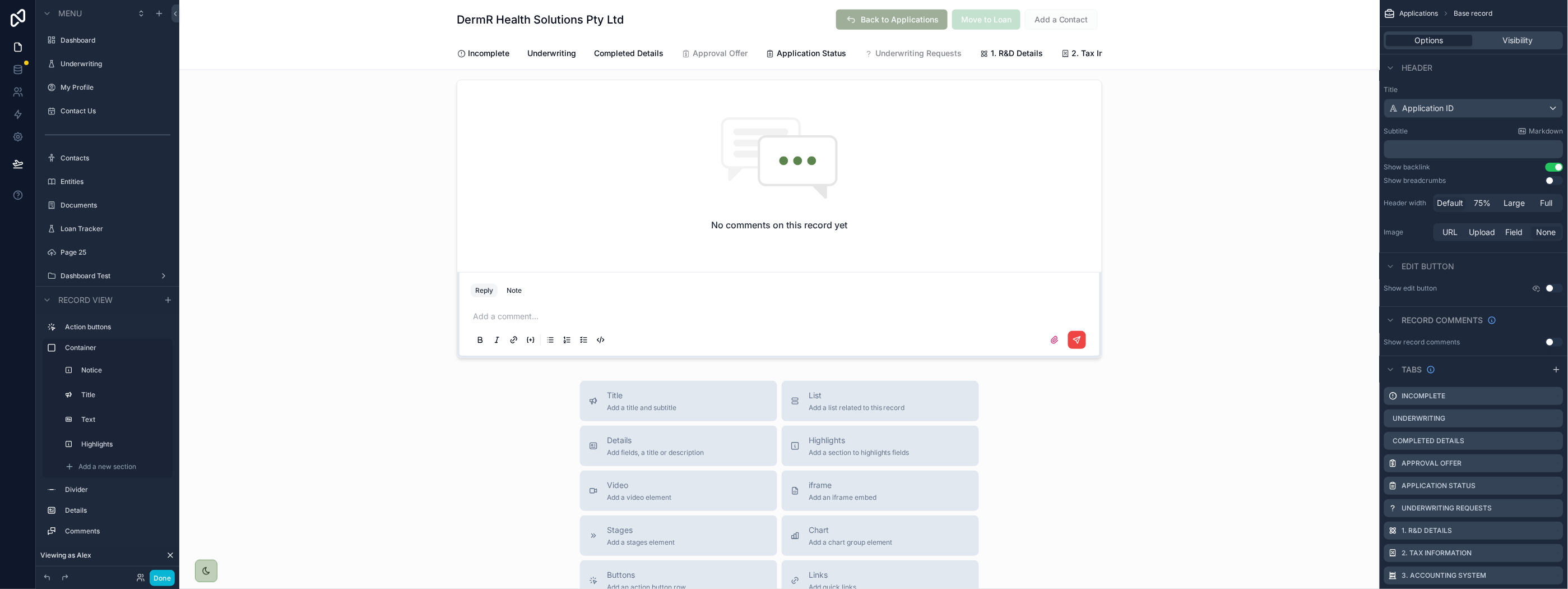
scroll to position [560, 0]
click at [159, 569] on button "Done" at bounding box center [162, 577] width 25 height 16
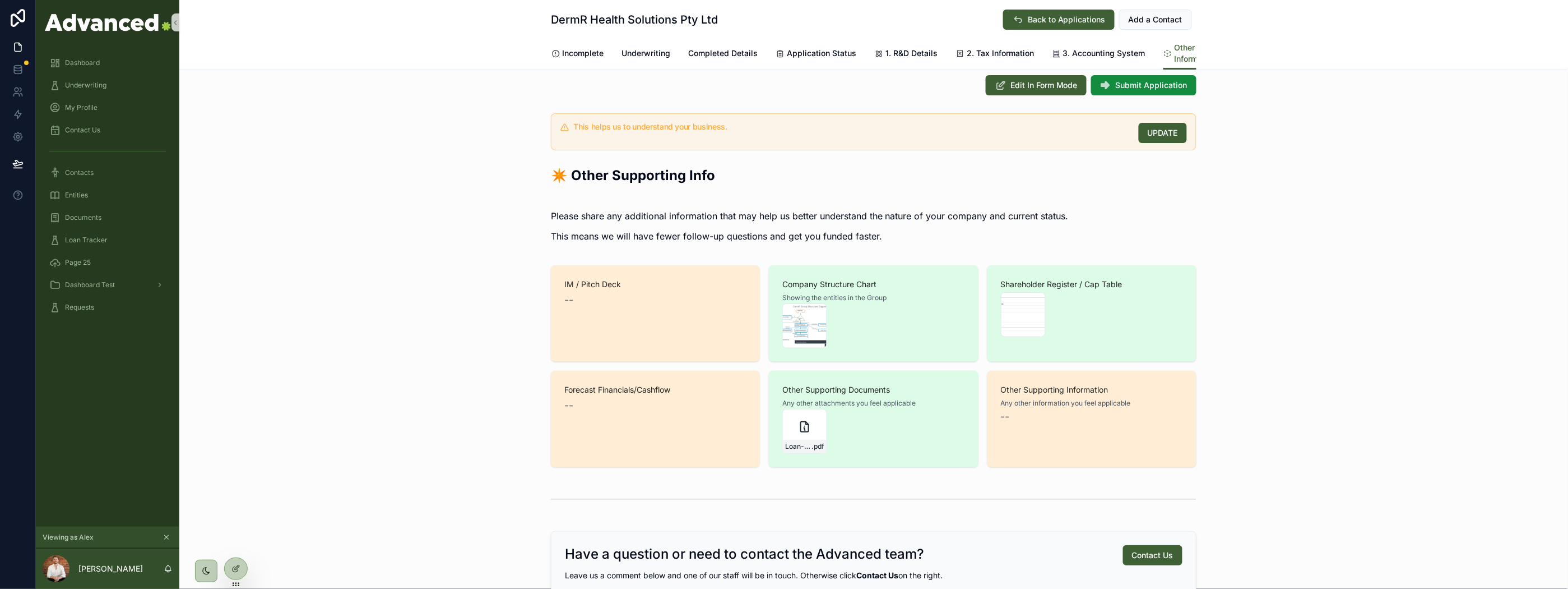
scroll to position [0, 0]
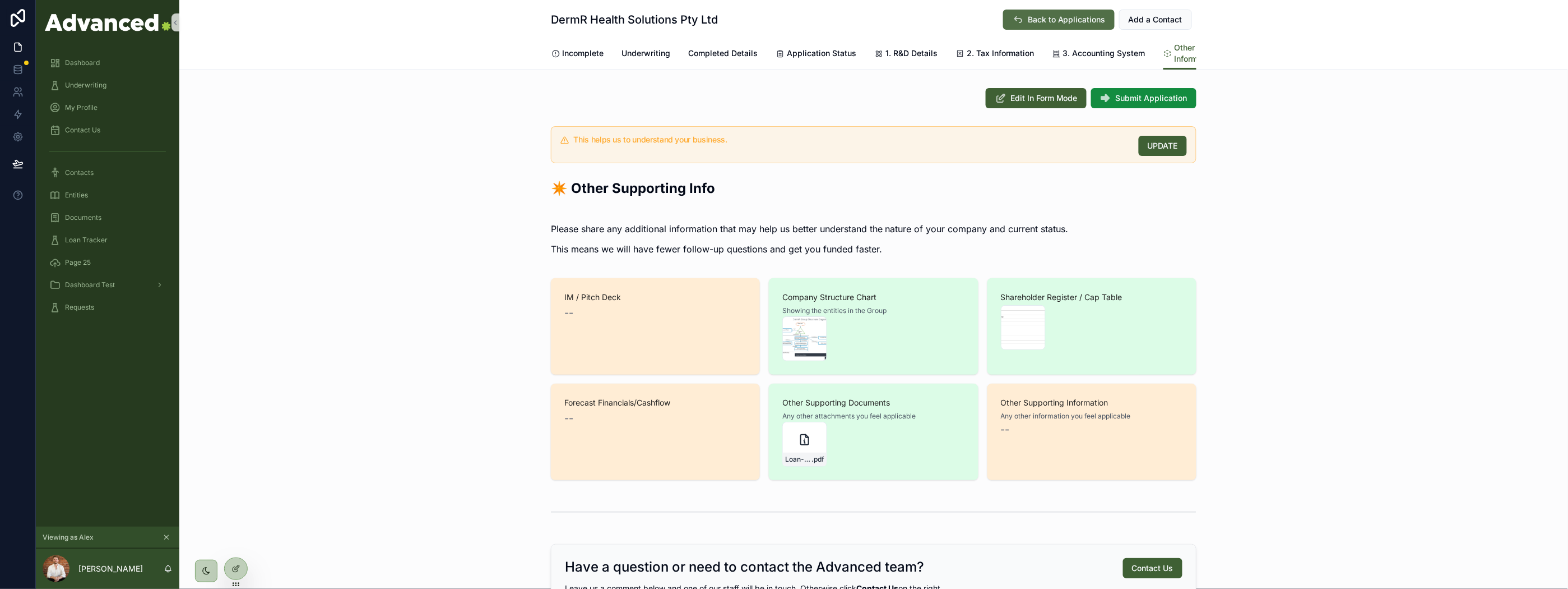
click at [1028, 18] on span "Back to Applications" at bounding box center [1067, 20] width 78 height 11
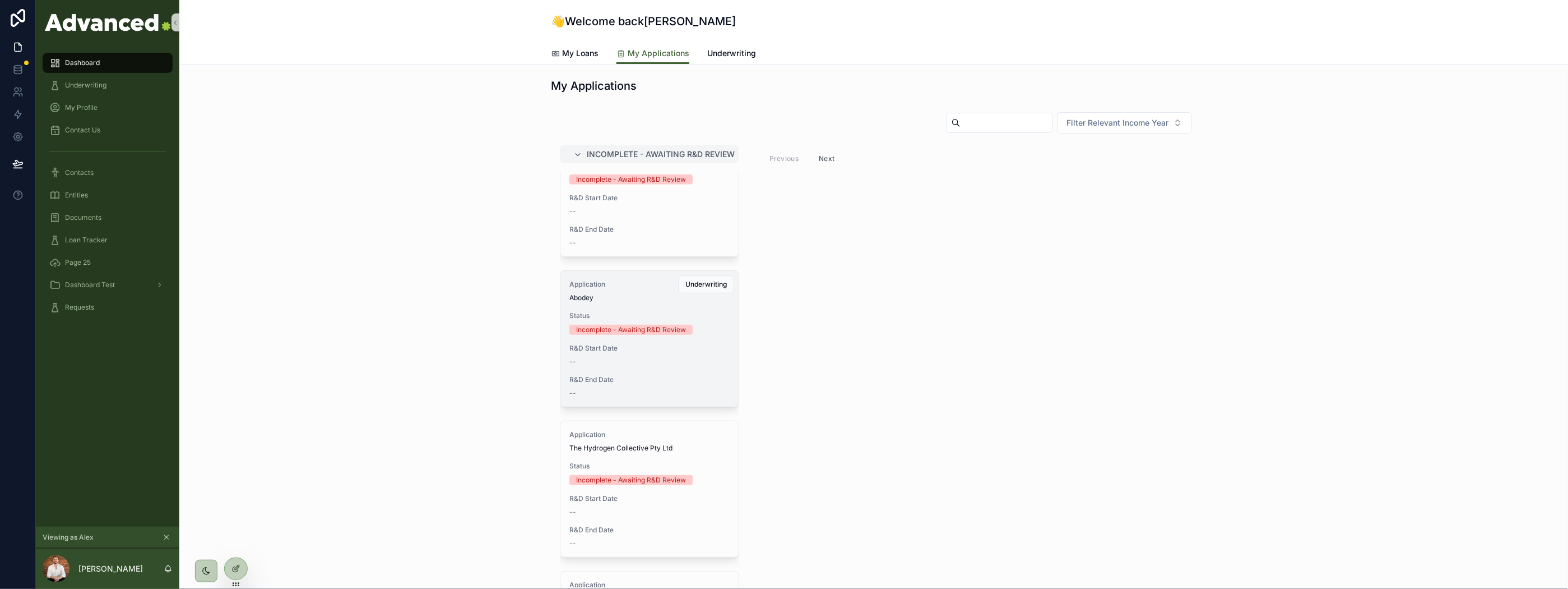
scroll to position [373, 0]
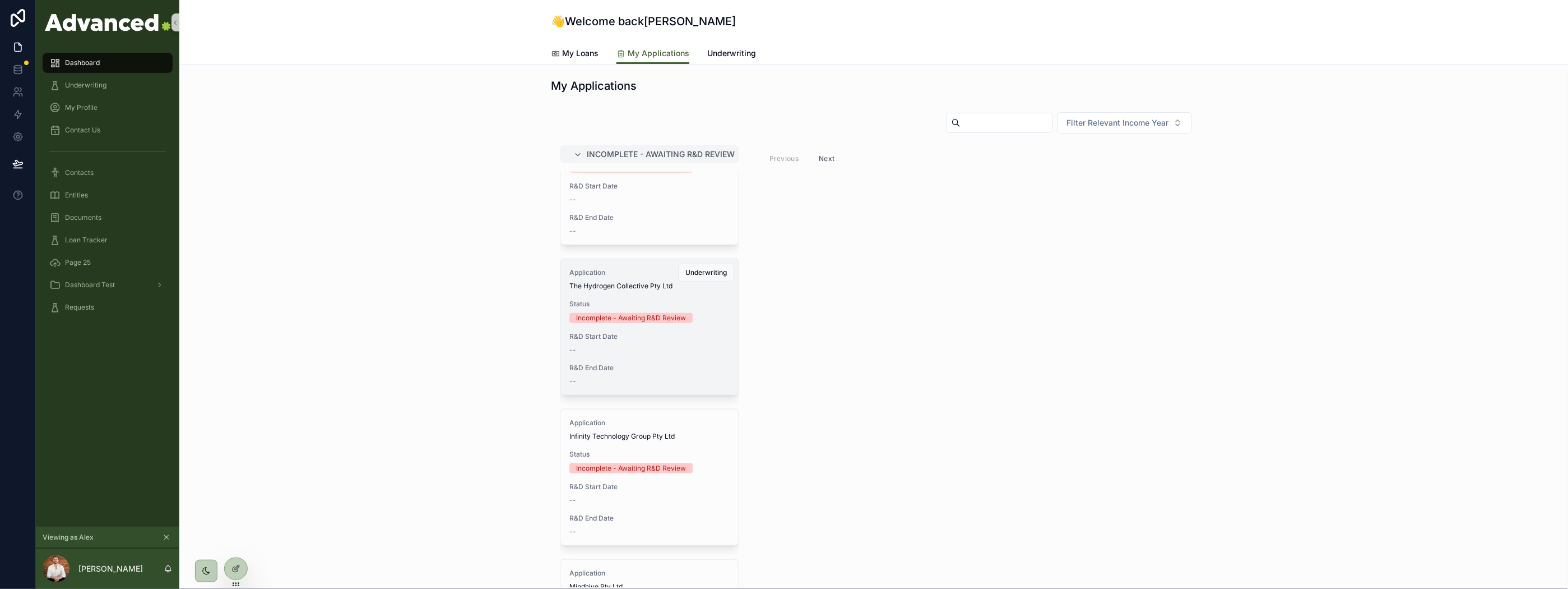
click at [656, 278] on div "Application The Hydrogen Collective Pty Ltd" at bounding box center [649, 279] width 161 height 22
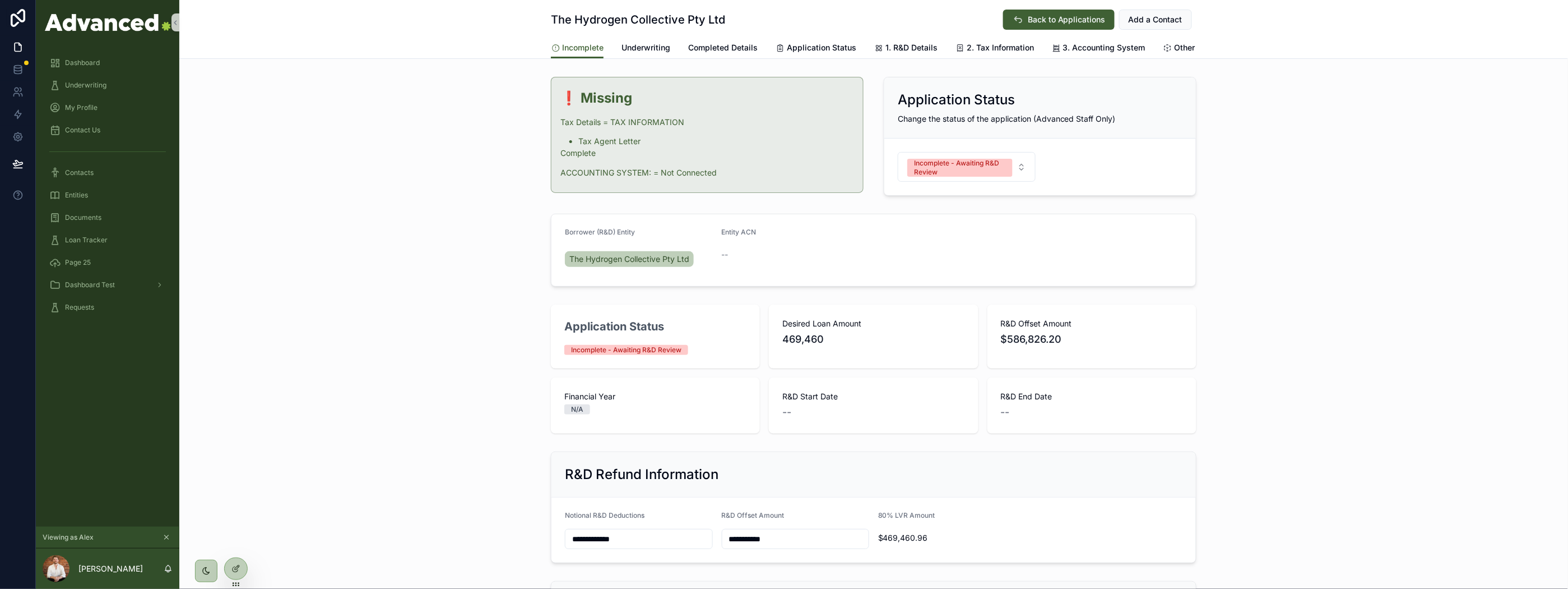
click at [473, 220] on div "Borrower (R&D) Entity The Hydrogen Collective Pty Ltd Entity ACN --" at bounding box center [873, 250] width 1389 height 82
click at [996, 177] on div "Incomplete - Awaiting R&D Review" at bounding box center [960, 167] width 92 height 18
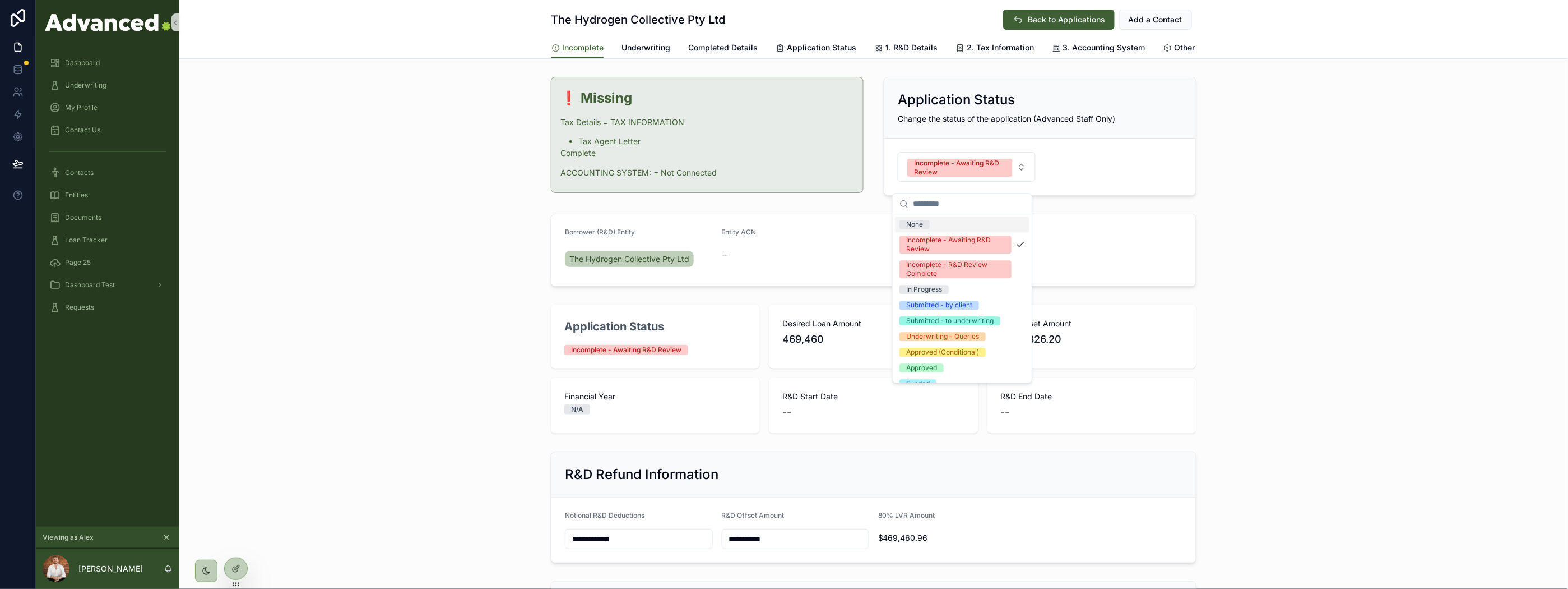
click at [1361, 183] on div "❗ Missing Tax Details = TAX INFORMATION Tax Agent Letter Complete ACCOUNTING SY…" at bounding box center [873, 137] width 1389 height 128
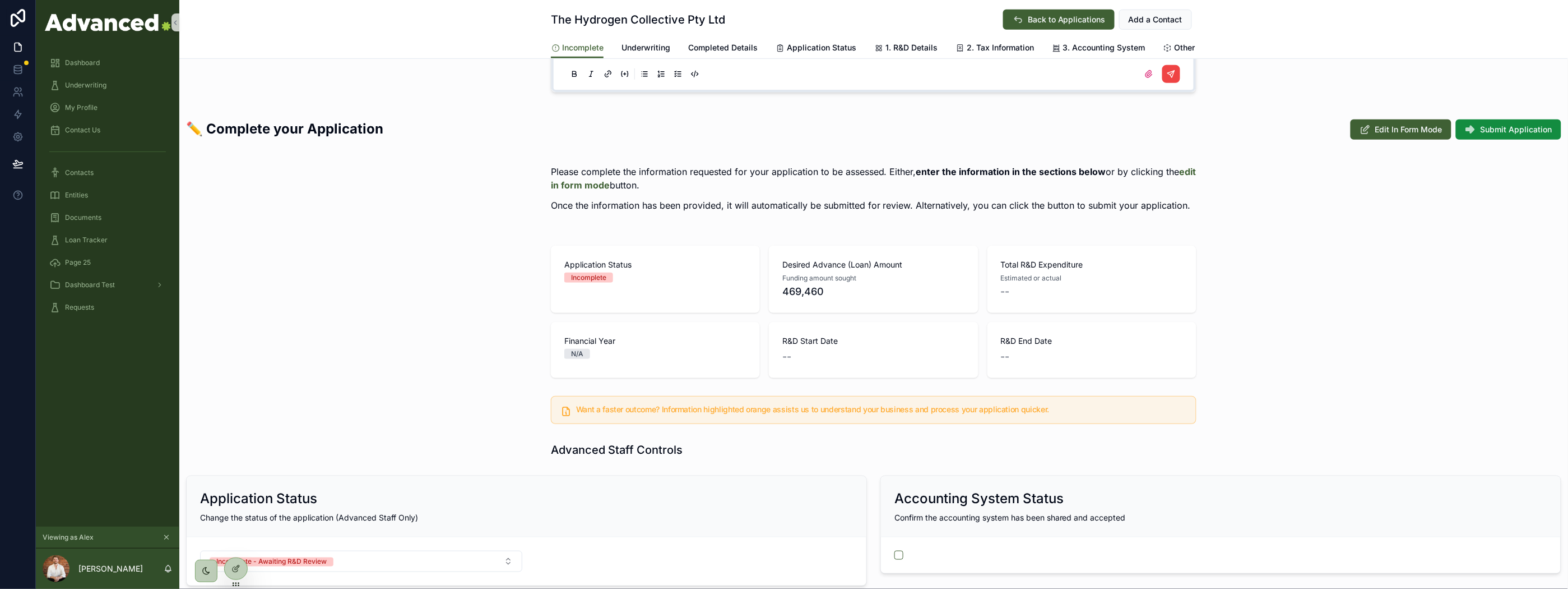
scroll to position [2117, 0]
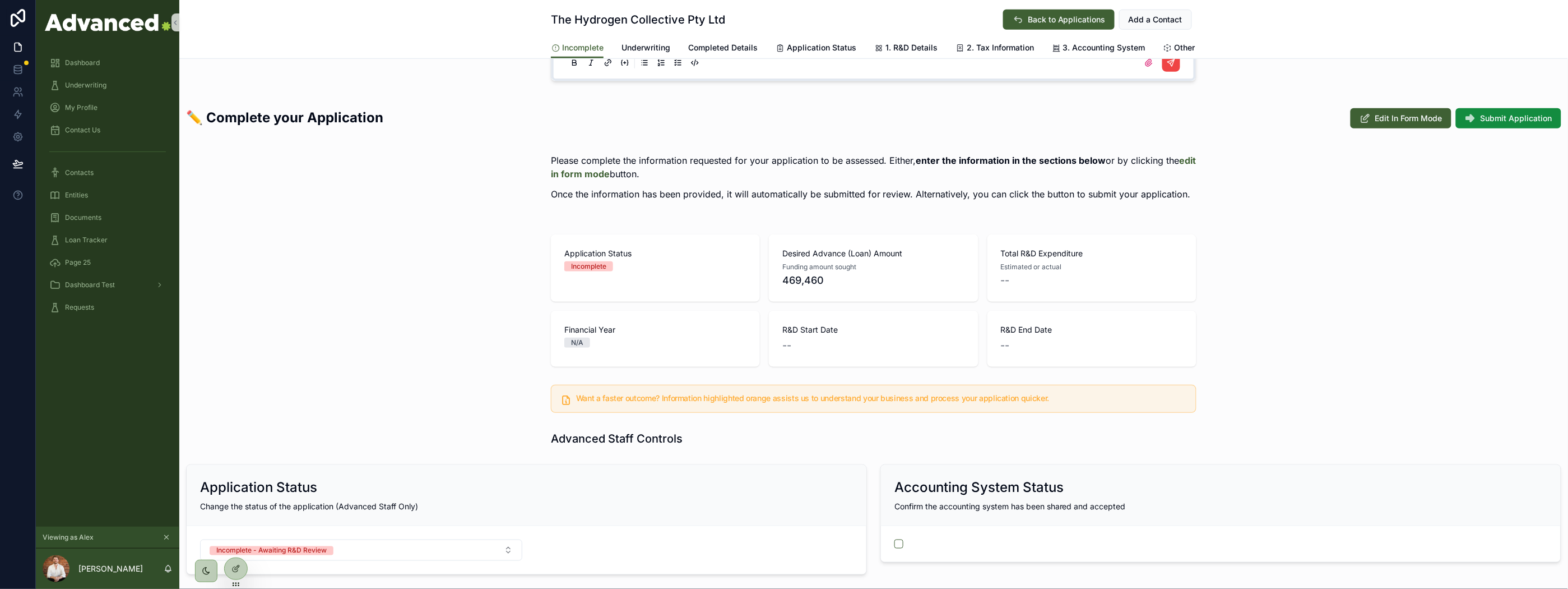
click at [485, 298] on div "Application Status Incomplete Desired Advance (Loan) Amount Funding amount soug…" at bounding box center [873, 300] width 1389 height 141
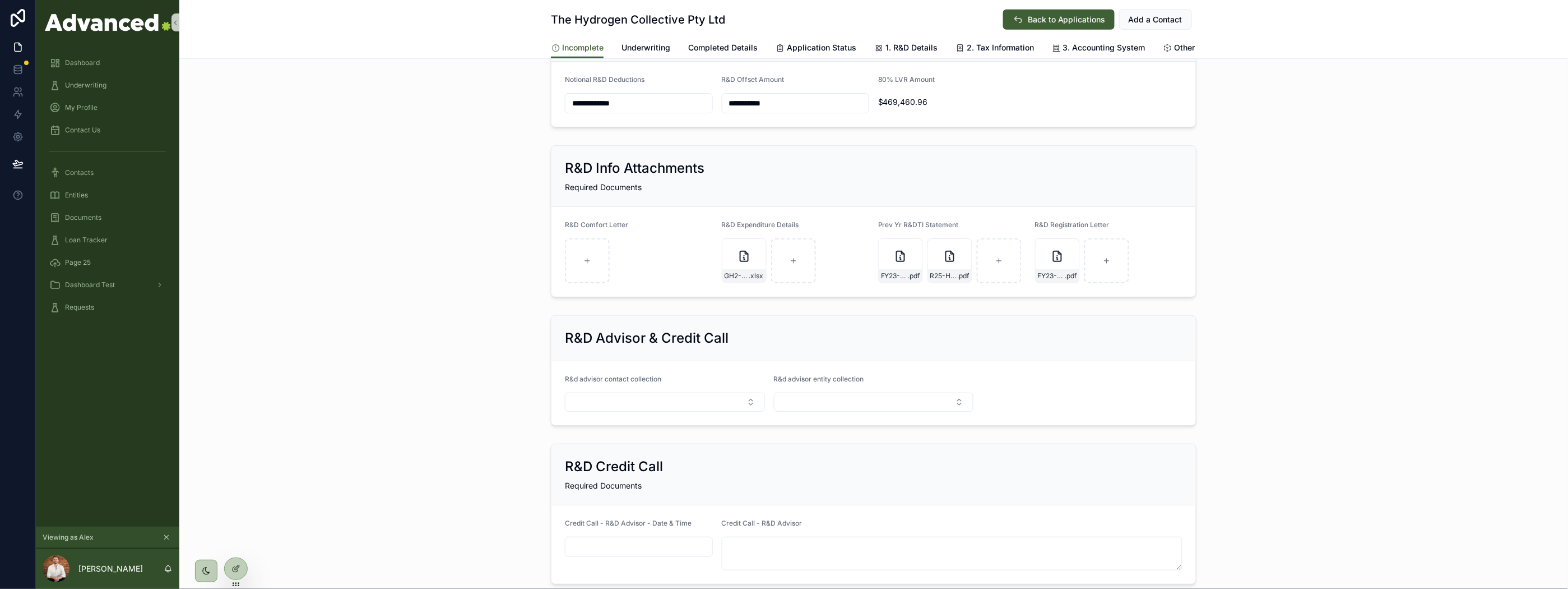
scroll to position [0, 0]
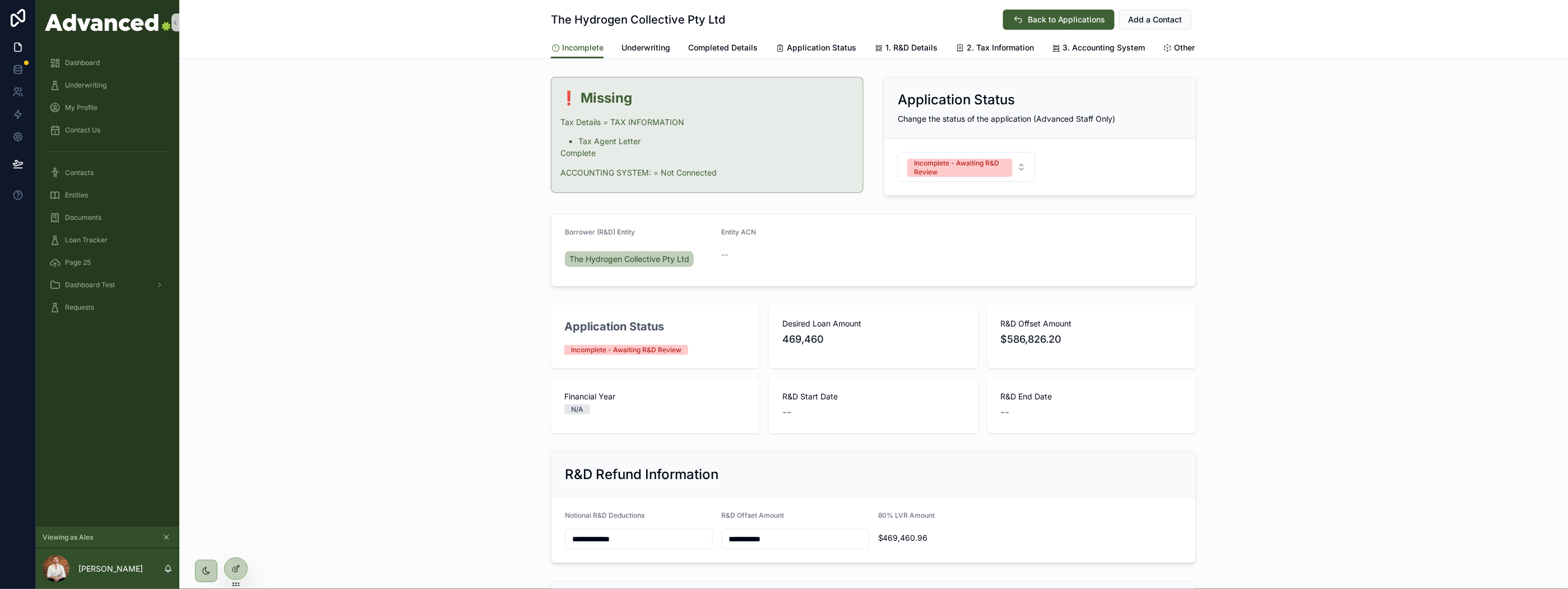
click at [389, 269] on div "Borrower (R&D) Entity The Hydrogen Collective Pty Ltd Entity ACN --" at bounding box center [873, 250] width 1389 height 82
click at [1337, 129] on div "❗ Missing Tax Details = TAX INFORMATION Tax Agent Letter Complete ACCOUNTING SY…" at bounding box center [873, 137] width 1389 height 128
click at [411, 127] on div "❗ Missing Tax Details = TAX INFORMATION Tax Agent Letter Complete ACCOUNTING SY…" at bounding box center [873, 137] width 1389 height 128
